Goal: Information Seeking & Learning: Learn about a topic

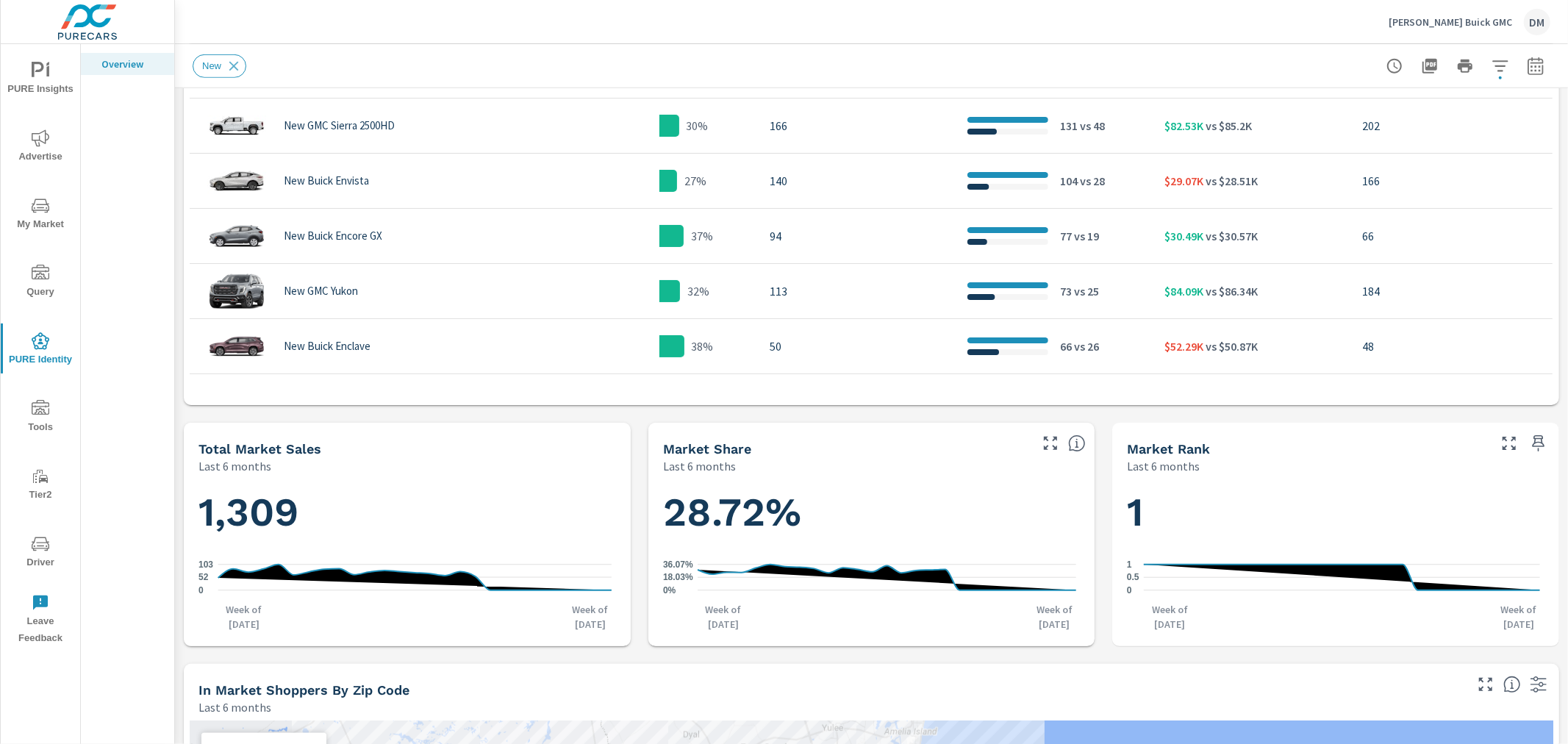
scroll to position [489, 0]
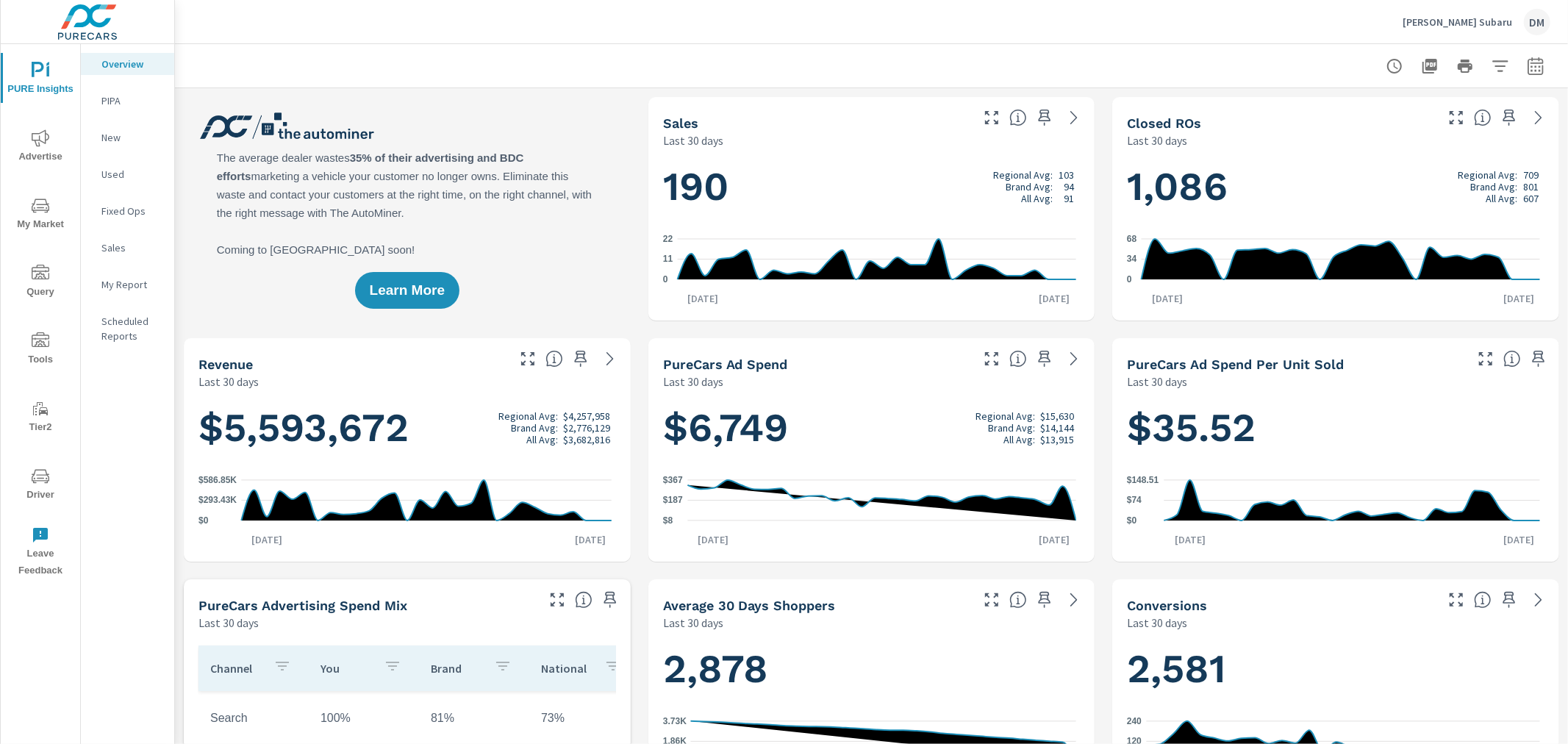
click at [1456, 21] on p "Wyatt Johnson Subaru" at bounding box center [1457, 22] width 110 height 13
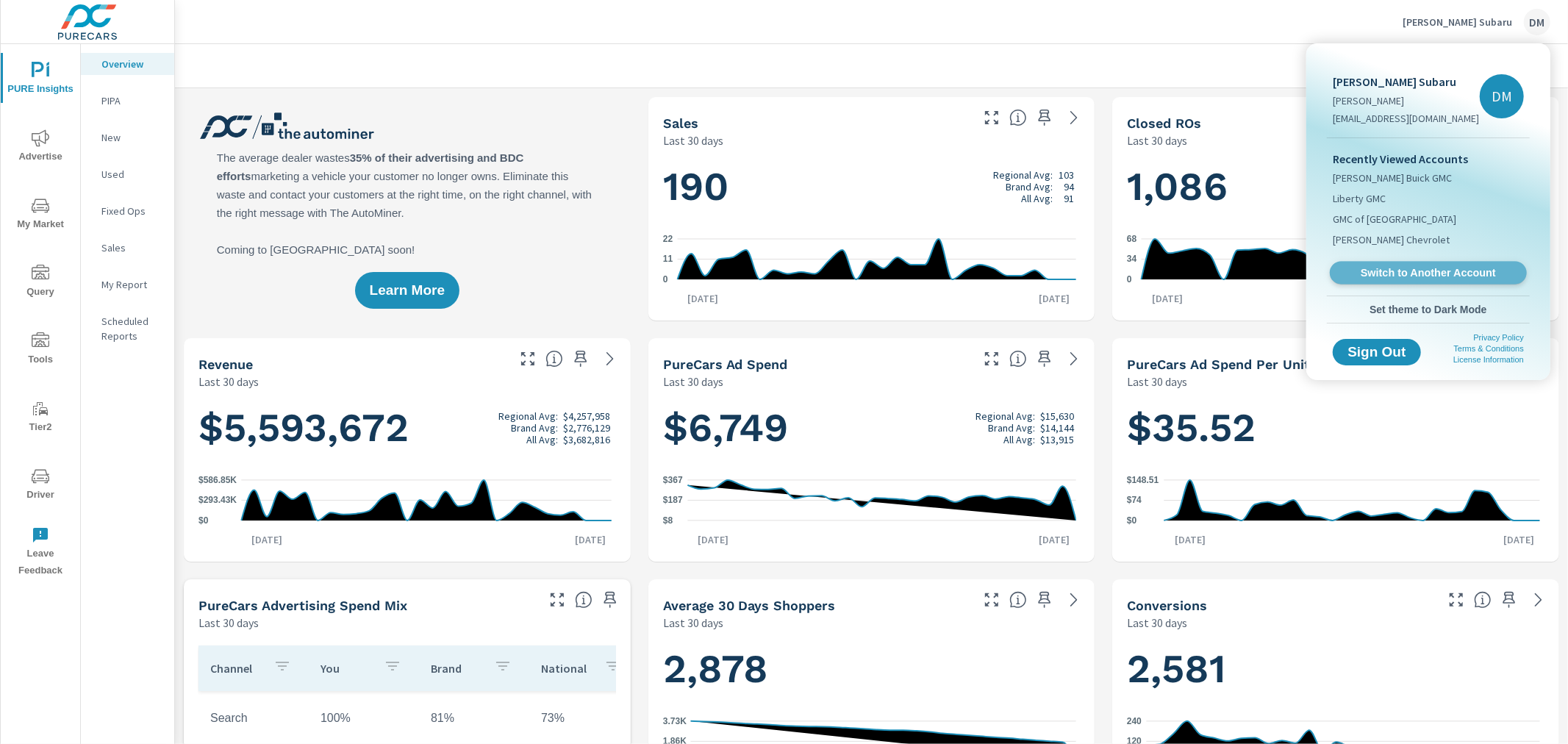
click at [1415, 272] on span "Switch to Another Account" at bounding box center [1428, 273] width 180 height 14
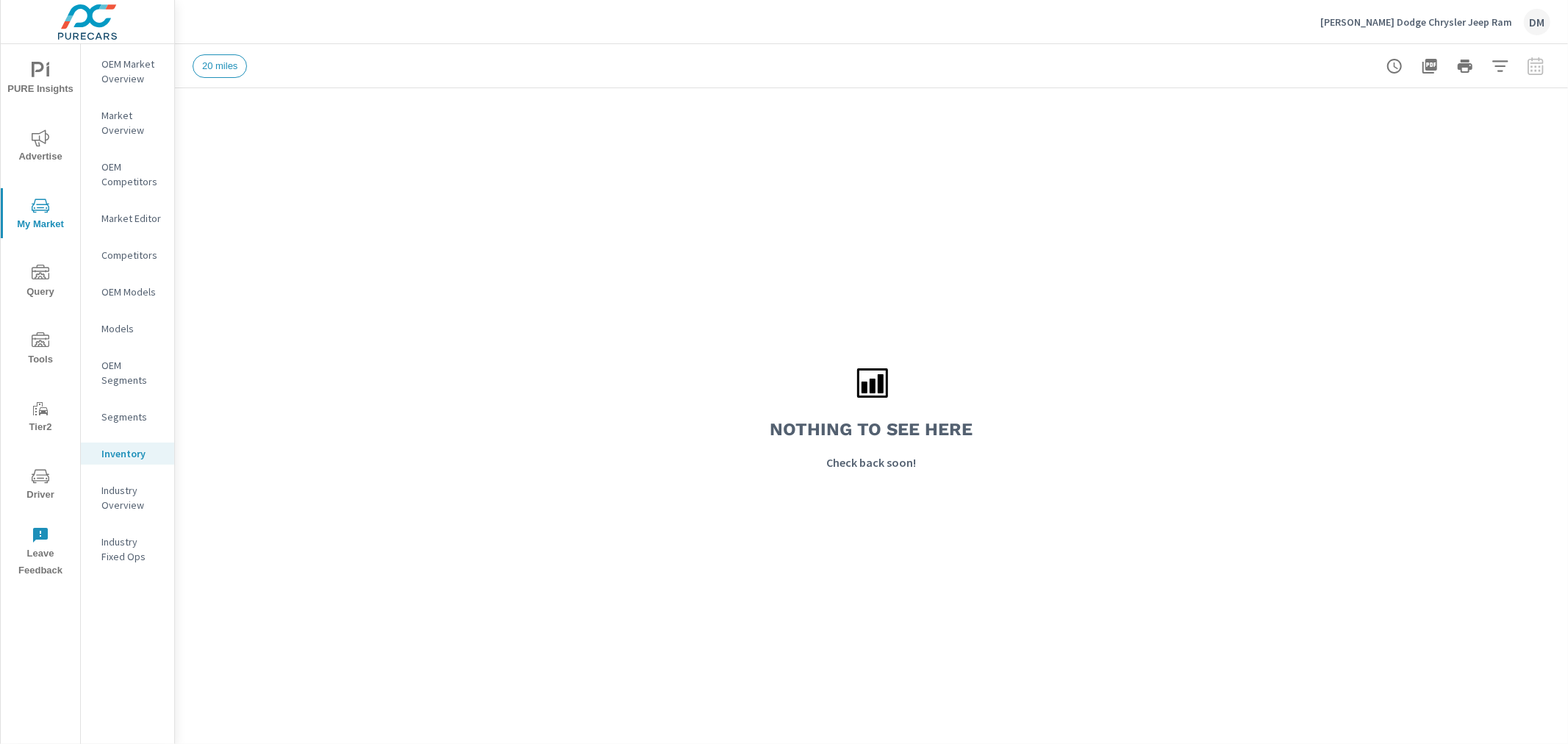
click at [1397, 16] on p "Beaman Dodge Chrysler Jeep Ram" at bounding box center [1416, 22] width 192 height 13
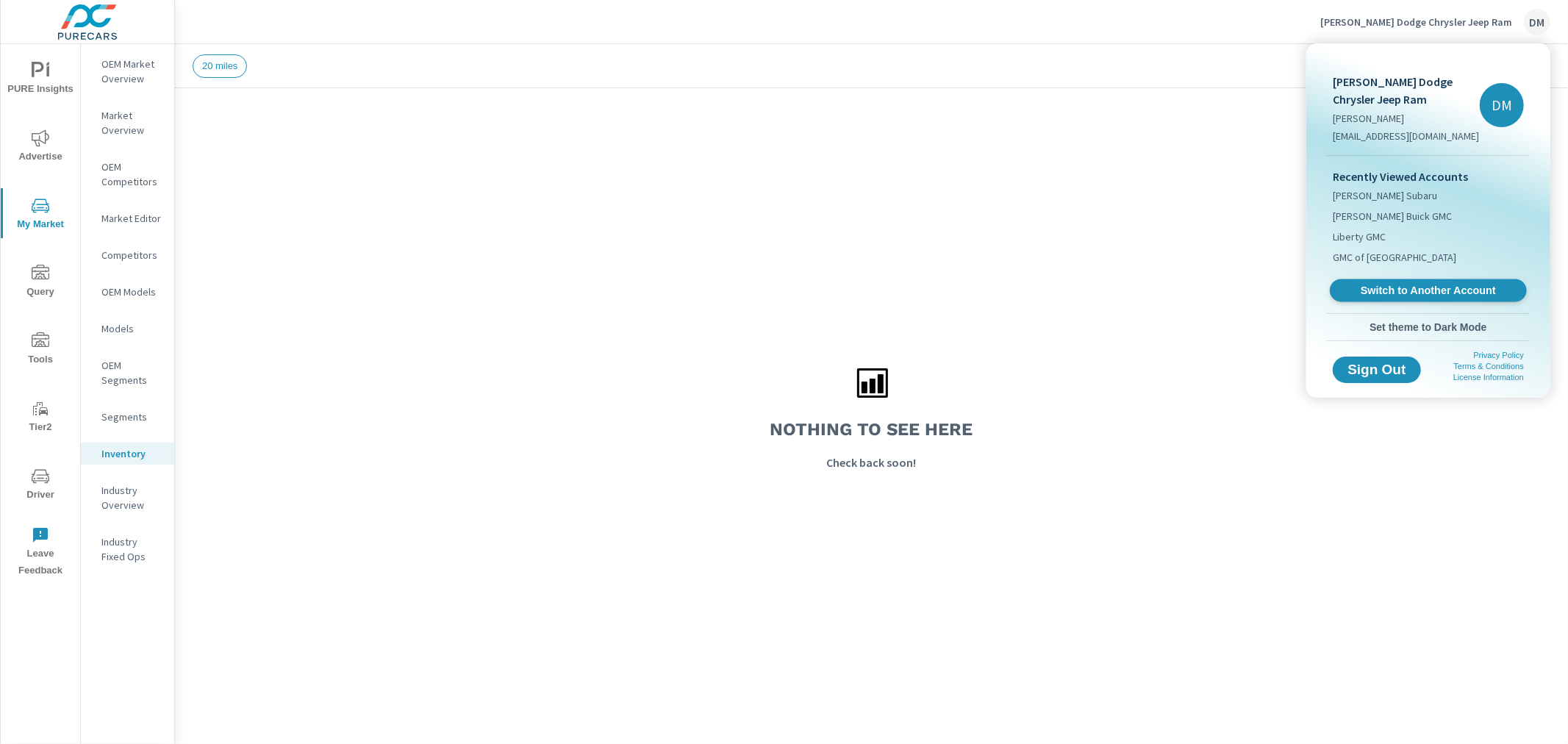
click at [1388, 288] on span "Switch to Another Account" at bounding box center [1428, 290] width 180 height 14
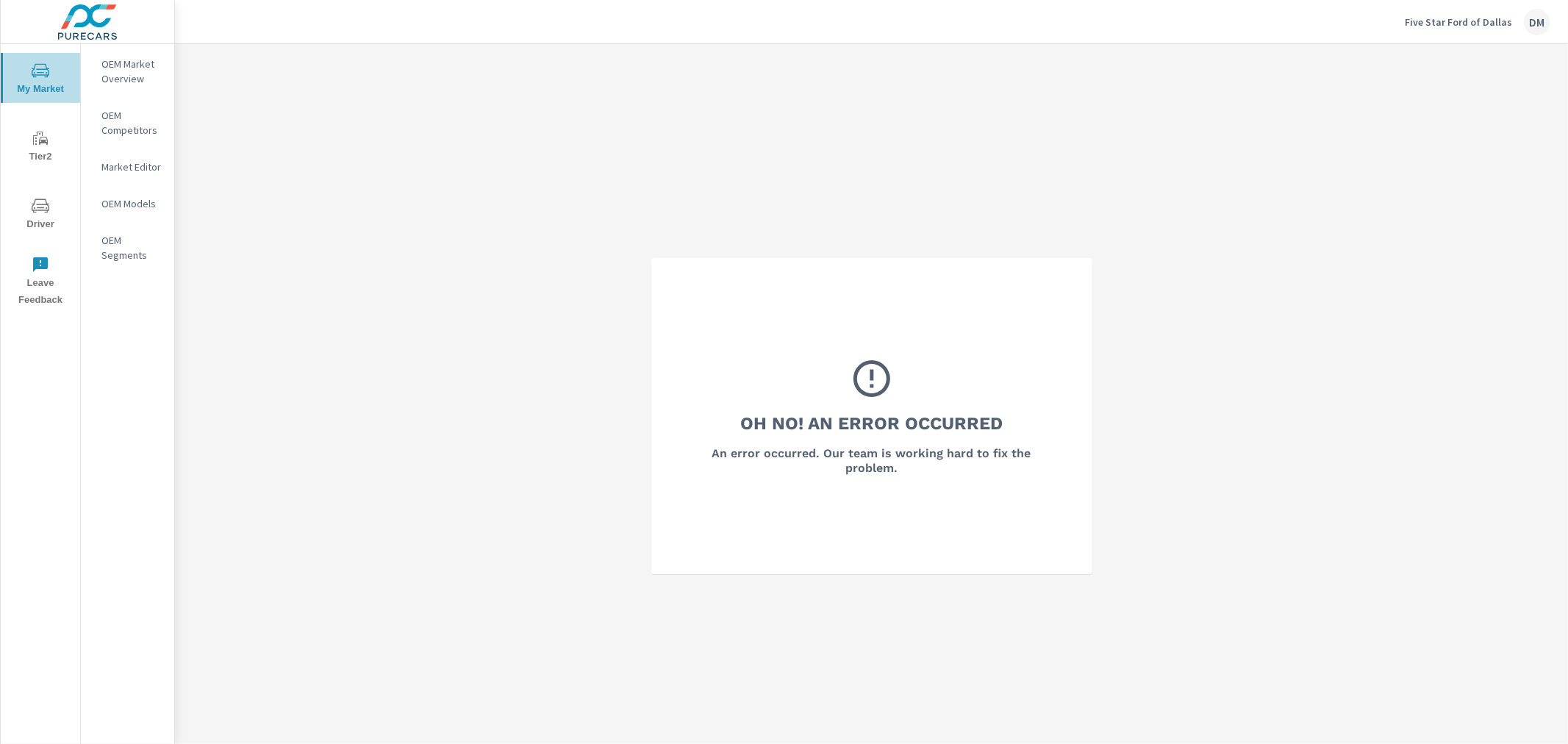
click at [45, 81] on span "My Market" at bounding box center [41, 79] width 71 height 36
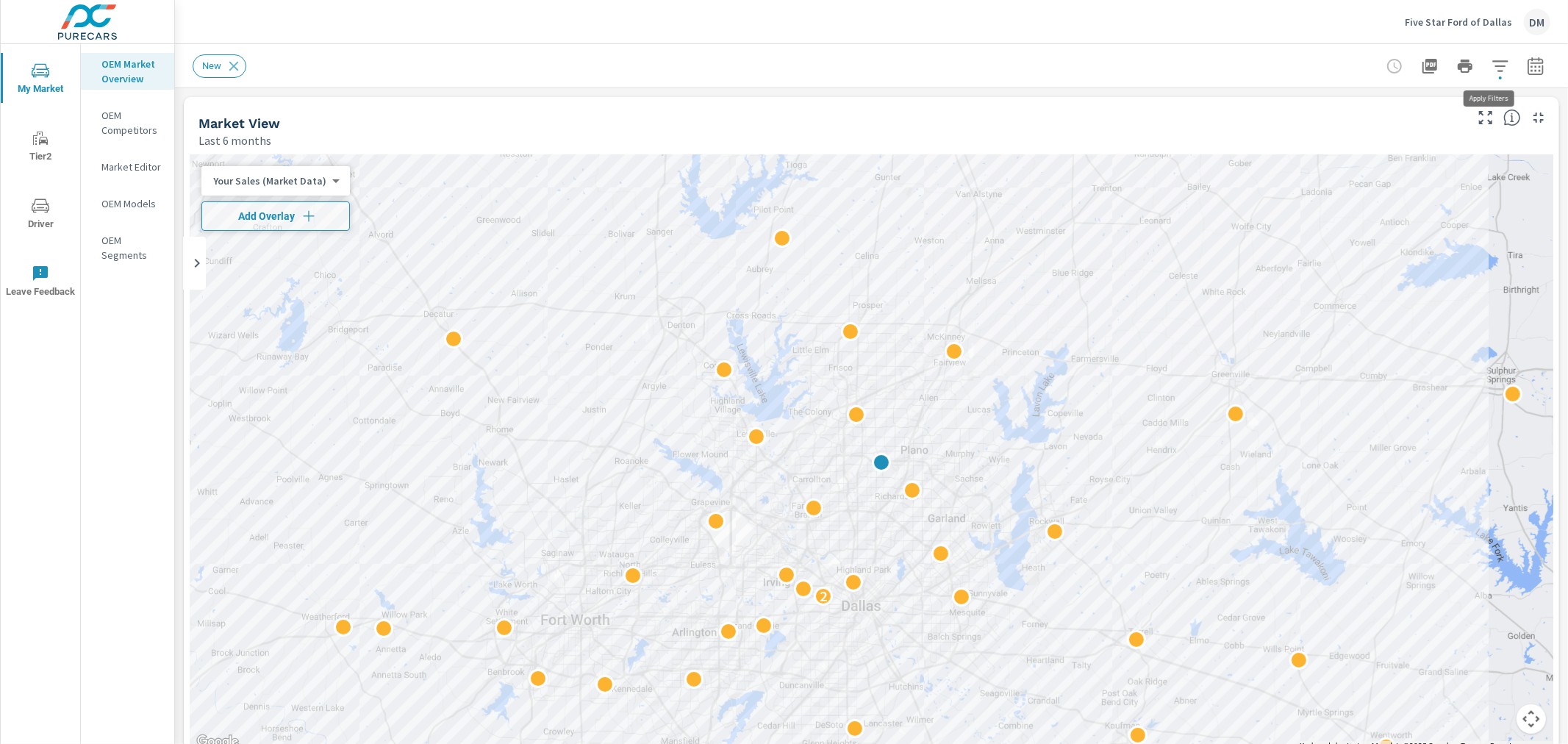
click at [1492, 70] on icon "button" at bounding box center [1500, 66] width 16 height 11
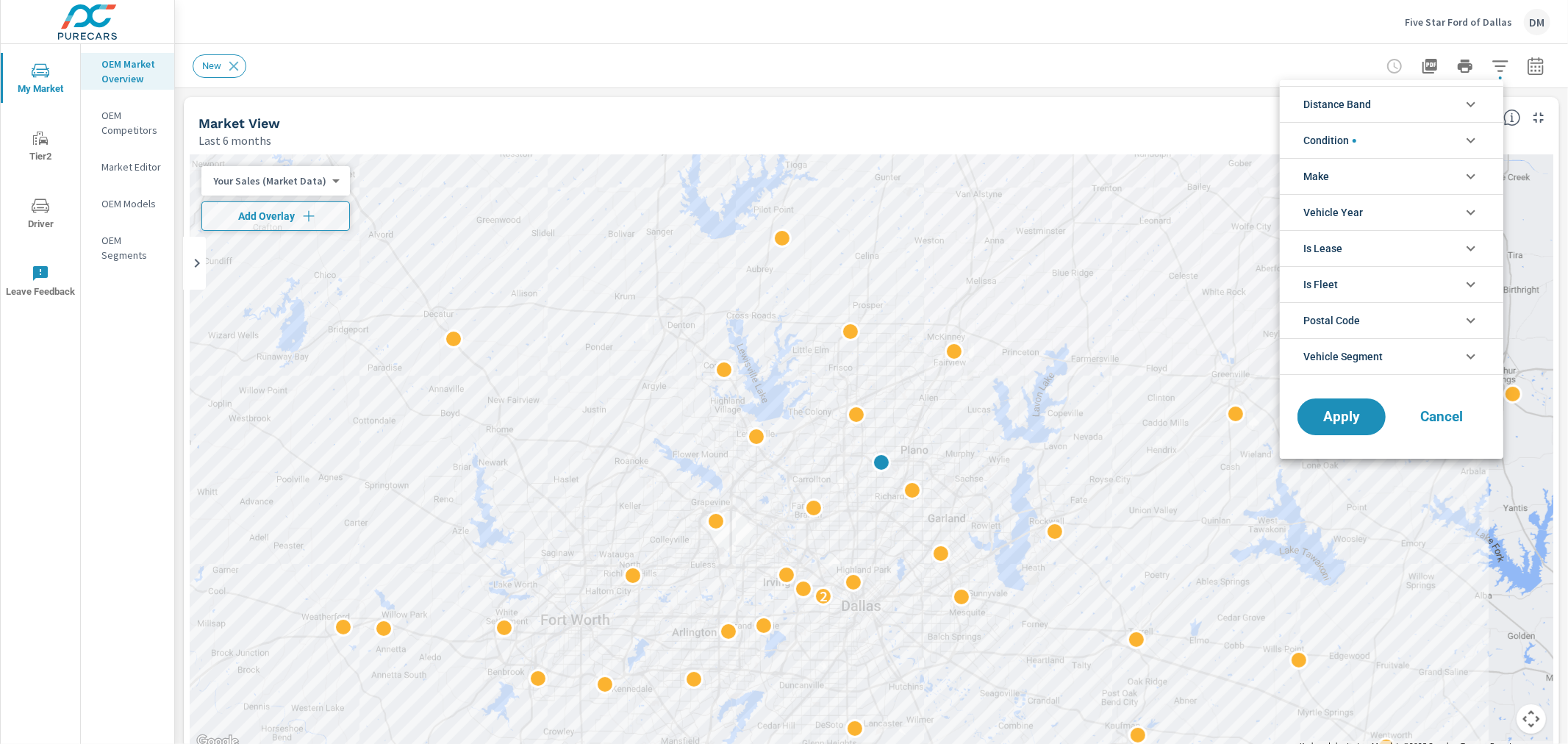
click at [1443, 109] on li "Distance Band" at bounding box center [1392, 105] width 224 height 36
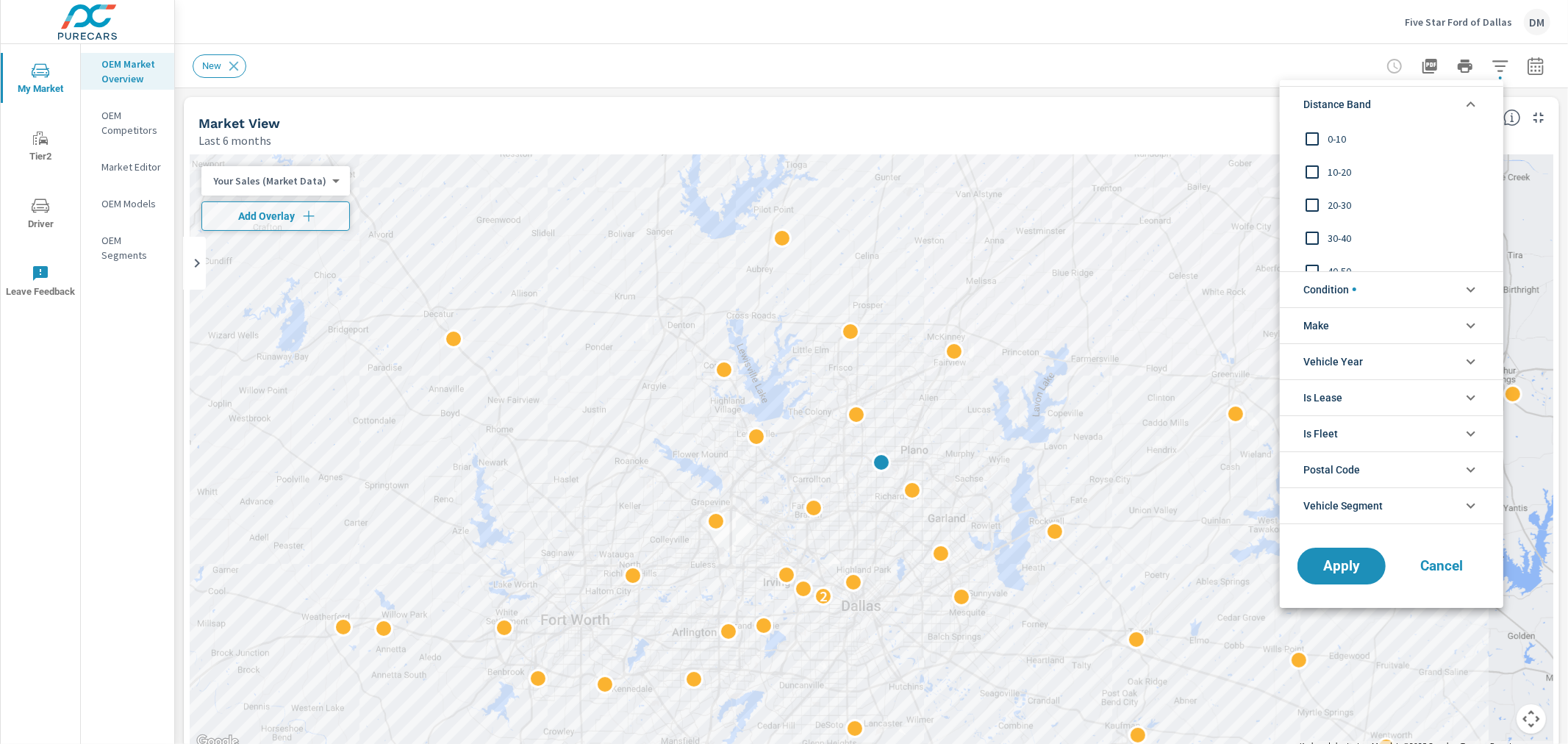
click at [1312, 135] on input "filter options" at bounding box center [1312, 139] width 31 height 31
click at [1312, 174] on input "filter options" at bounding box center [1312, 172] width 31 height 31
drag, startPoint x: 1312, startPoint y: 174, endPoint x: 1312, endPoint y: 200, distance: 26.0
click at [1312, 200] on input "filter options" at bounding box center [1312, 205] width 31 height 31
click at [1310, 232] on input "filter options" at bounding box center [1312, 238] width 31 height 31
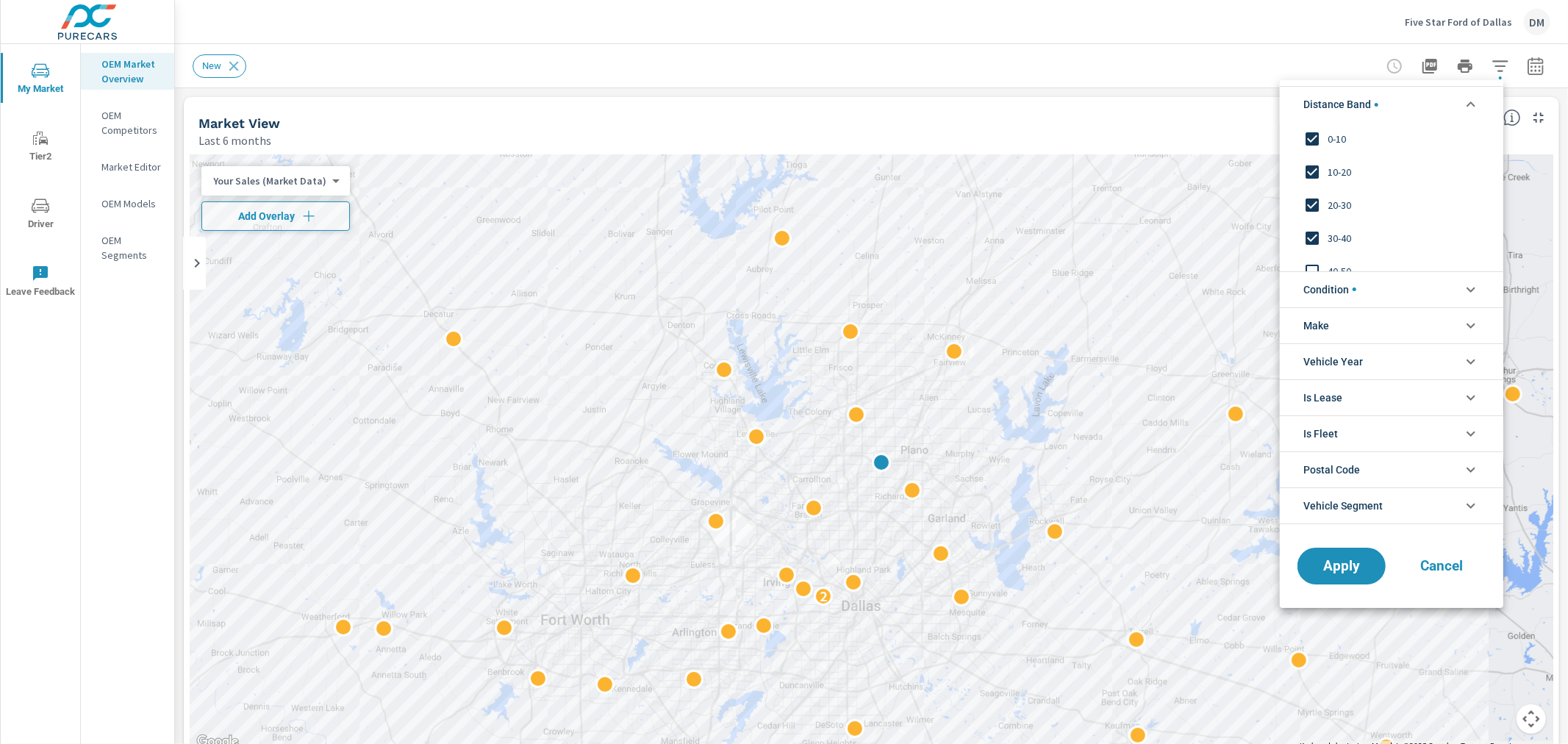
click at [1324, 289] on span "Condition" at bounding box center [1329, 289] width 53 height 35
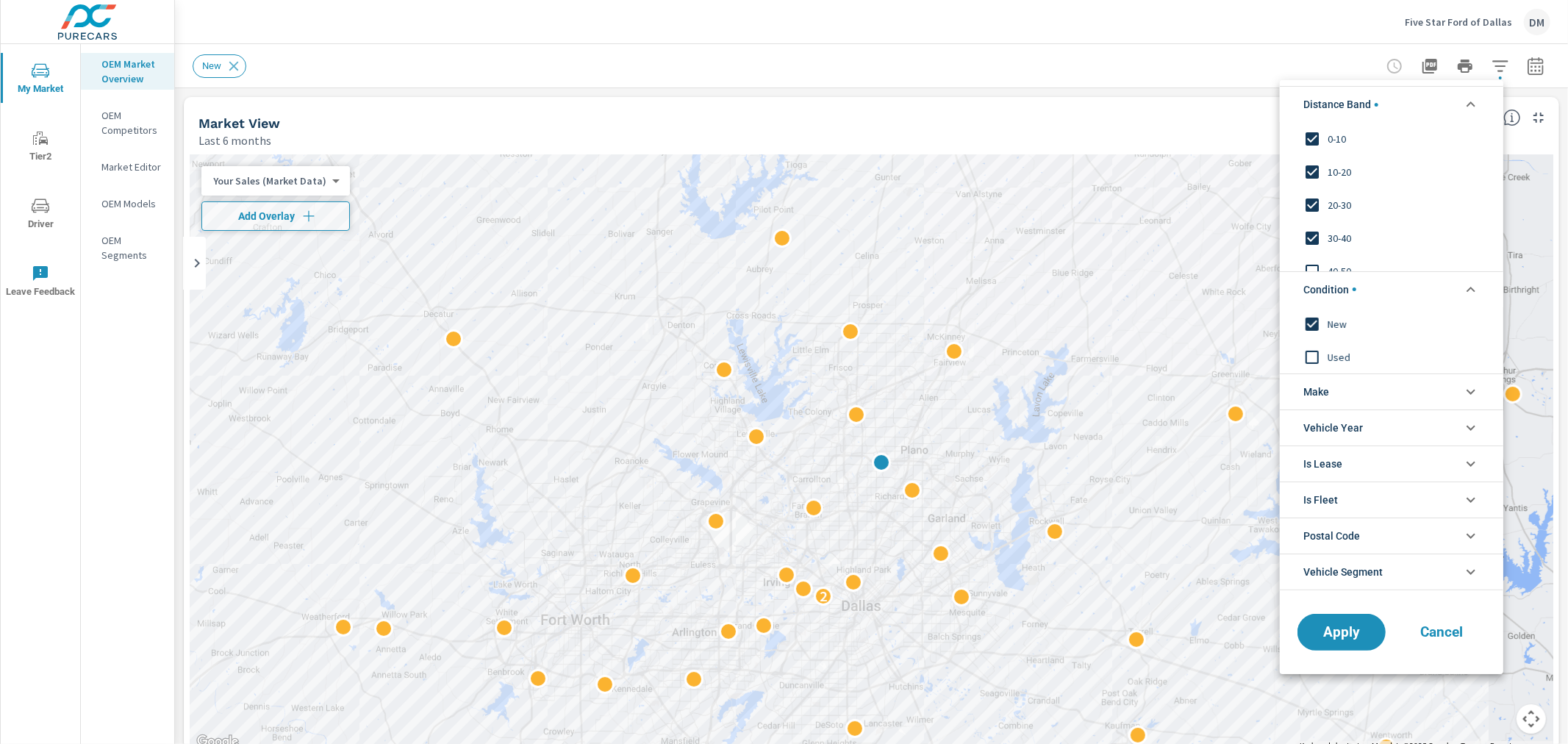
click at [1332, 386] on li "Make" at bounding box center [1392, 391] width 224 height 36
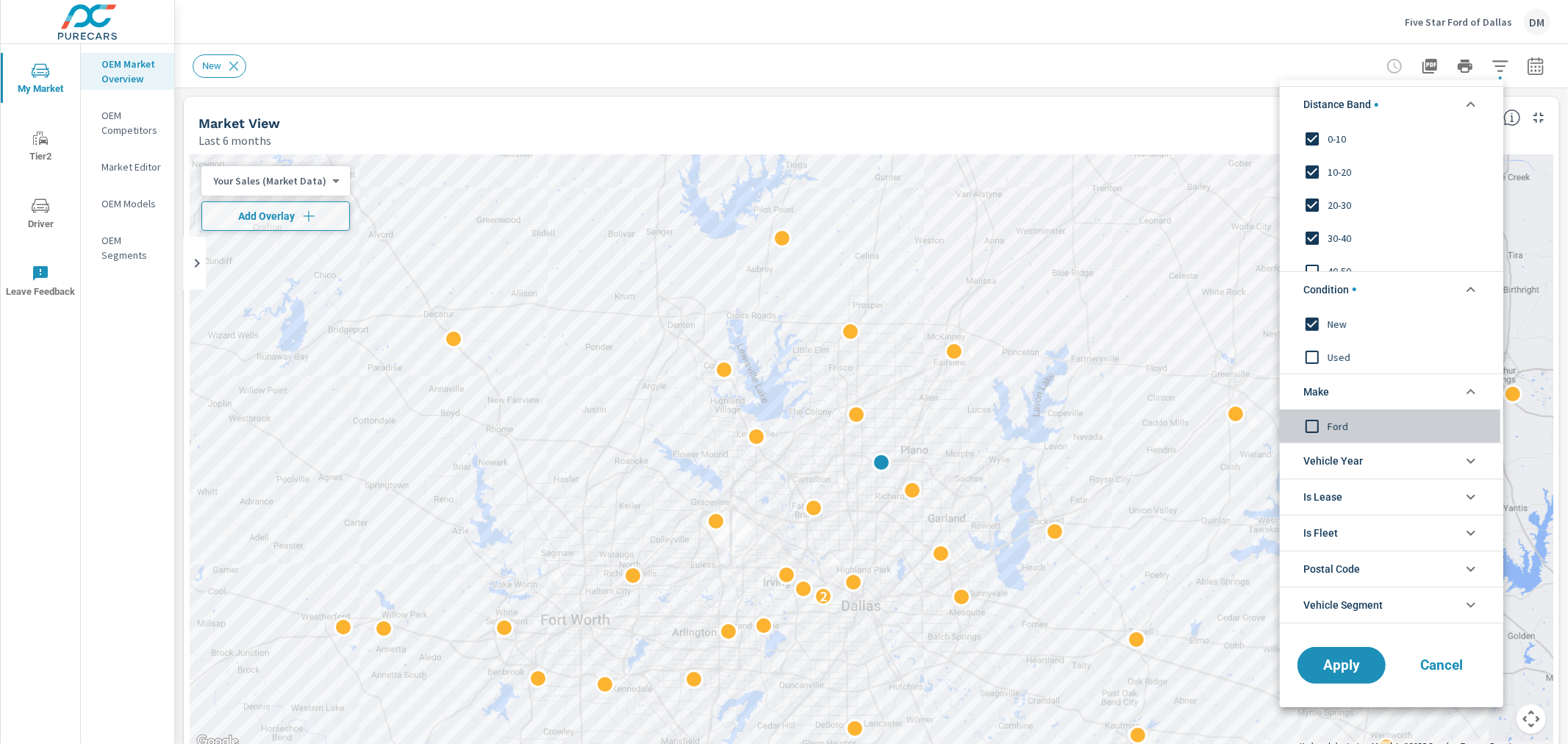
click at [1314, 420] on input "filter options" at bounding box center [1312, 426] width 31 height 31
click at [1339, 651] on button "Apply" at bounding box center [1341, 665] width 91 height 38
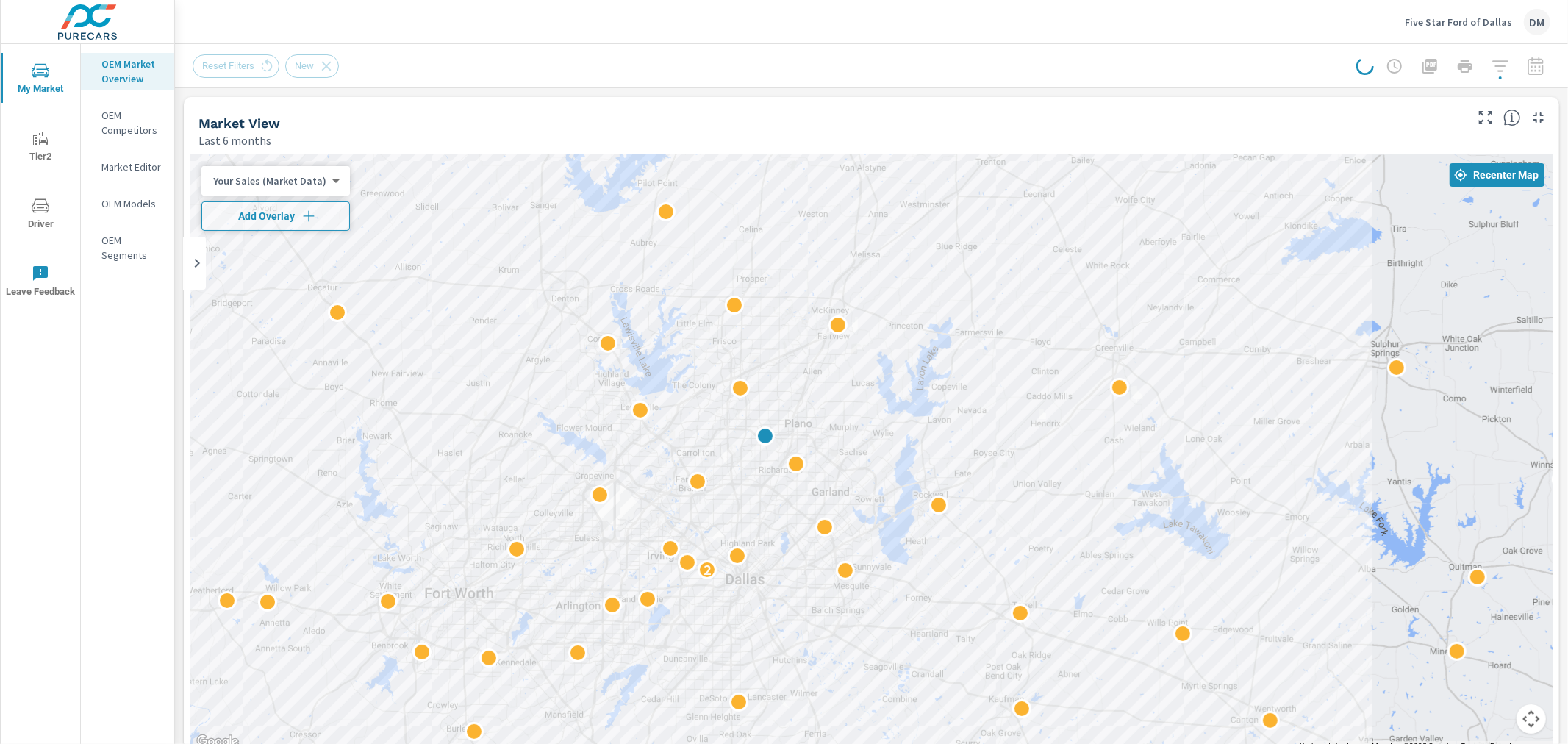
drag, startPoint x: 1310, startPoint y: 553, endPoint x: 1177, endPoint y: 534, distance: 134.4
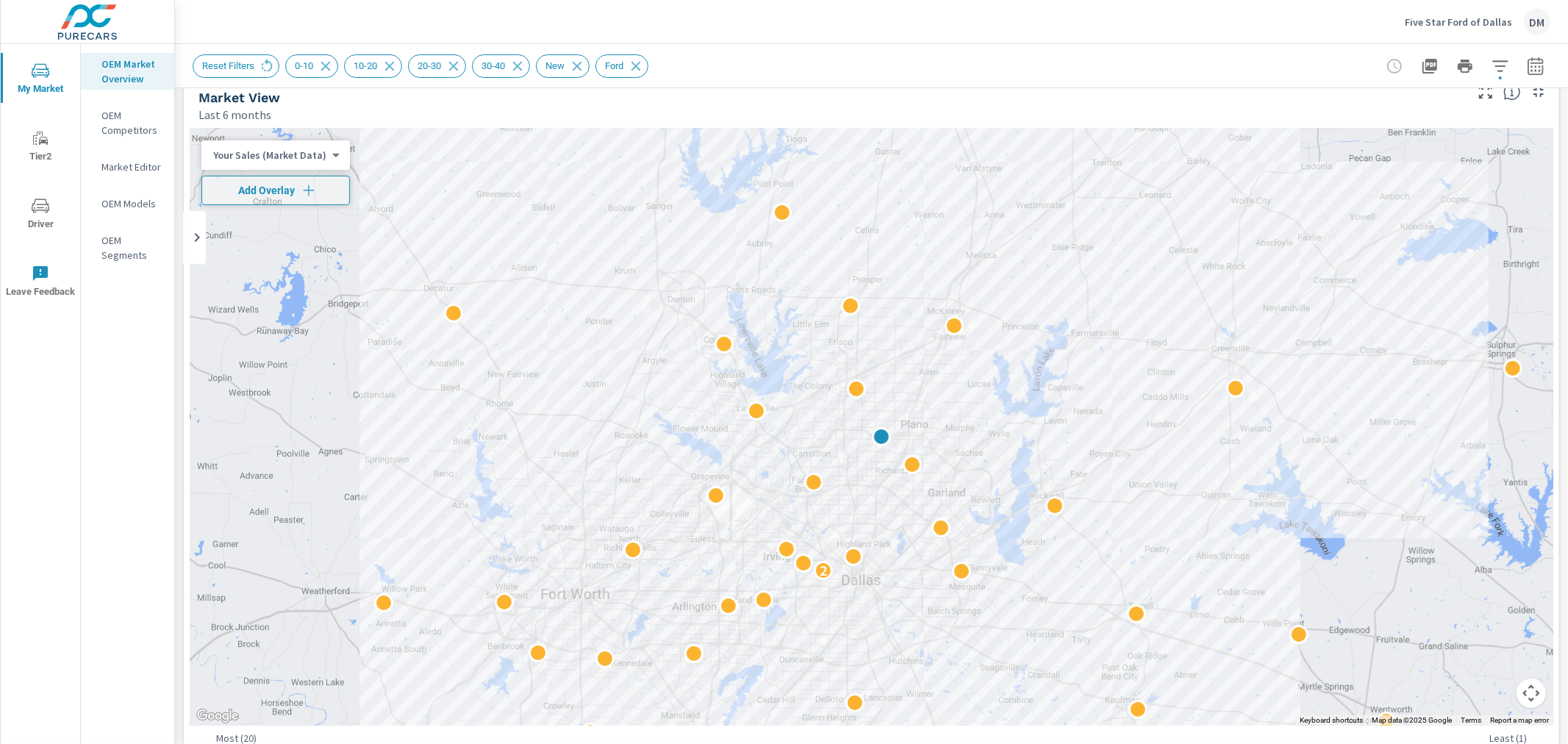
scroll to position [15, 0]
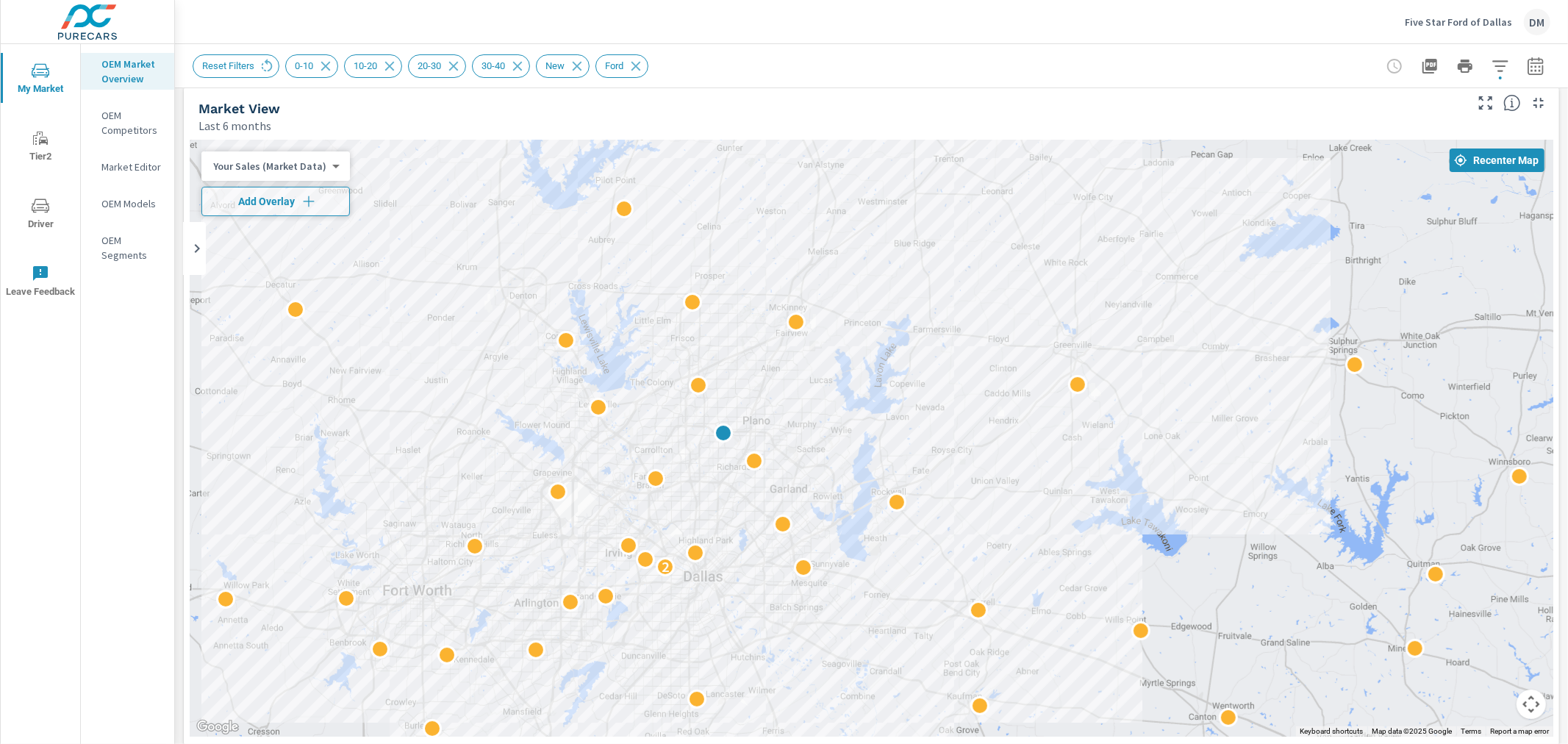
drag, startPoint x: 1150, startPoint y: 417, endPoint x: 967, endPoint y: 397, distance: 184.1
click at [967, 397] on div "2" at bounding box center [871, 438] width 1364 height 597
click at [251, 168] on body "My Market Tier2 Driver Leave Feedback OEM Market Overview OEM Competitors Marke…" at bounding box center [784, 372] width 1568 height 744
click at [256, 218] on li "Total Market Sales" at bounding box center [273, 213] width 143 height 23
click at [263, 199] on span "Add Overlay" at bounding box center [266, 201] width 116 height 15
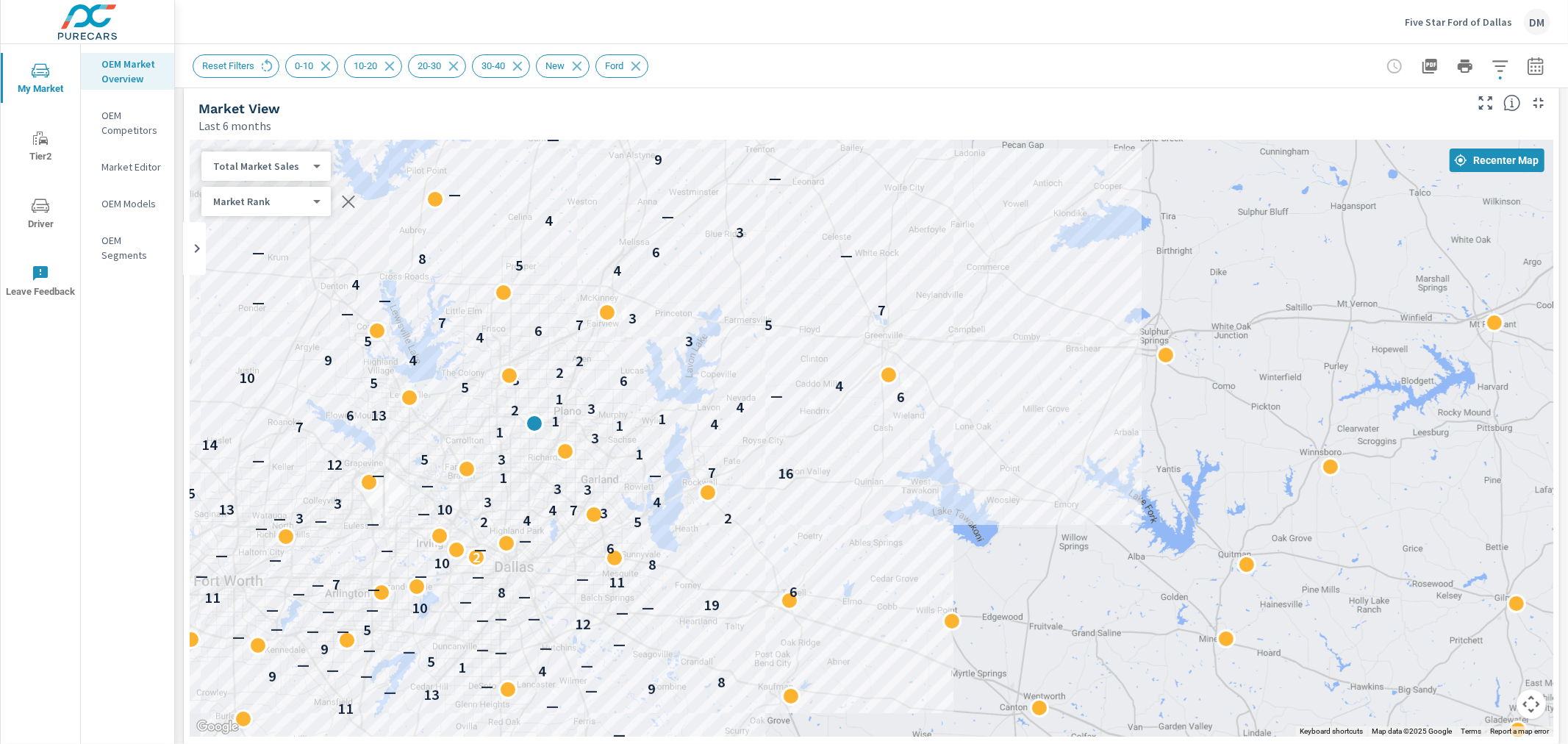
drag, startPoint x: 1333, startPoint y: 671, endPoint x: 1155, endPoint y: 687, distance: 178.7
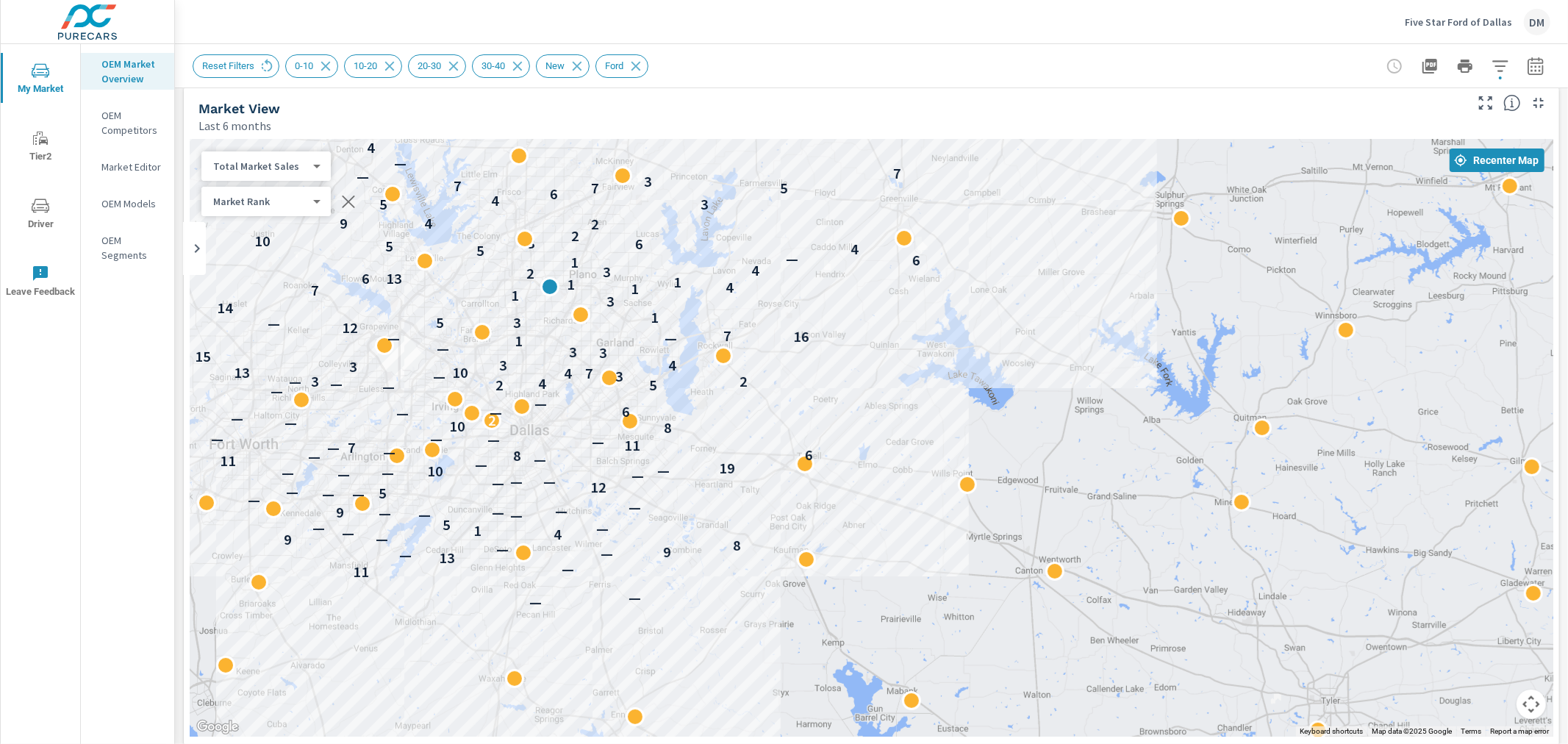
drag, startPoint x: 936, startPoint y: 508, endPoint x: 943, endPoint y: 353, distance: 155.2
click at [943, 353] on div "— — 11 — 13 — — 9 — 8 9 — 4 — 1 — — 5 — — — 9 — — — — — — 5 — 12 — — — — — — — …" at bounding box center [1584, 682] width 1412 height 793
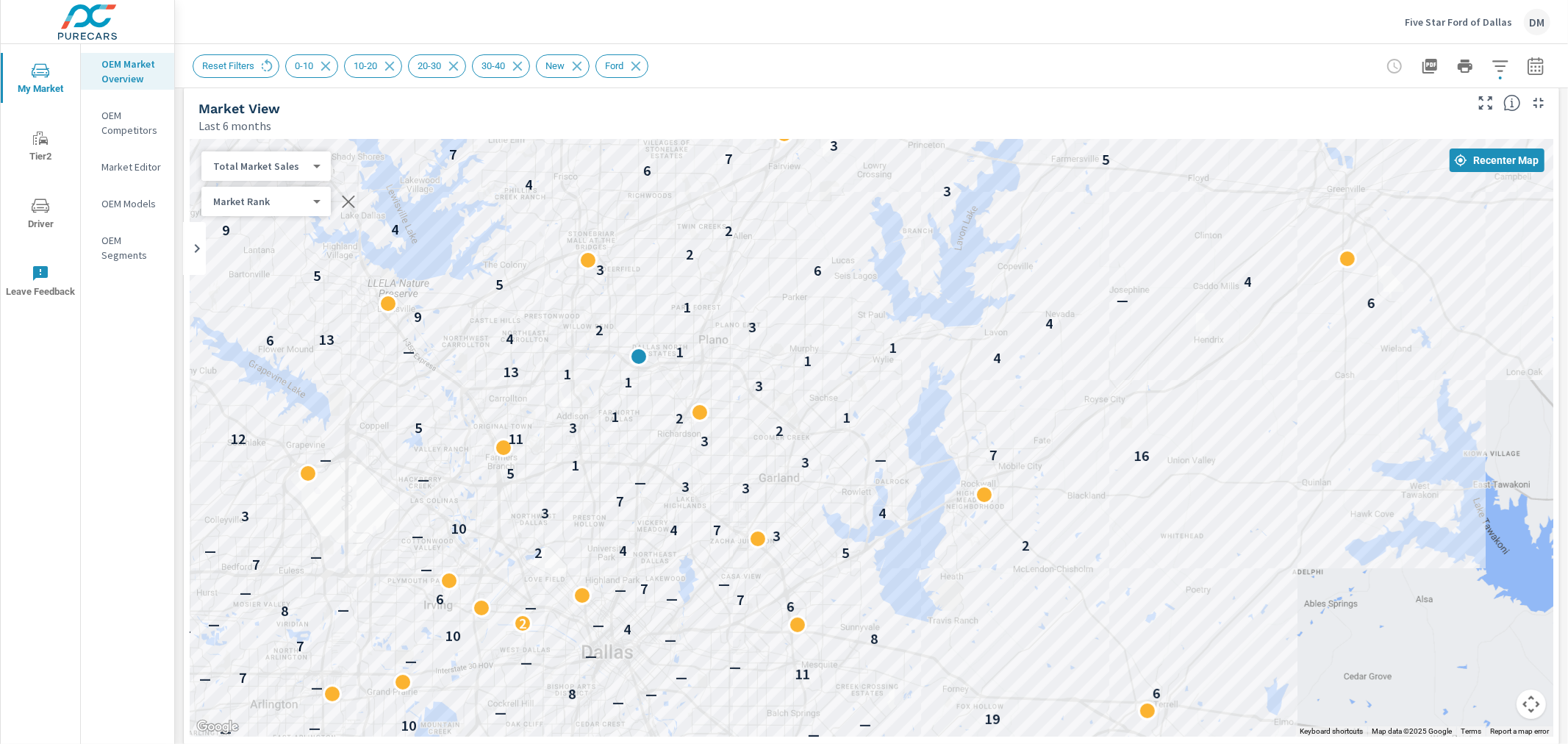
drag, startPoint x: 702, startPoint y: 497, endPoint x: 1069, endPoint y: 782, distance: 464.7
click at [1069, 743] on html "My Market Tier2 Driver Leave Feedback OEM Market Overview OEM Competitors Marke…" at bounding box center [784, 372] width 1568 height 744
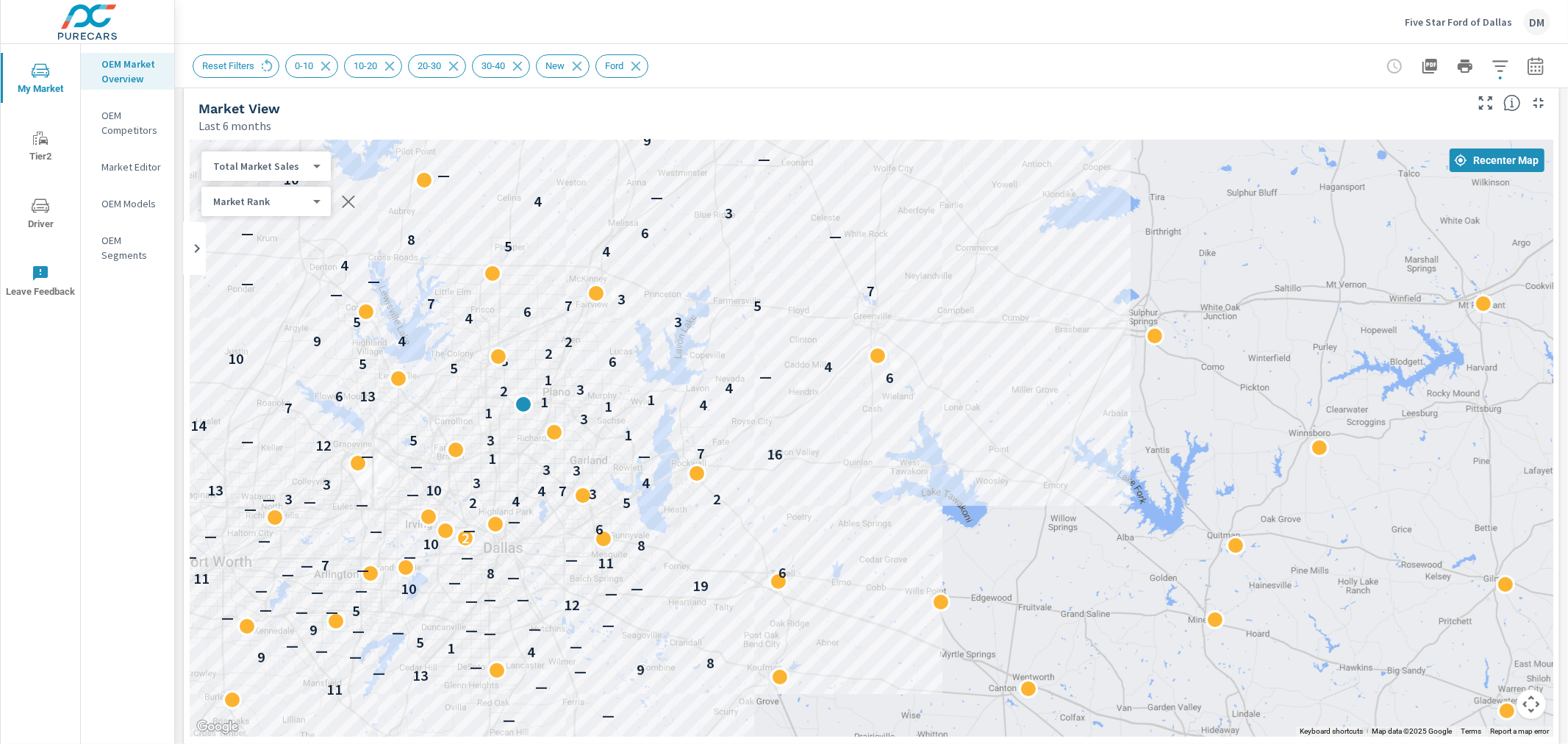
drag, startPoint x: 1139, startPoint y: 629, endPoint x: 833, endPoint y: 544, distance: 317.6
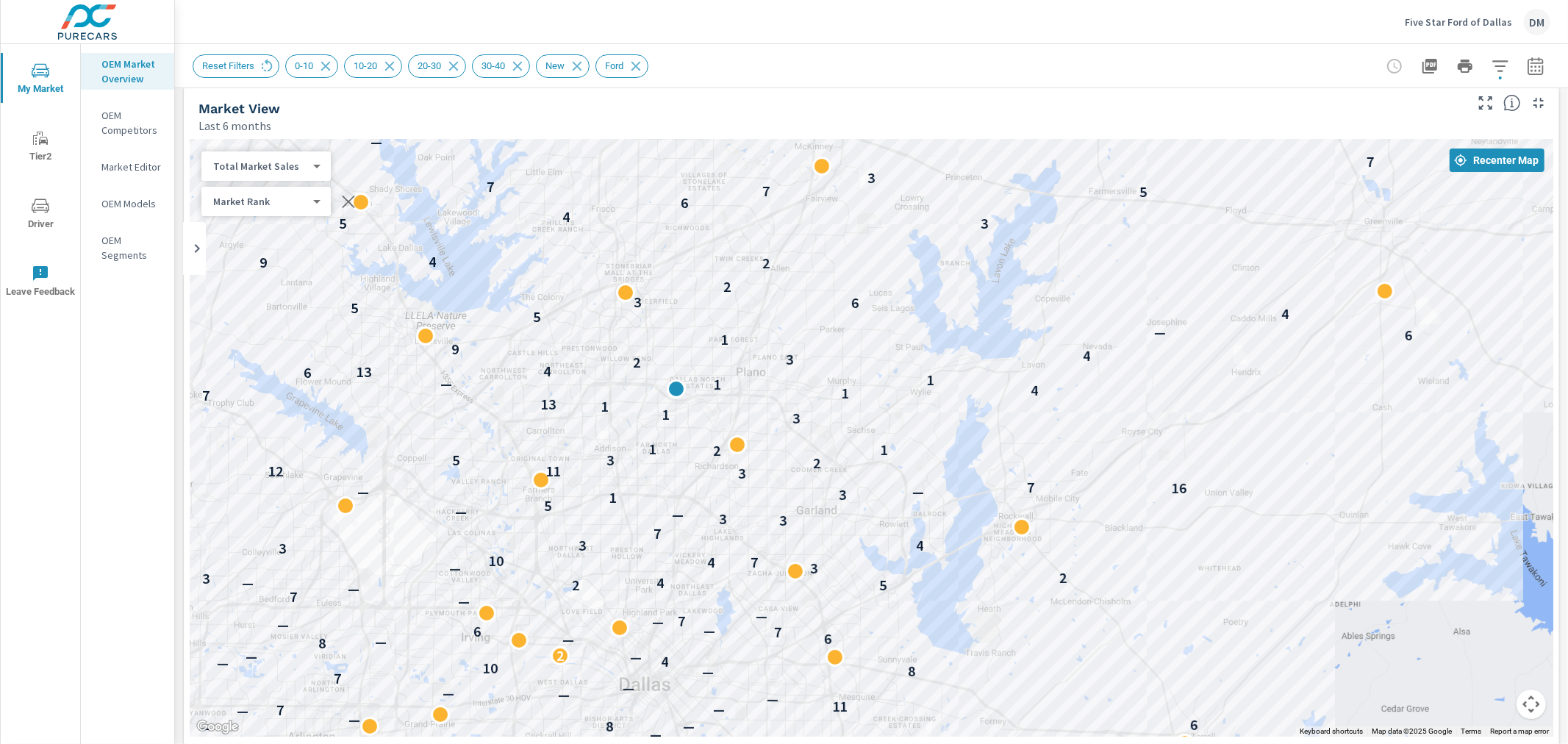
drag, startPoint x: 705, startPoint y: 438, endPoint x: 1186, endPoint y: 575, distance: 500.1
click at [1186, 575] on div "— — 11 — 13 — — 9 — 8 — 4 — 1 — — 5 — — — — 9 — — — — — — 5 12 — — — — — — 10 —…" at bounding box center [871, 438] width 1364 height 597
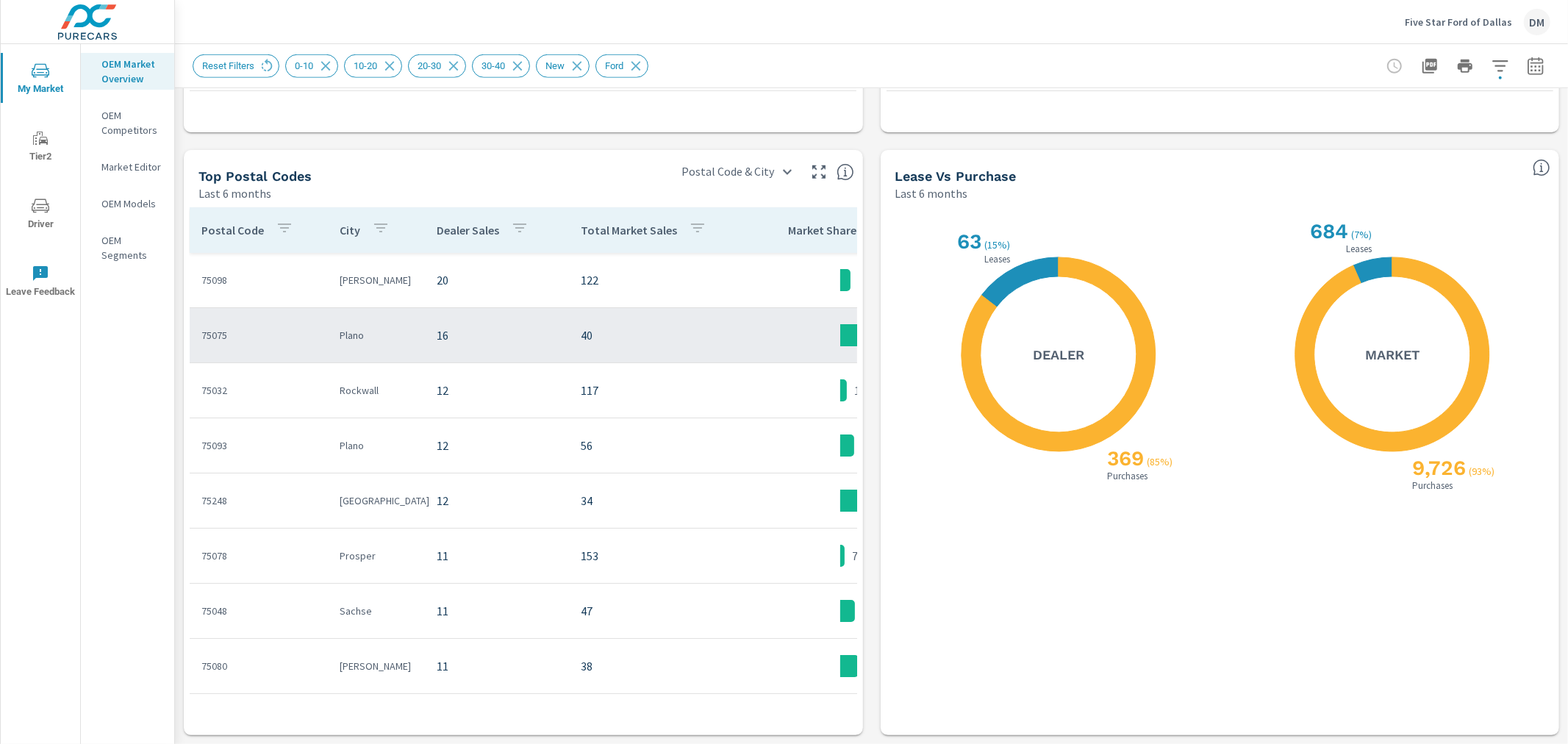
scroll to position [1270, 0]
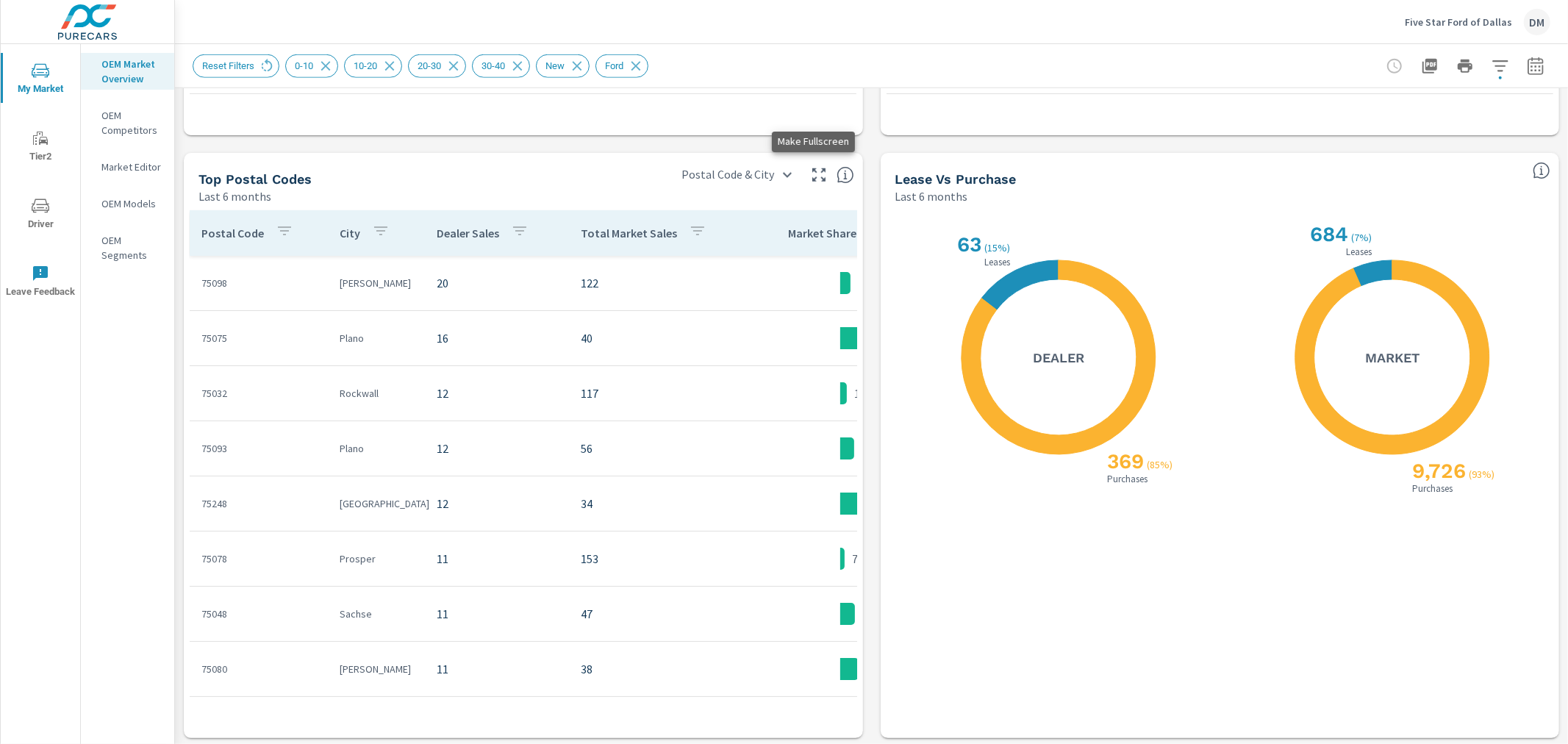
click at [810, 174] on icon "button" at bounding box center [819, 175] width 17 height 17
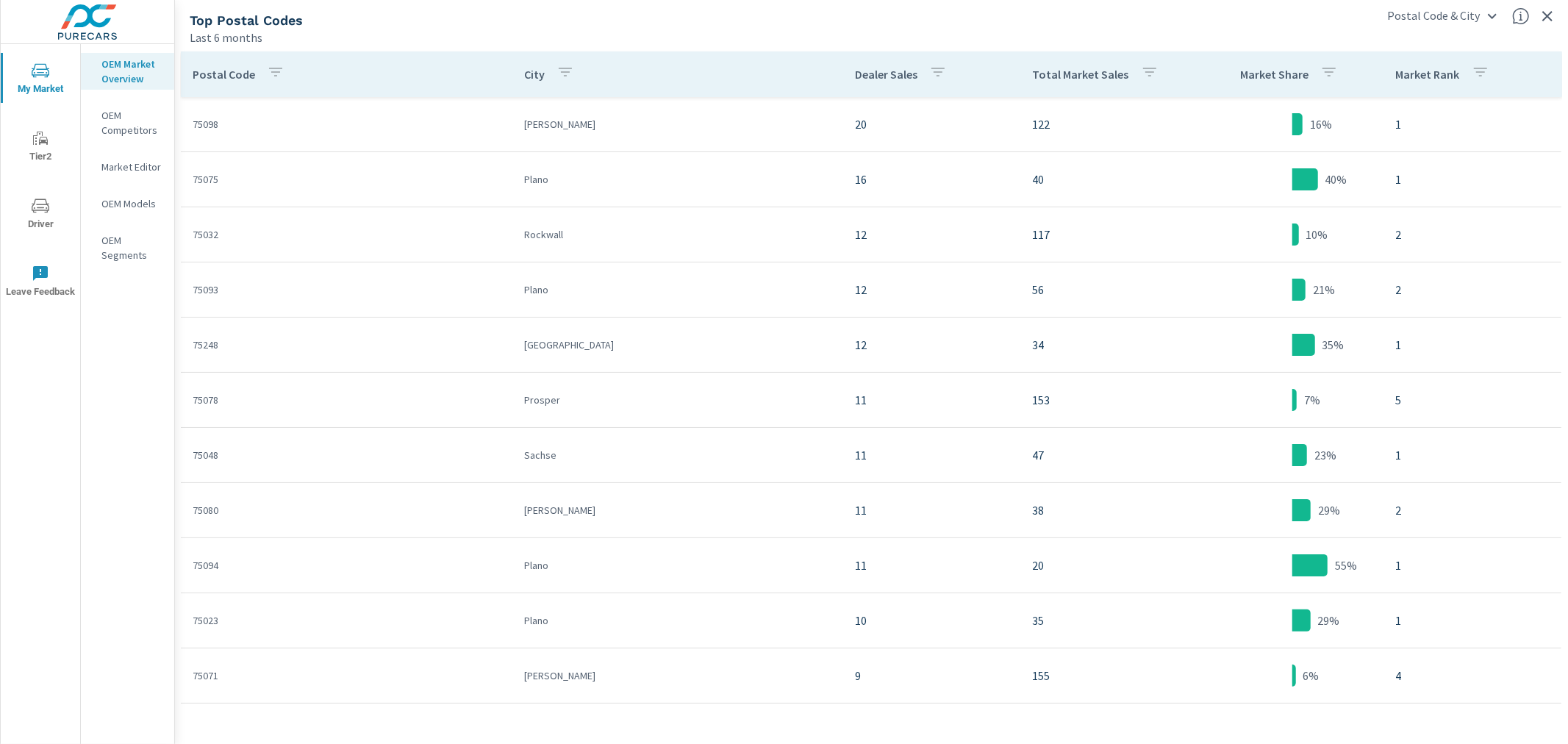
click at [1135, 67] on button "button" at bounding box center [1150, 73] width 29 height 34
click at [1198, 67] on div at bounding box center [784, 372] width 1568 height 744
click at [1472, 67] on icon "button" at bounding box center [1481, 72] width 17 height 17
click at [1510, 68] on div at bounding box center [784, 372] width 1568 height 744
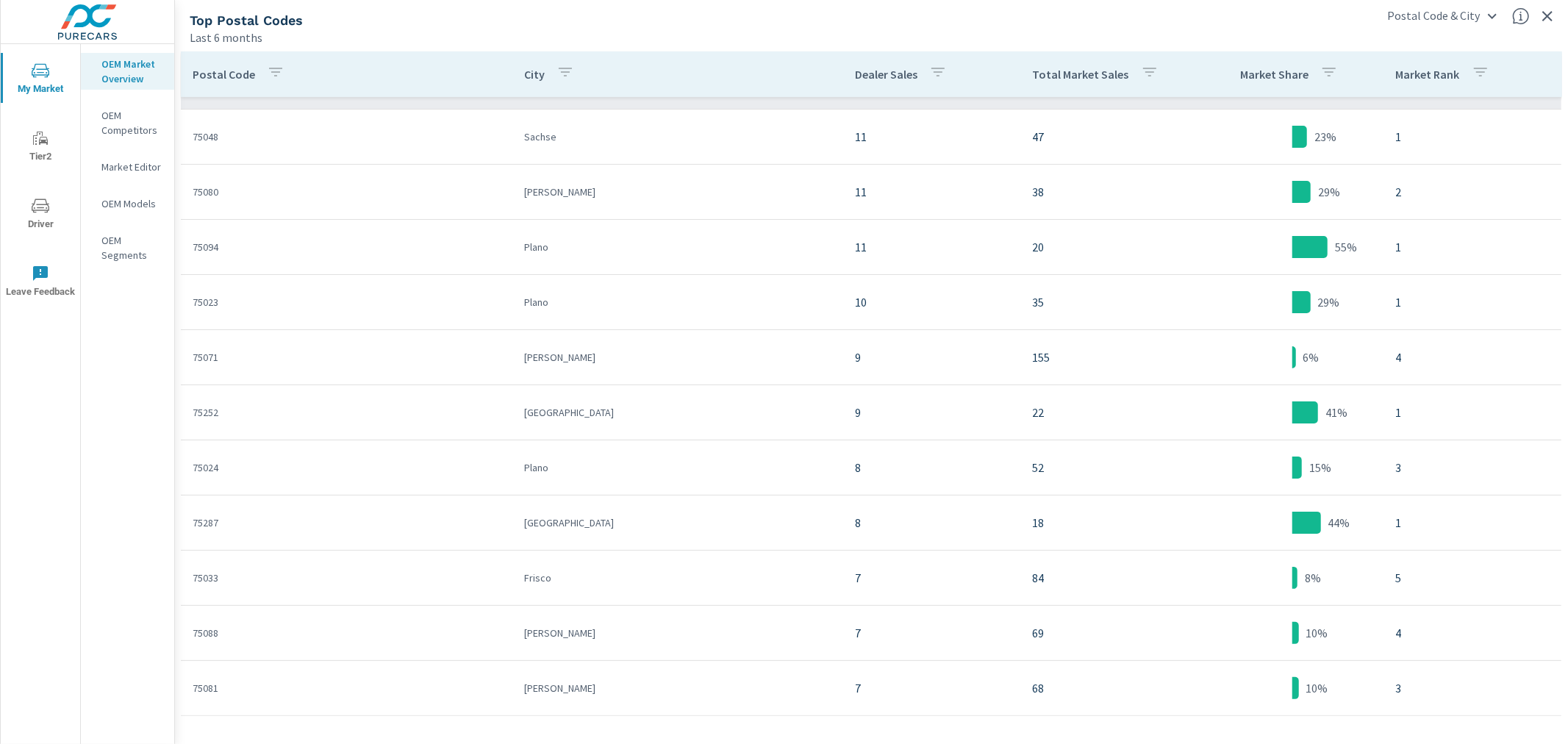
scroll to position [327, 0]
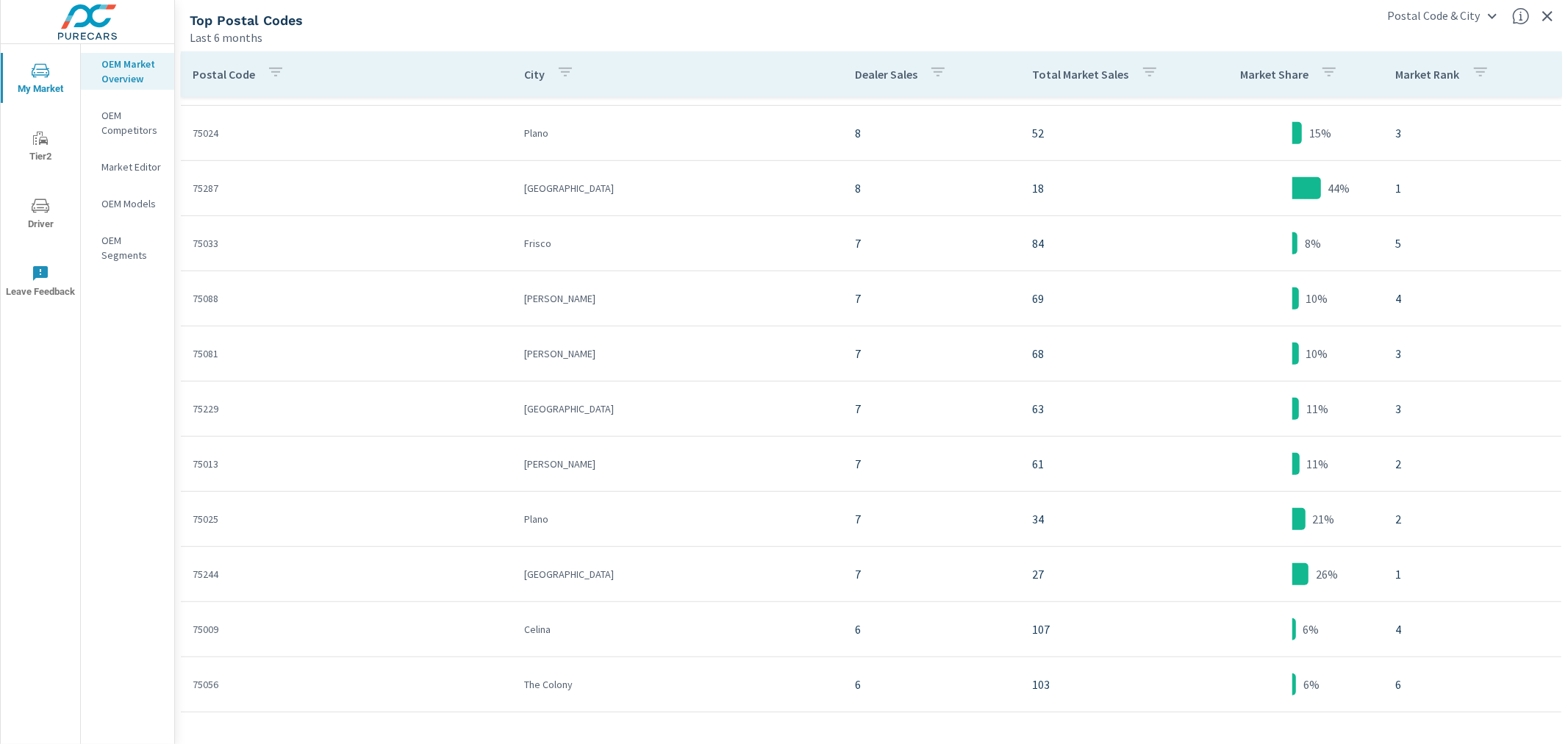
scroll to position [980, 0]
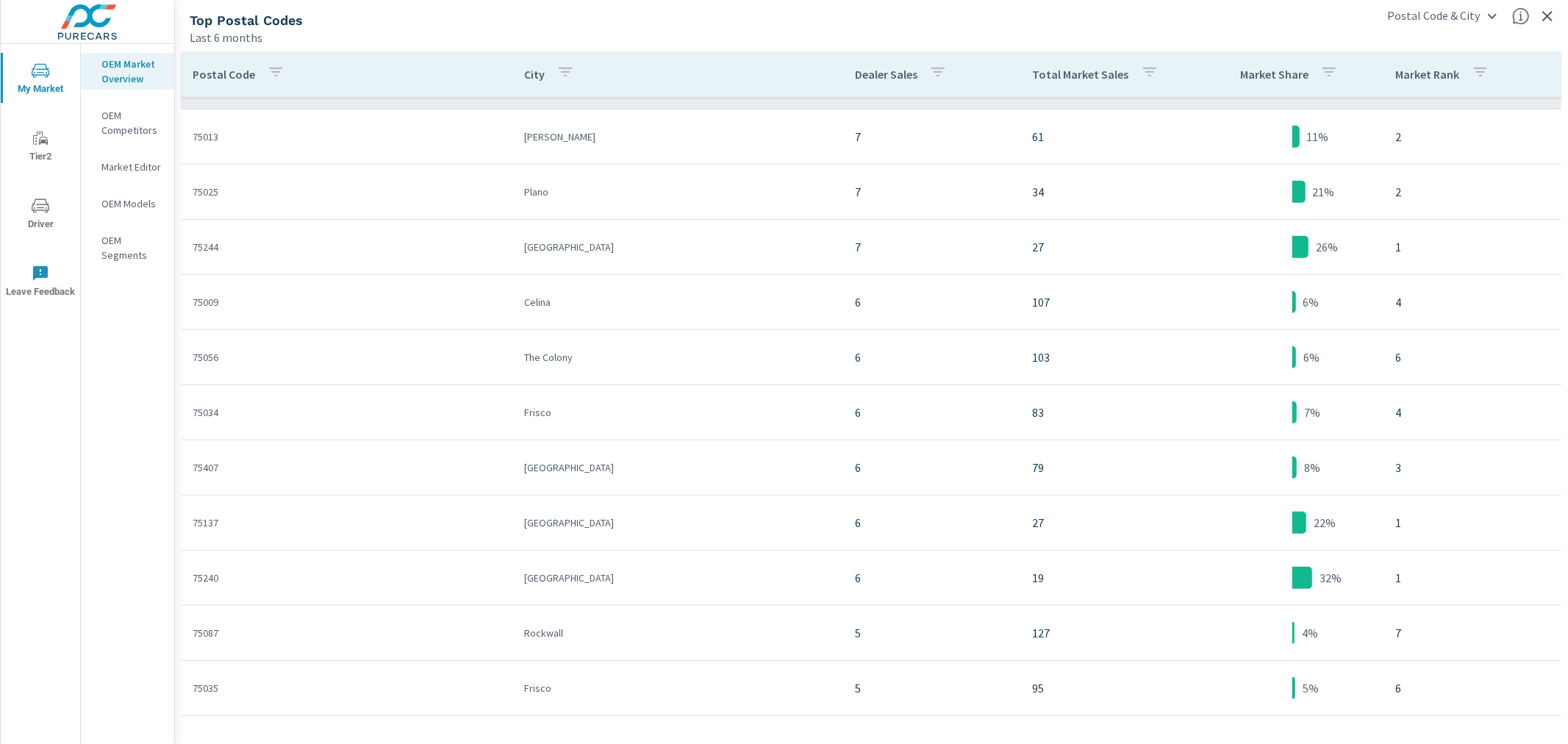
scroll to position [604, 0]
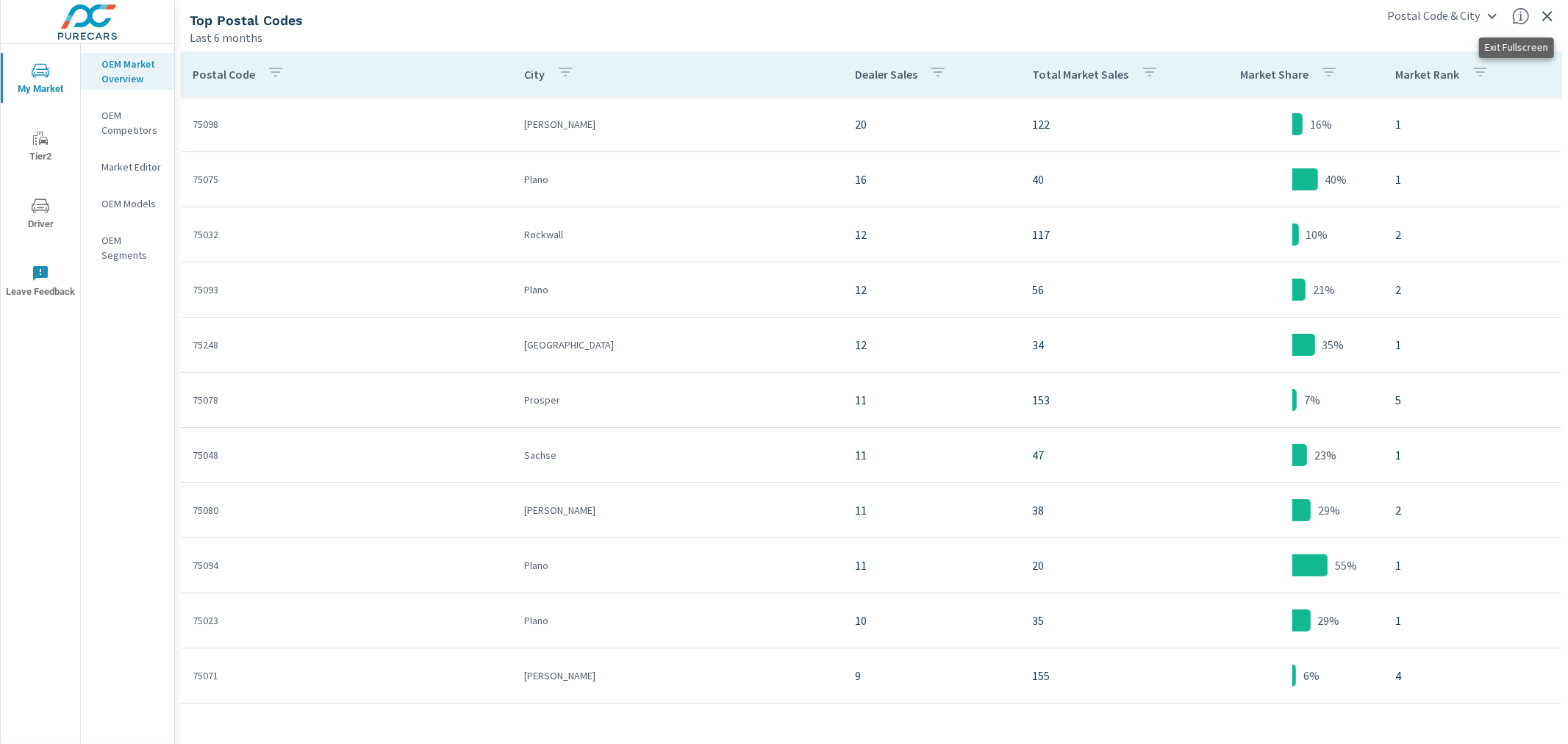
click at [1546, 18] on icon "button" at bounding box center [1547, 16] width 17 height 17
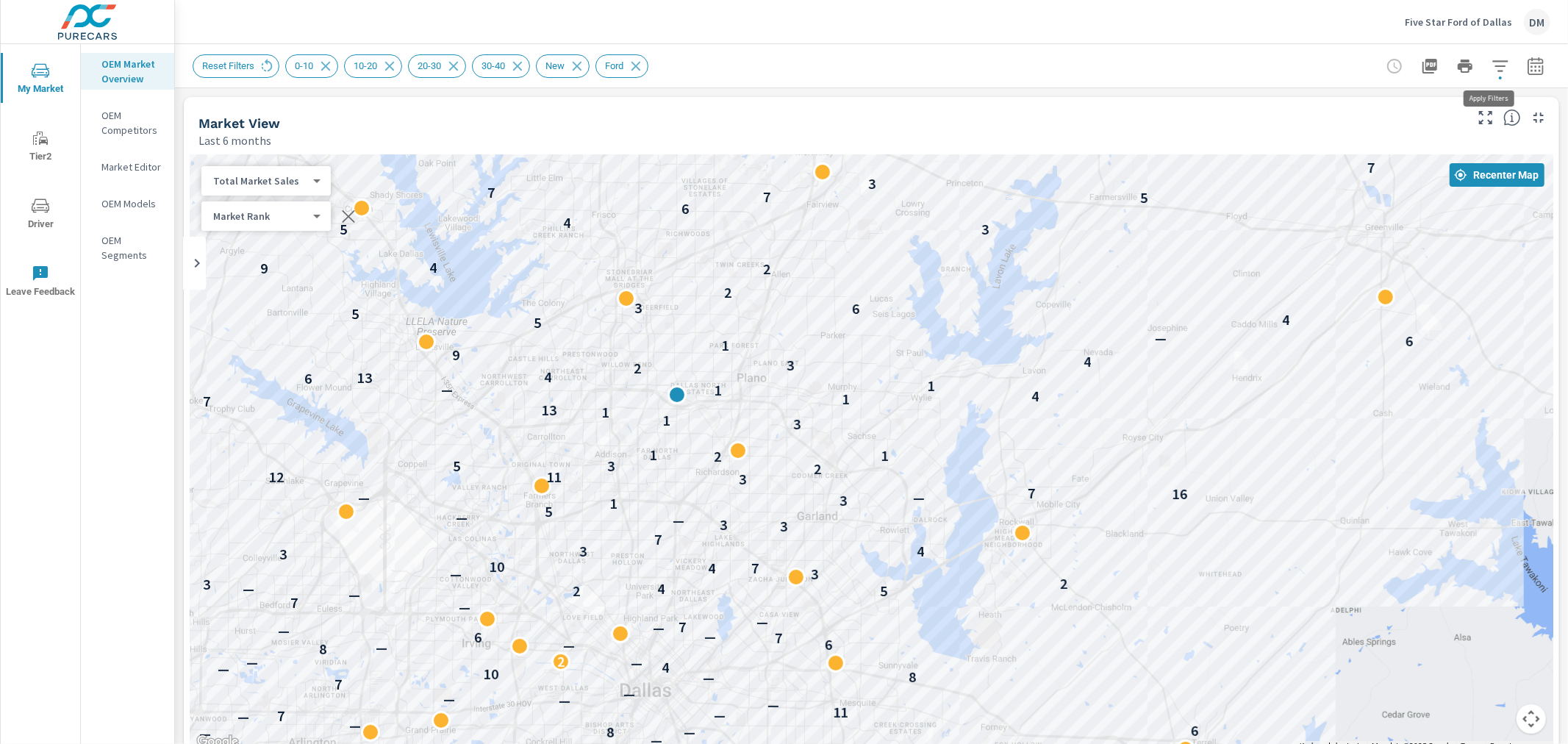
click at [1492, 71] on icon "button" at bounding box center [1501, 66] width 17 height 17
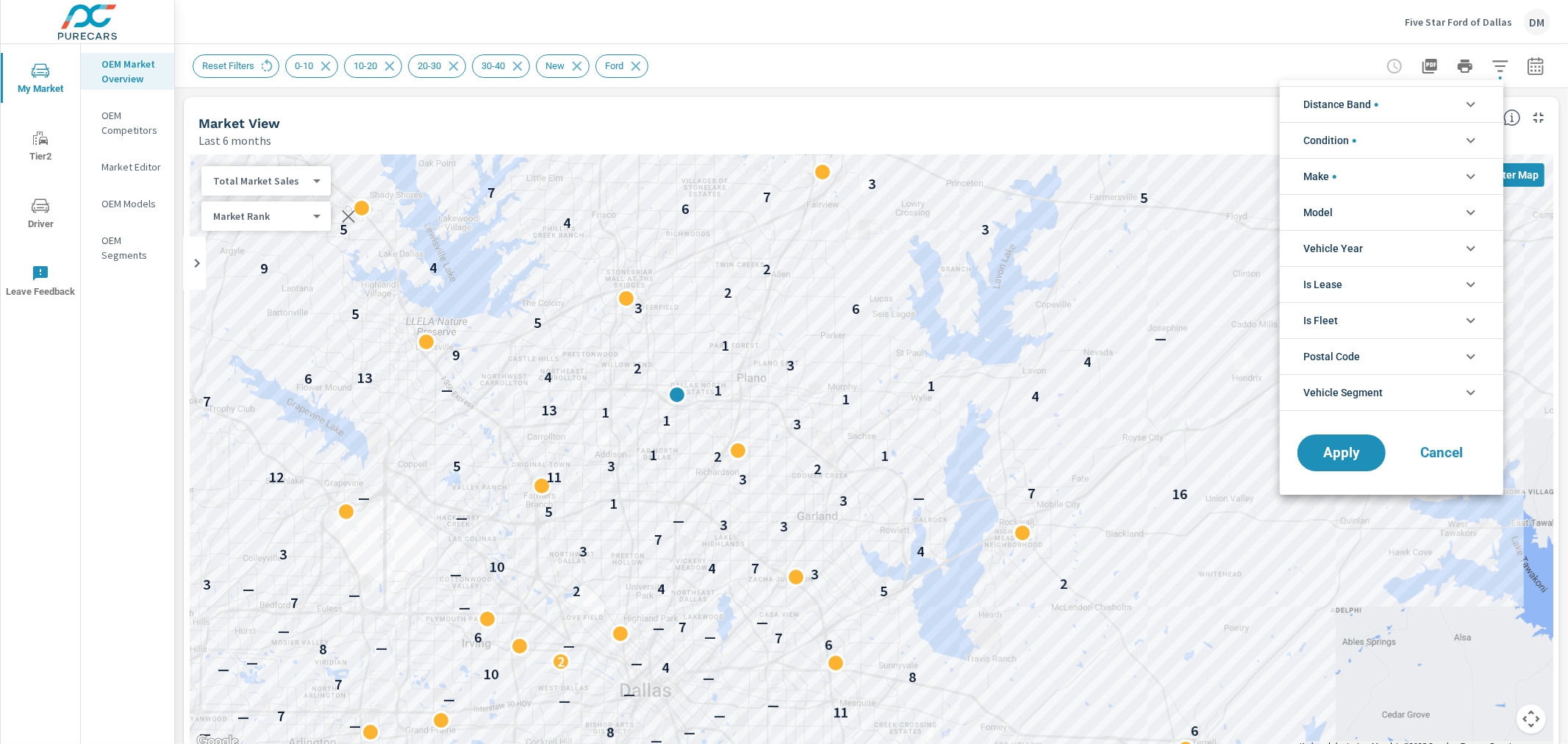
click at [1431, 101] on li "Distance Band" at bounding box center [1392, 105] width 224 height 36
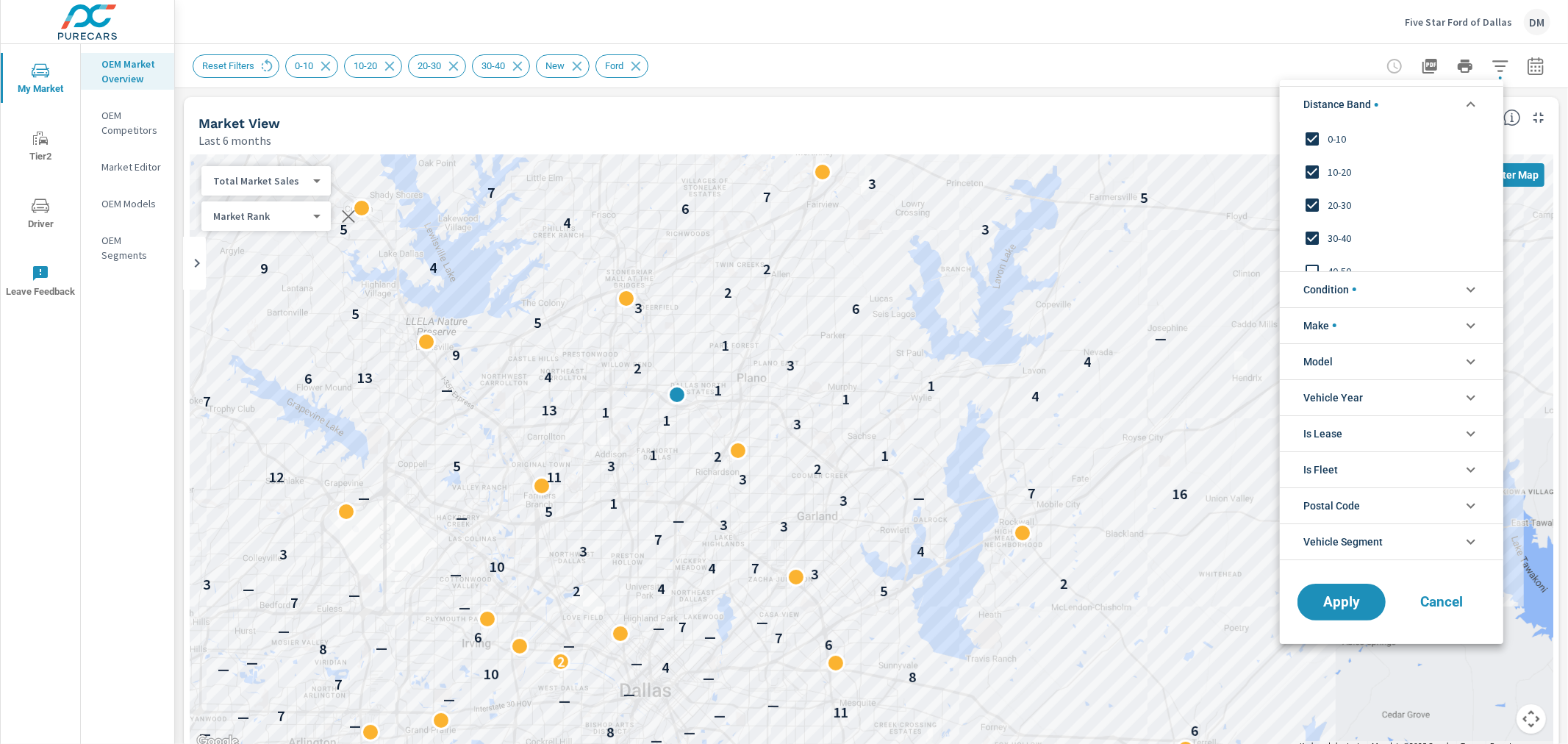
click at [1141, 67] on div at bounding box center [784, 372] width 1568 height 744
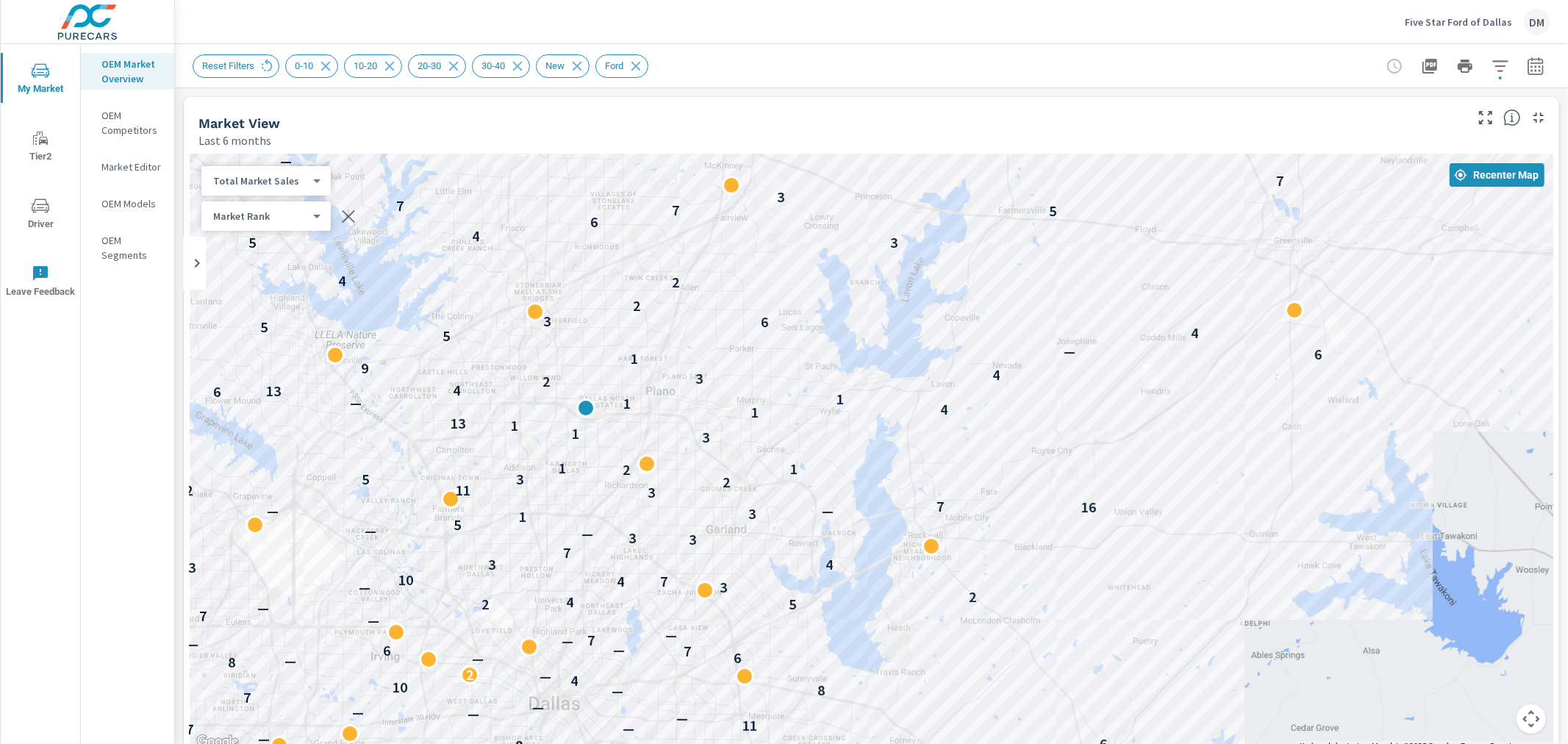
drag, startPoint x: 930, startPoint y: 601, endPoint x: 832, endPoint y: 654, distance: 111.4
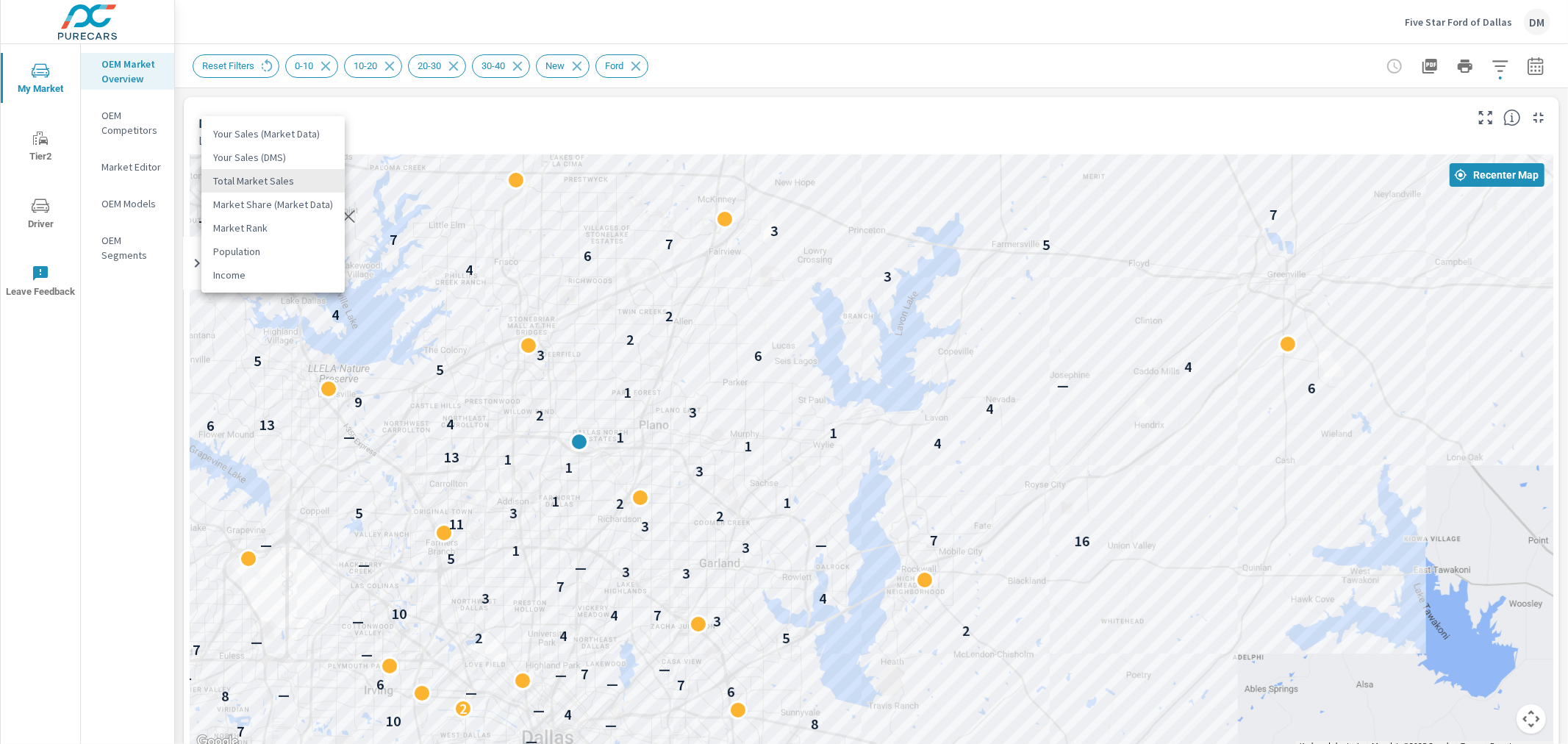
click at [303, 182] on body "My Market Tier2 Driver Leave Feedback OEM Market Overview OEM Competitors Marke…" at bounding box center [784, 372] width 1568 height 744
click at [265, 160] on li "Your Sales (DMS)" at bounding box center [273, 156] width 143 height 23
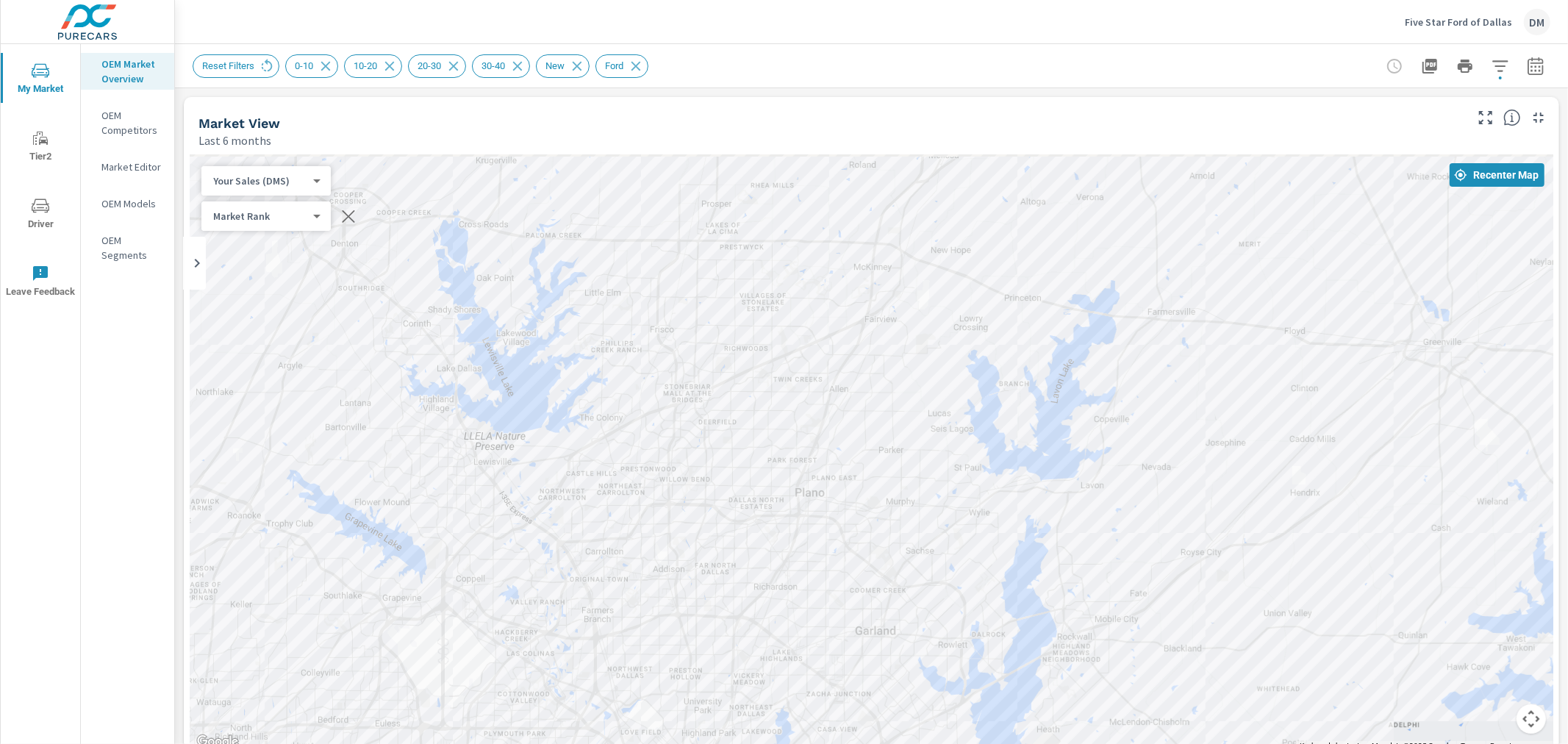
drag, startPoint x: 1092, startPoint y: 378, endPoint x: 1304, endPoint y: 688, distance: 375.6
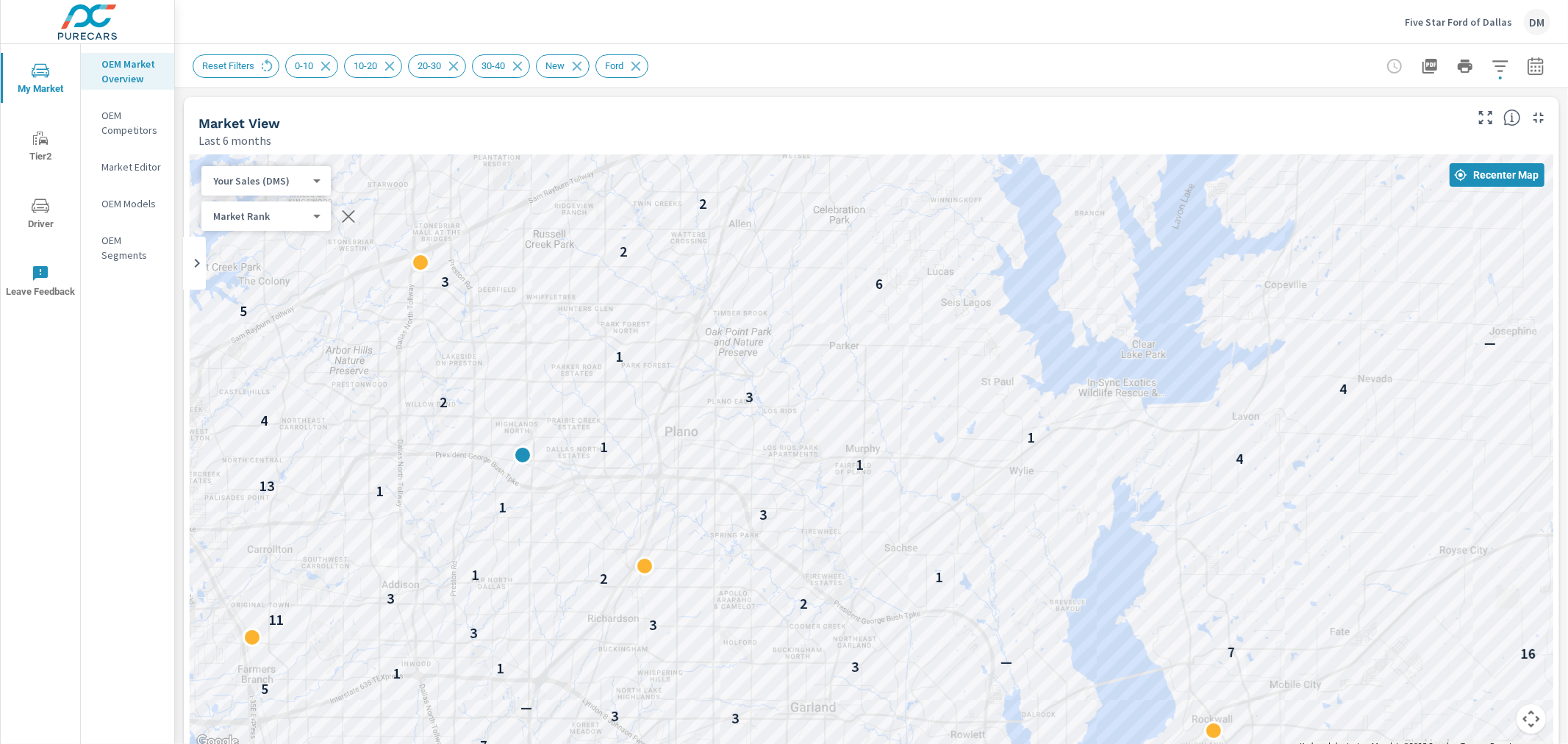
drag, startPoint x: 920, startPoint y: 527, endPoint x: 1017, endPoint y: 470, distance: 112.5
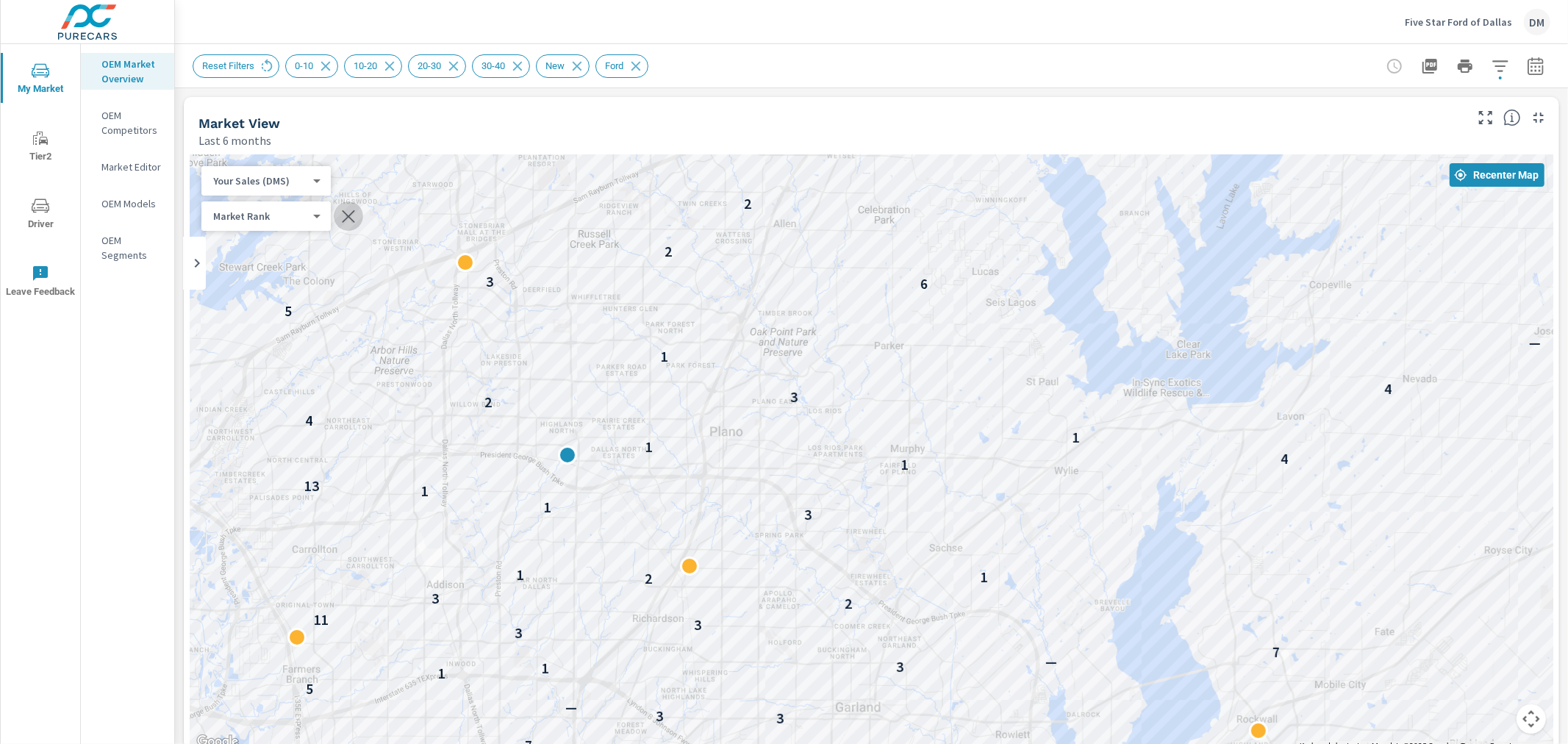
click at [343, 213] on icon "button" at bounding box center [348, 216] width 17 height 17
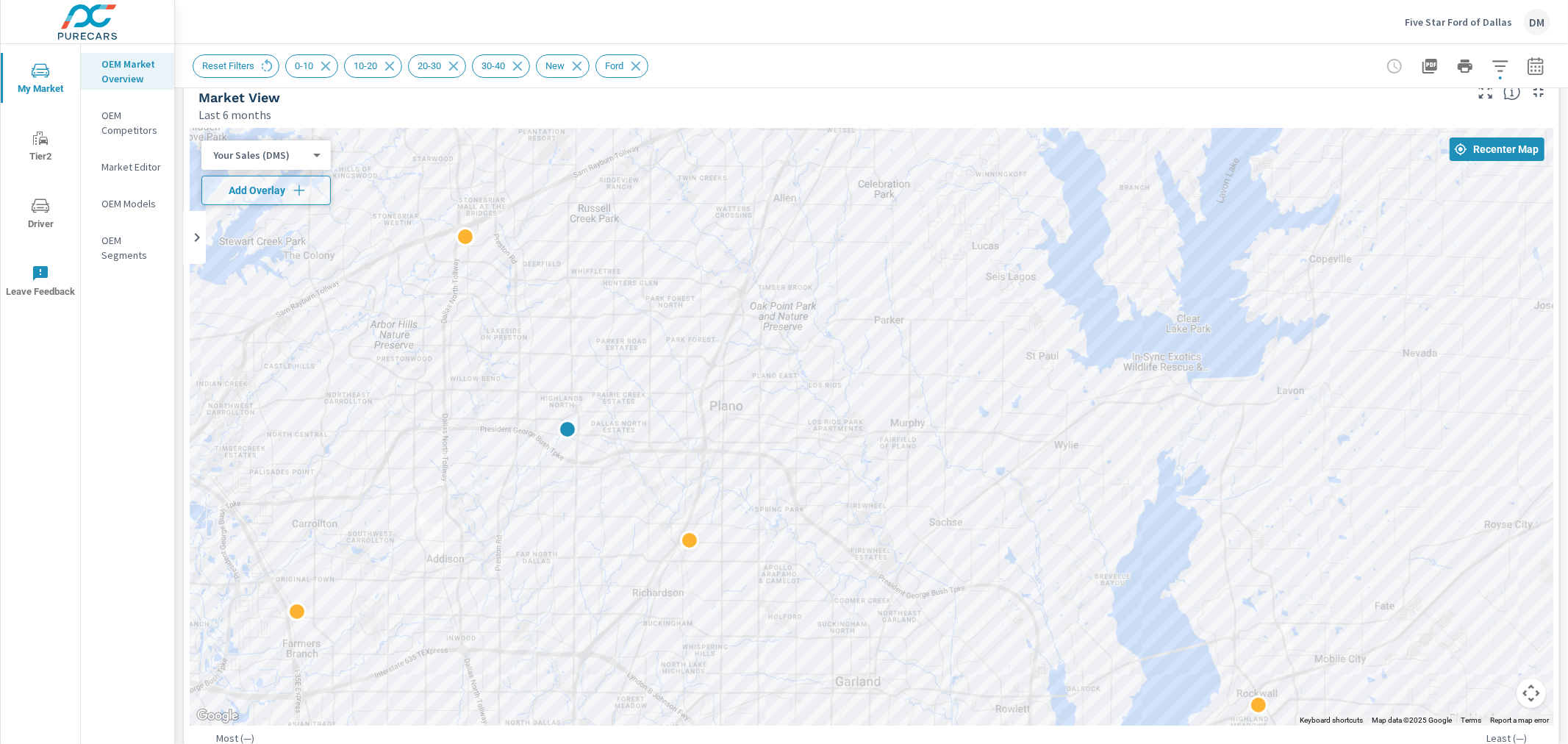
scroll to position [19, 0]
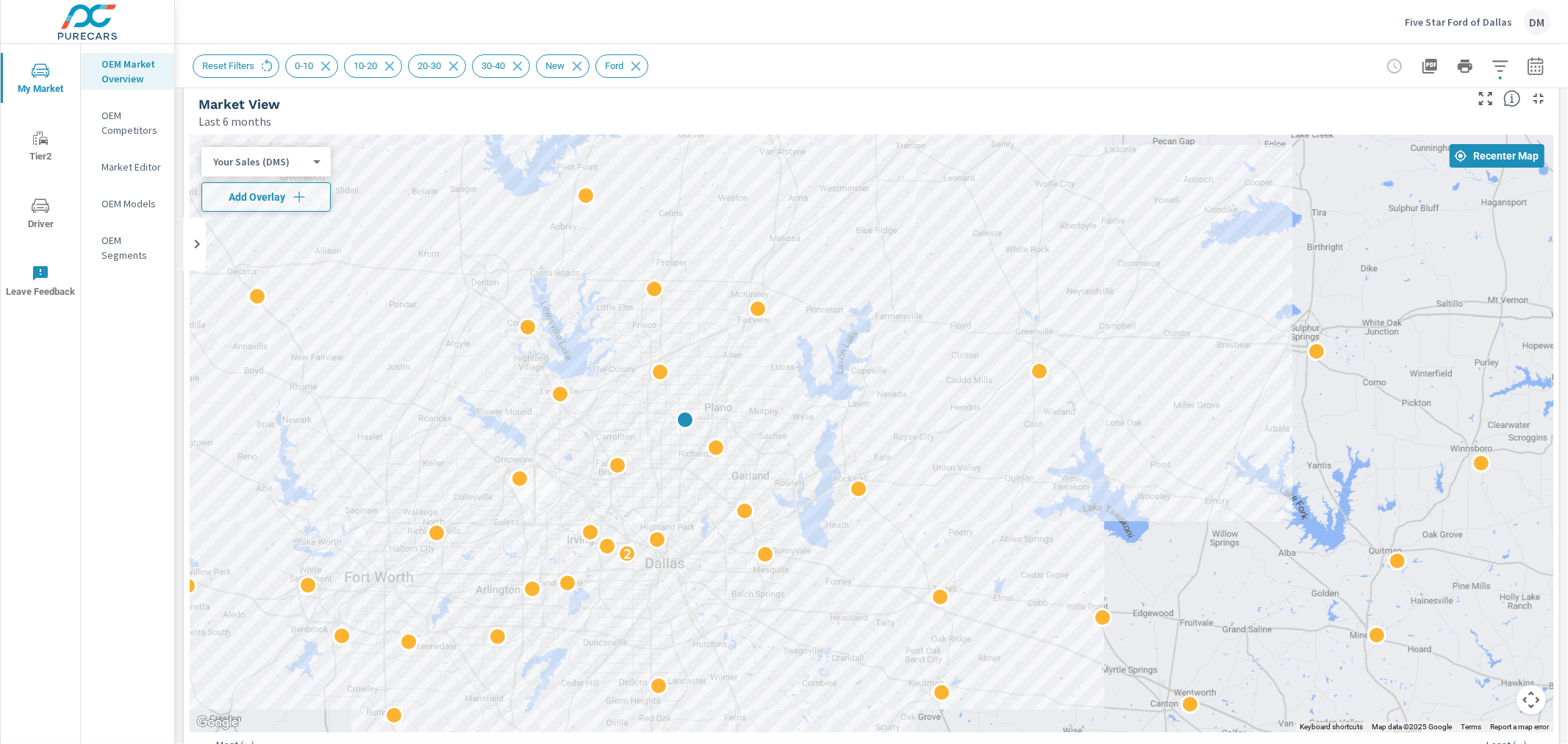
drag, startPoint x: 1412, startPoint y: 465, endPoint x: 1173, endPoint y: 456, distance: 239.2
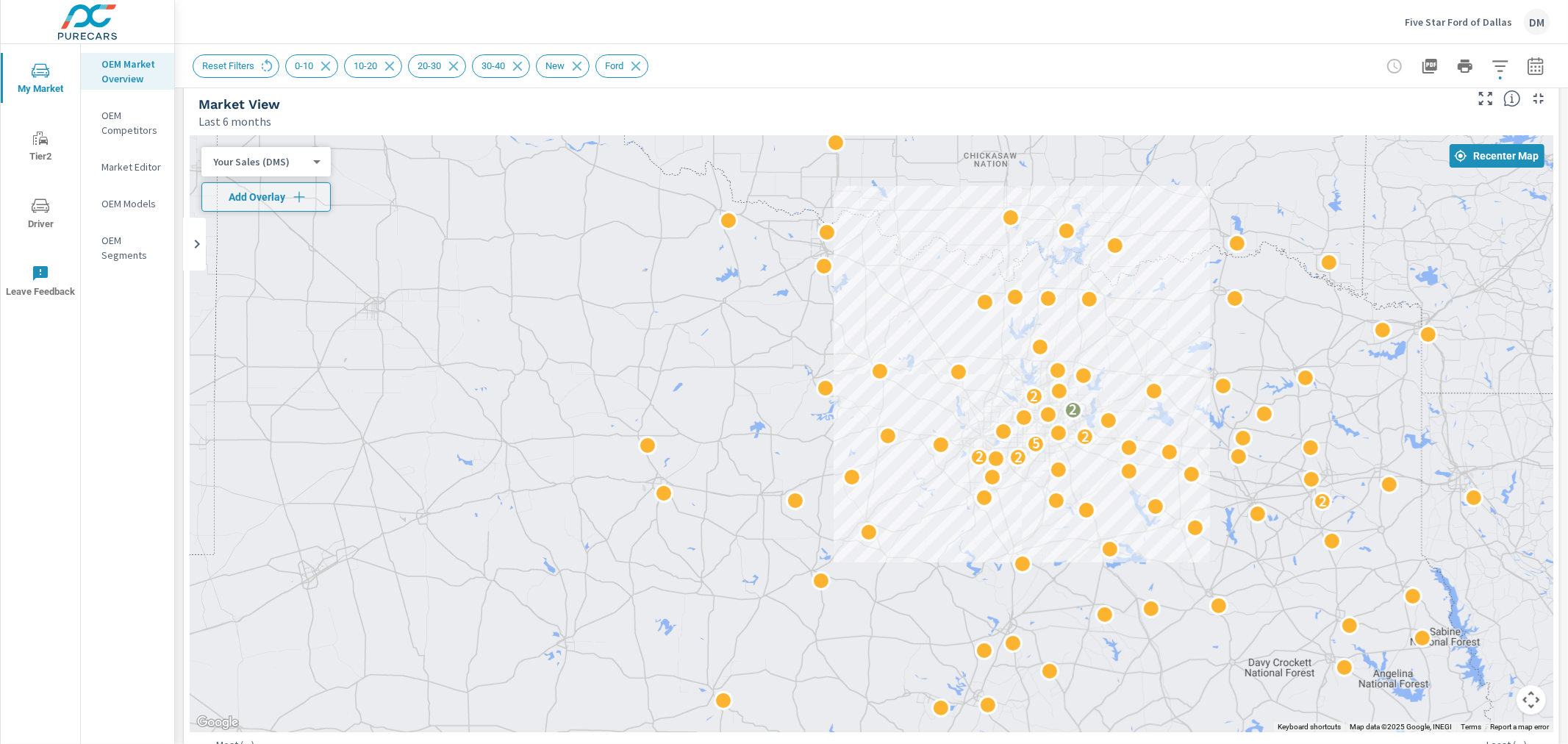
drag, startPoint x: 1335, startPoint y: 553, endPoint x: 1195, endPoint y: 442, distance: 178.7
click at [1202, 442] on div "2 2 2 2 5 2 2 2 3" at bounding box center [1480, 747] width 1412 height 793
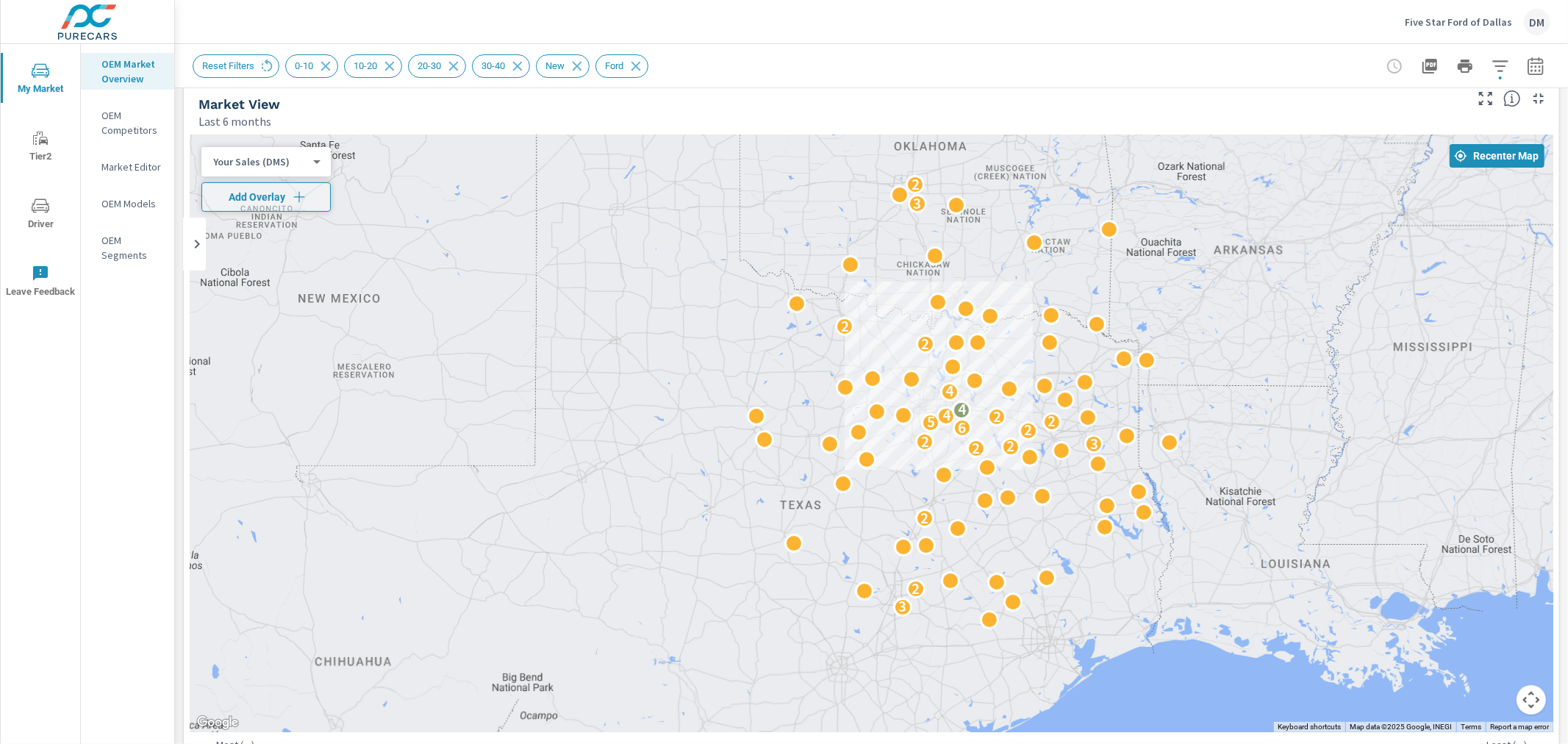
drag, startPoint x: 1335, startPoint y: 541, endPoint x: 1232, endPoint y: 546, distance: 103.1
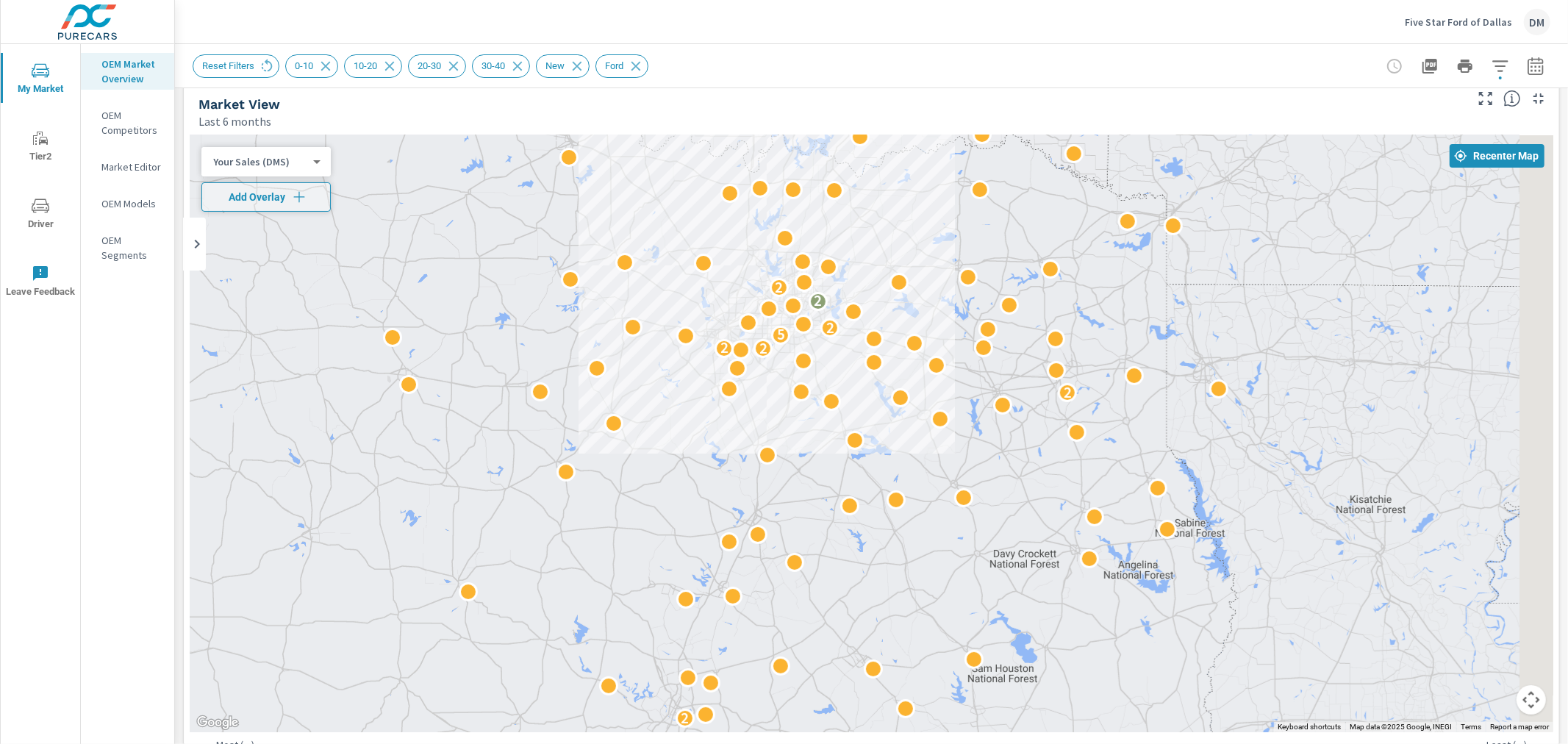
drag, startPoint x: 1080, startPoint y: 444, endPoint x: 934, endPoint y: 507, distance: 159.0
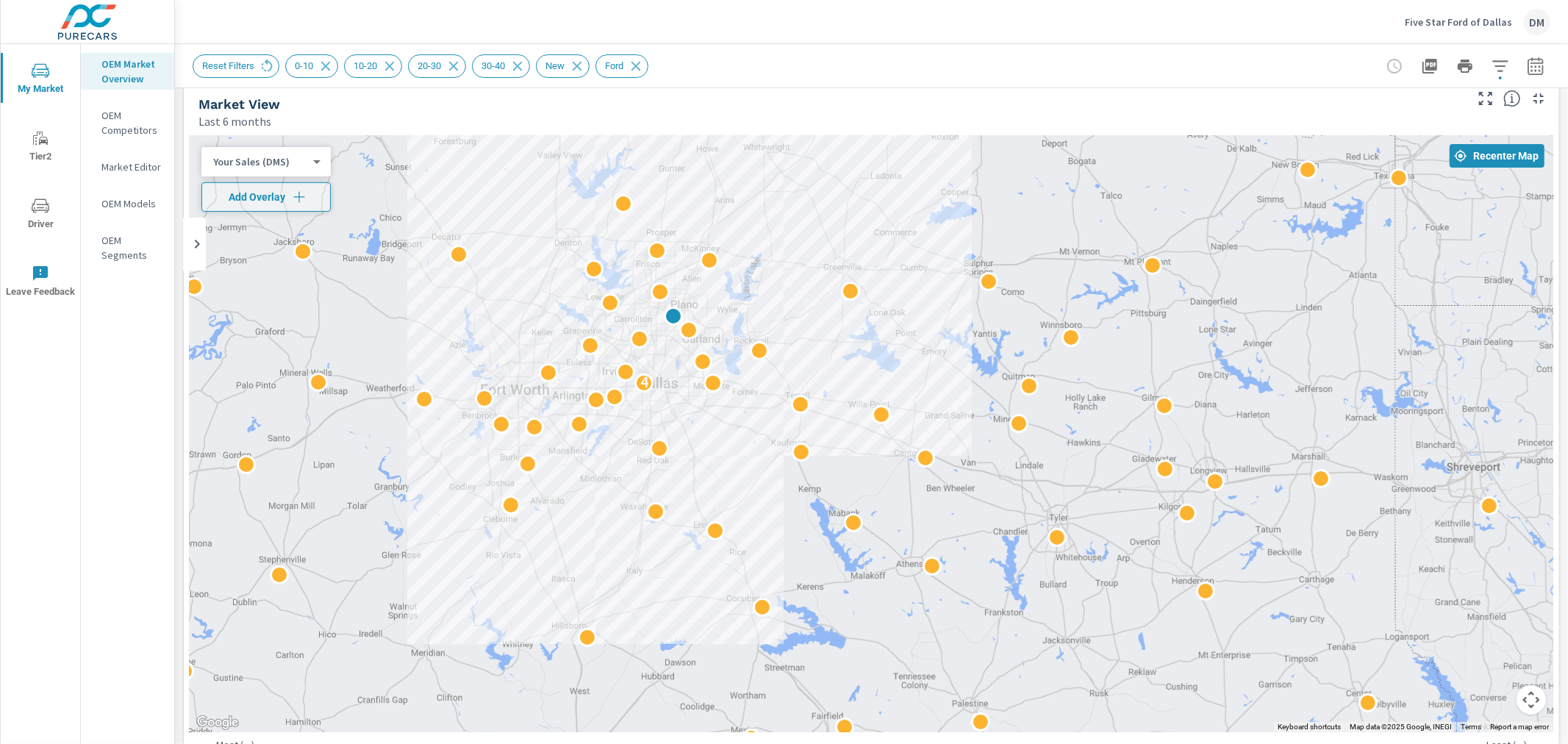
drag, startPoint x: 936, startPoint y: 445, endPoint x: 1015, endPoint y: 608, distance: 181.1
click at [1017, 599] on div "4" at bounding box center [871, 433] width 1364 height 597
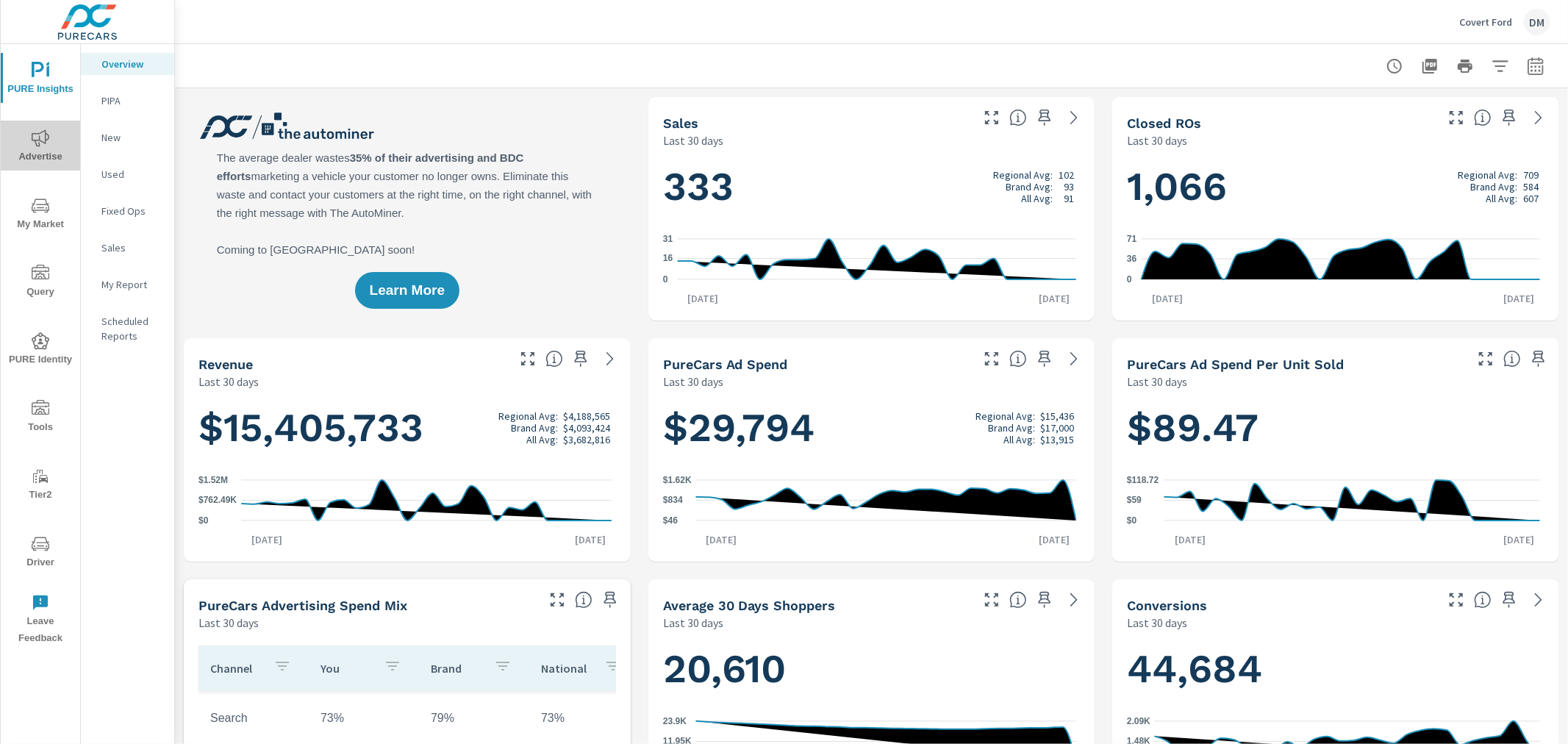
click at [38, 143] on icon "nav menu" at bounding box center [41, 138] width 17 height 17
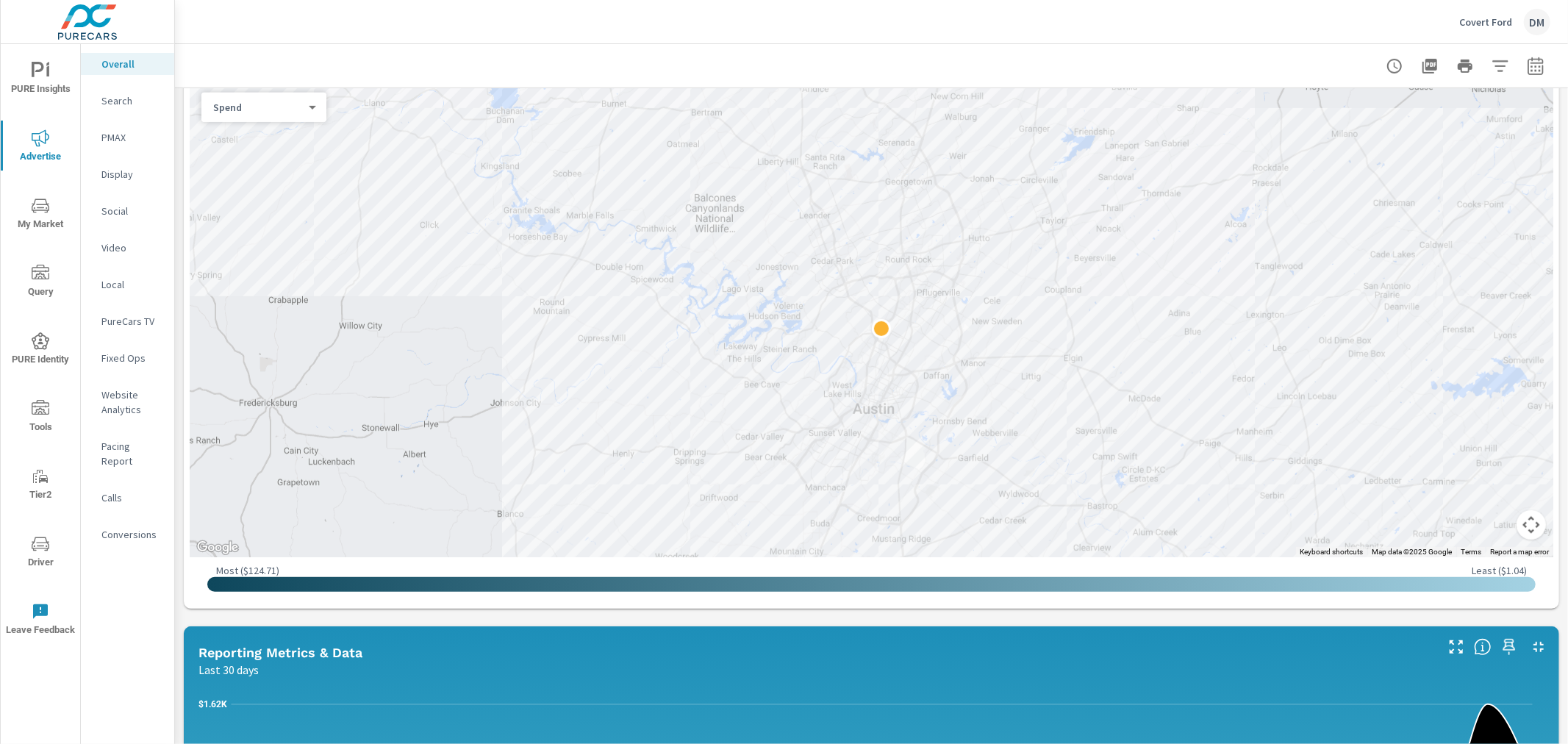
scroll to position [459, 0]
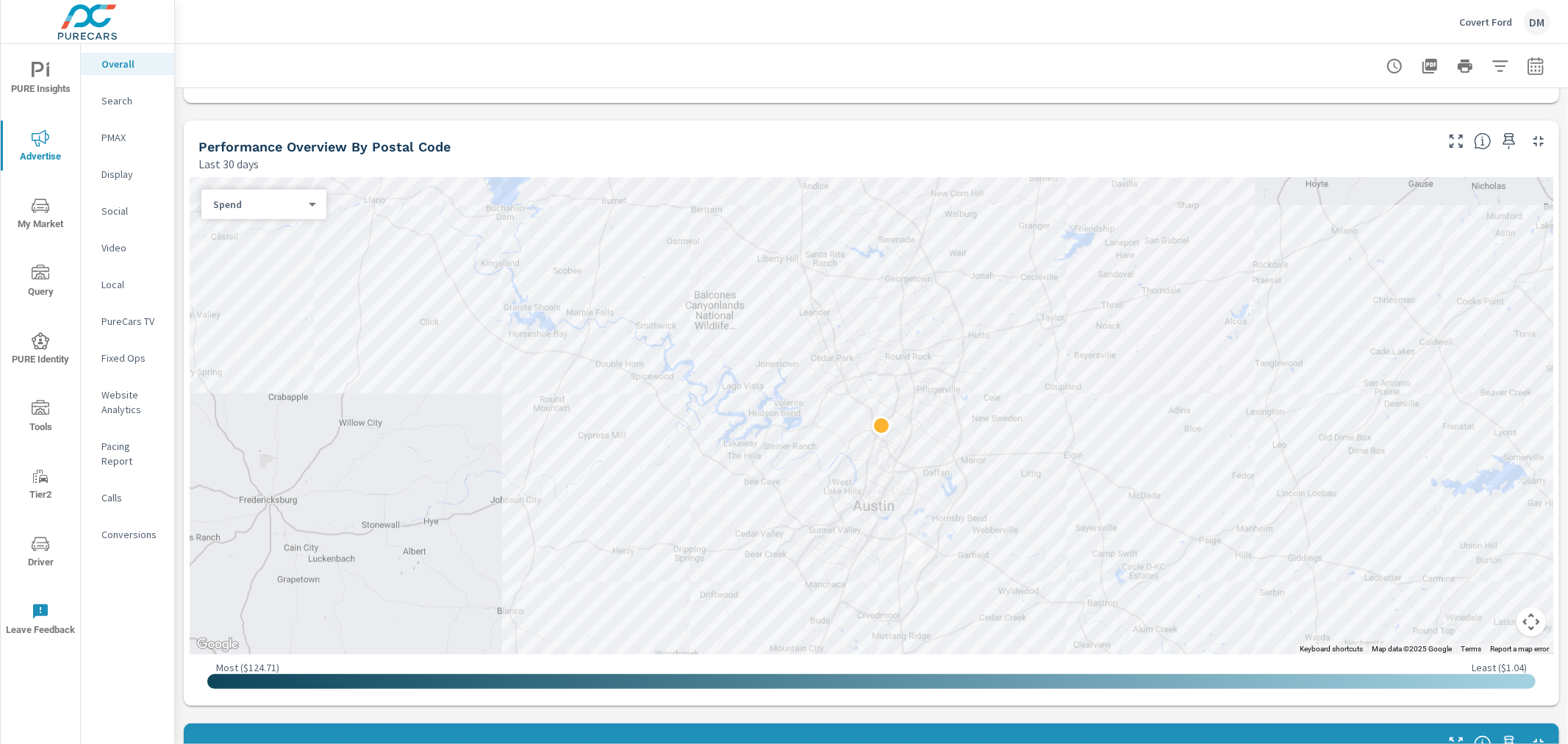
click at [288, 199] on body "PURE Insights Advertise My Market Query PURE Identity Tools Tier2 Driver Leave …" at bounding box center [784, 372] width 1568 height 744
click at [272, 253] on li "Spend Per Sale" at bounding box center [258, 251] width 113 height 23
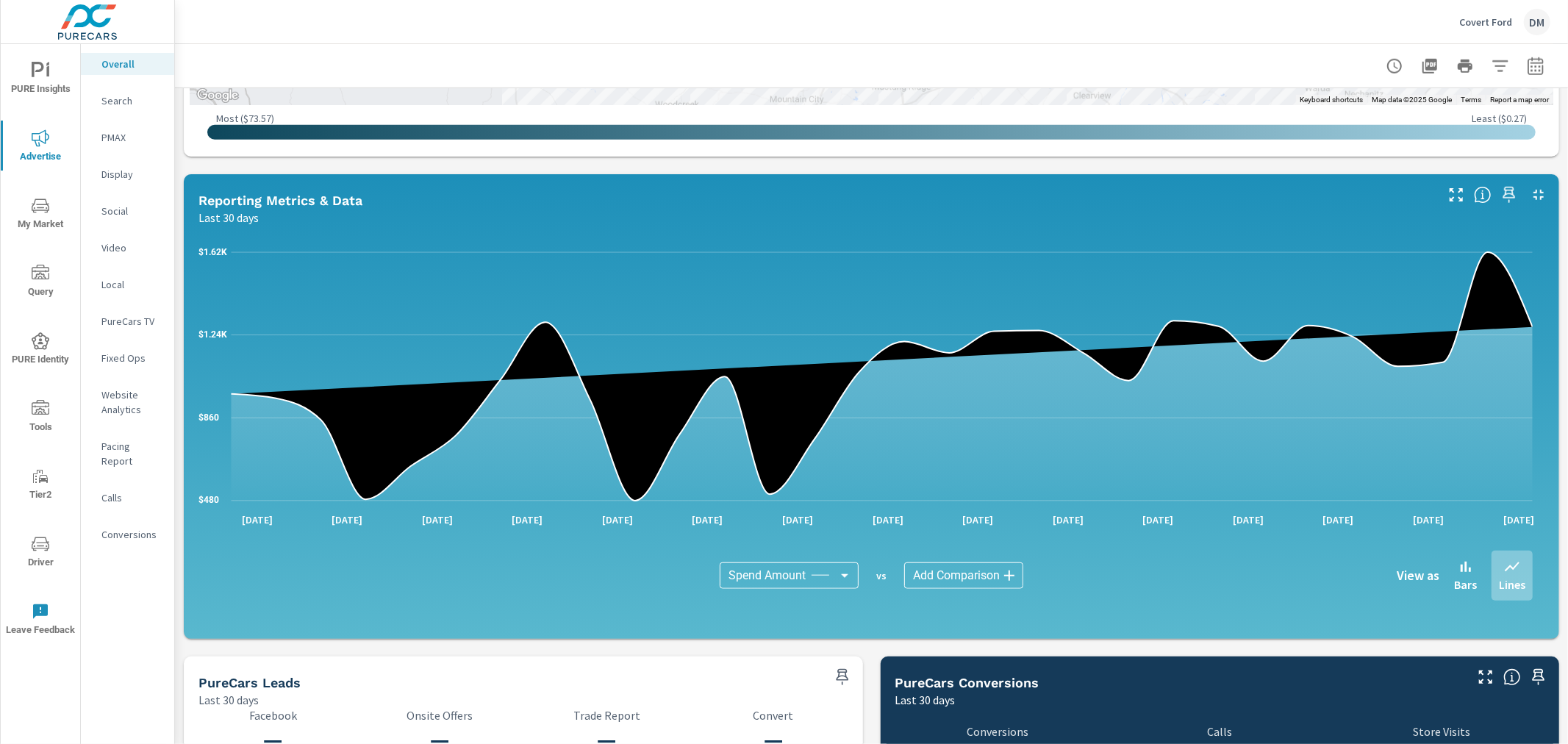
scroll to position [1027, 0]
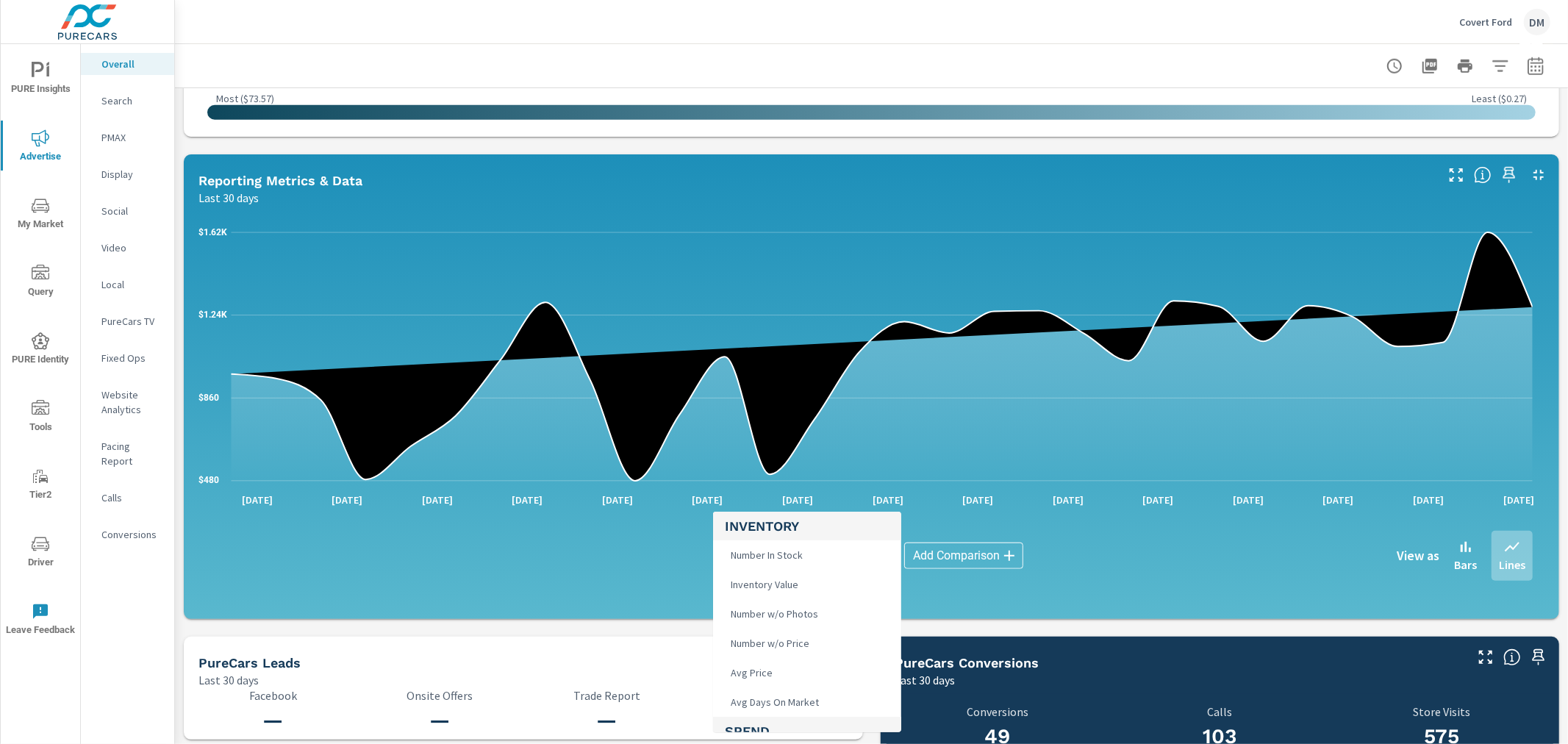
click at [810, 551] on body "PURE Insights Advertise My Market Query PURE Identity Tools Tier2 Driver Leave …" at bounding box center [784, 372] width 1568 height 744
drag, startPoint x: 761, startPoint y: 677, endPoint x: 821, endPoint y: 651, distance: 65.4
click at [759, 677] on li "Clicks" at bounding box center [807, 680] width 188 height 29
type input "Clicks"
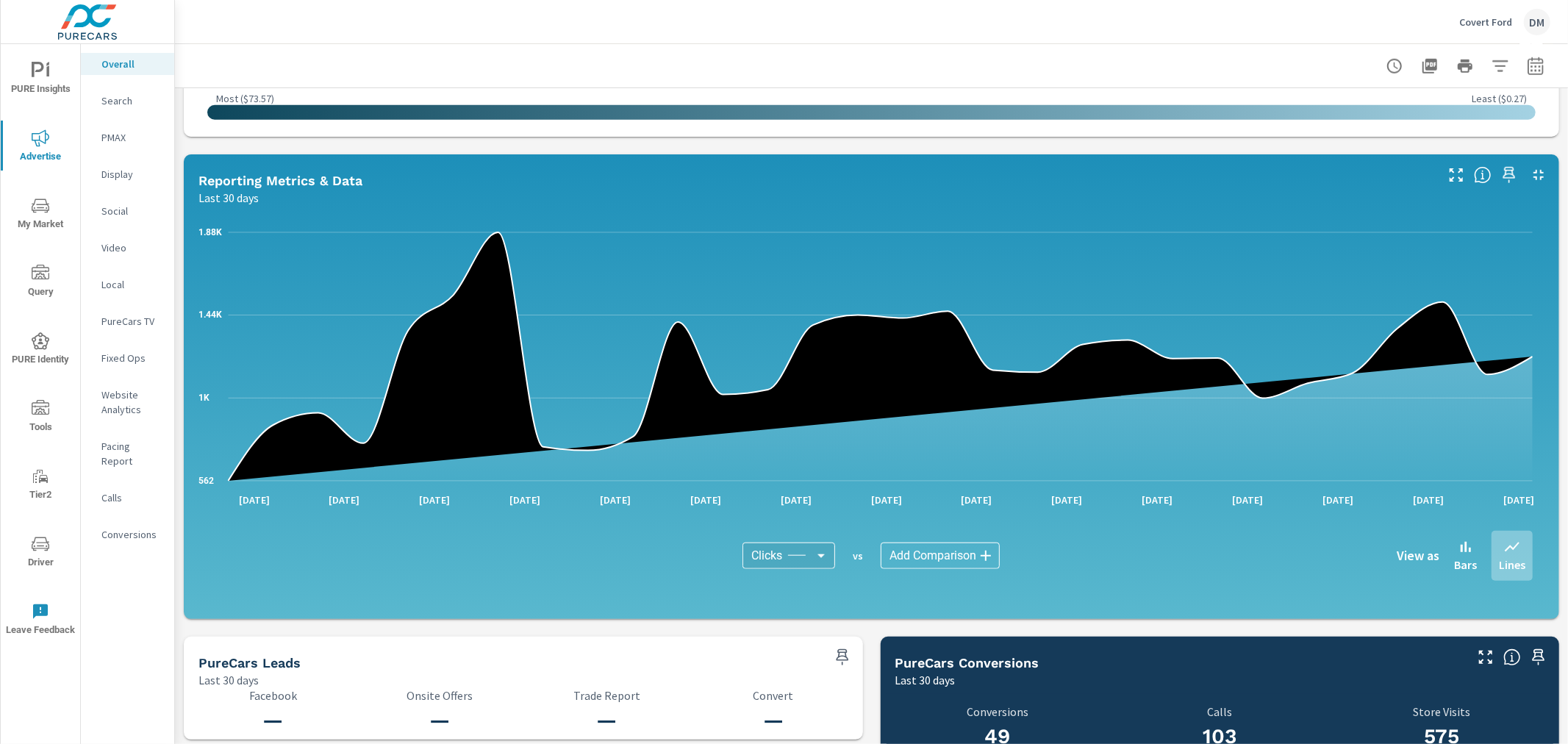
scroll to position [518, 0]
click at [960, 548] on body "PURE Insights Advertise My Market Query PURE Identity Tools Tier2 Driver Leave …" at bounding box center [784, 372] width 1568 height 744
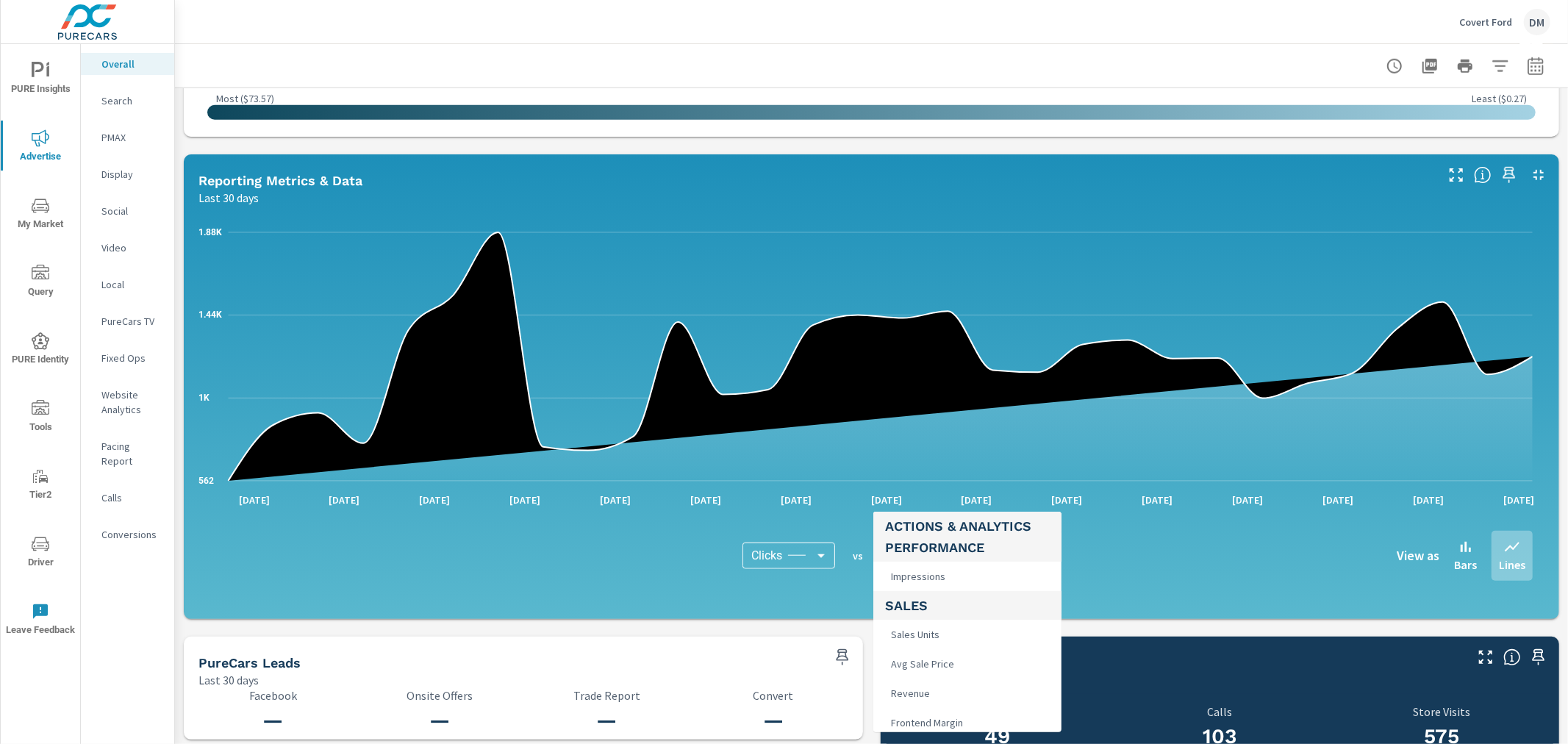
scroll to position [652, 0]
click at [948, 571] on li "Sales Units" at bounding box center [967, 575] width 188 height 29
type input "Sales Units"
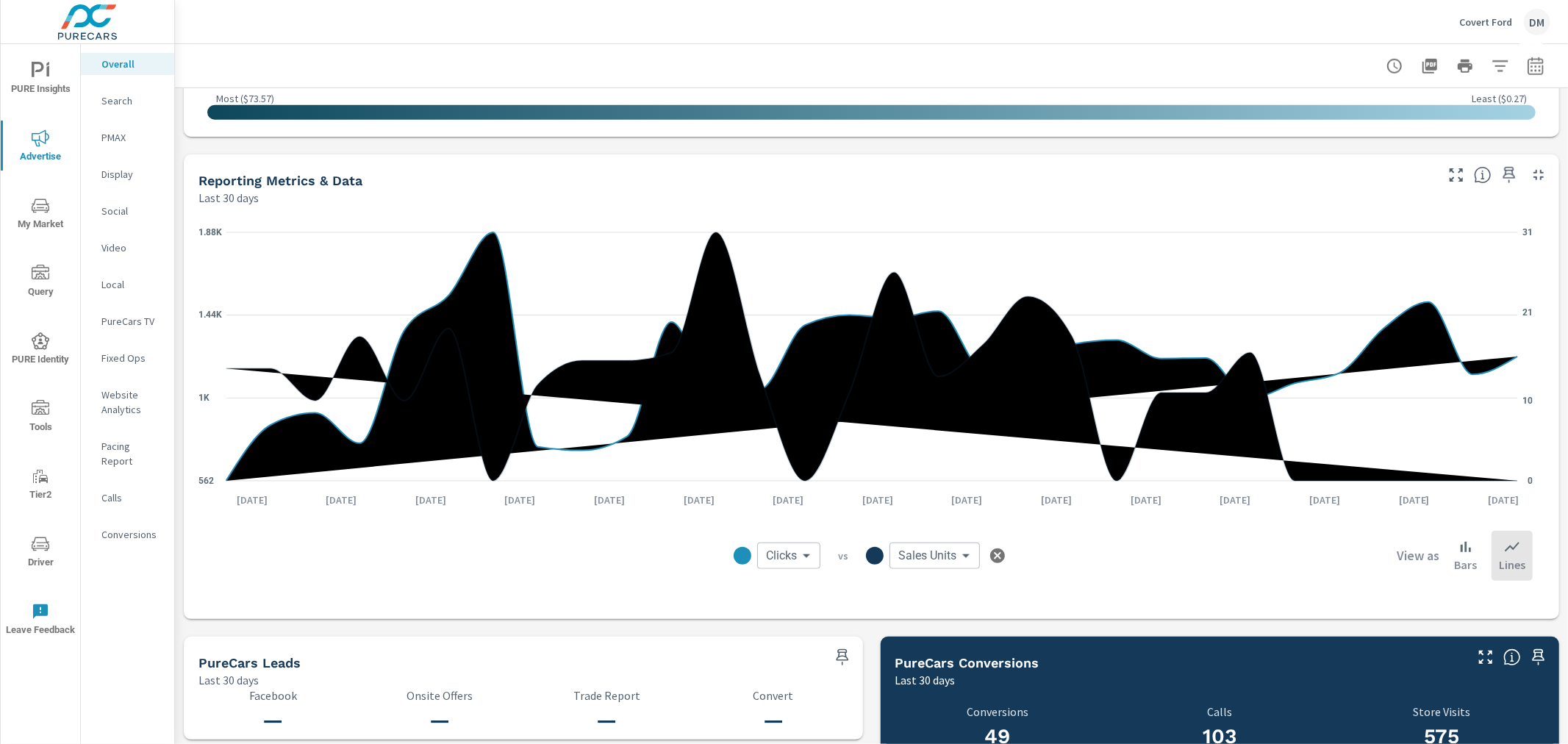
click at [794, 559] on body "PURE Insights Advertise My Market Query PURE Identity Tools Tier2 Driver Leave …" at bounding box center [784, 372] width 1568 height 744
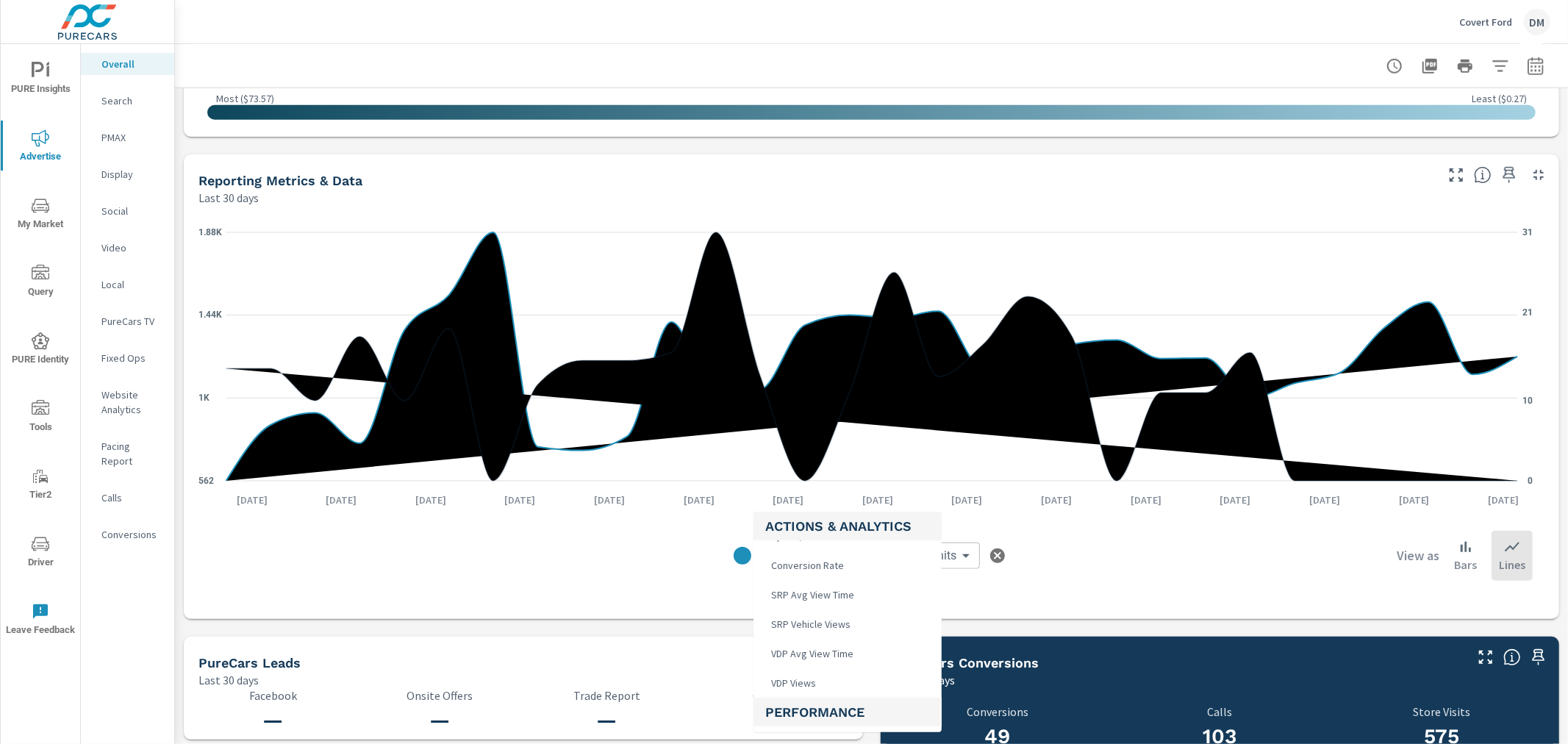
scroll to position [489, 0]
click at [821, 619] on li "VDP Views" at bounding box center [848, 622] width 188 height 29
type input "VDP Views"
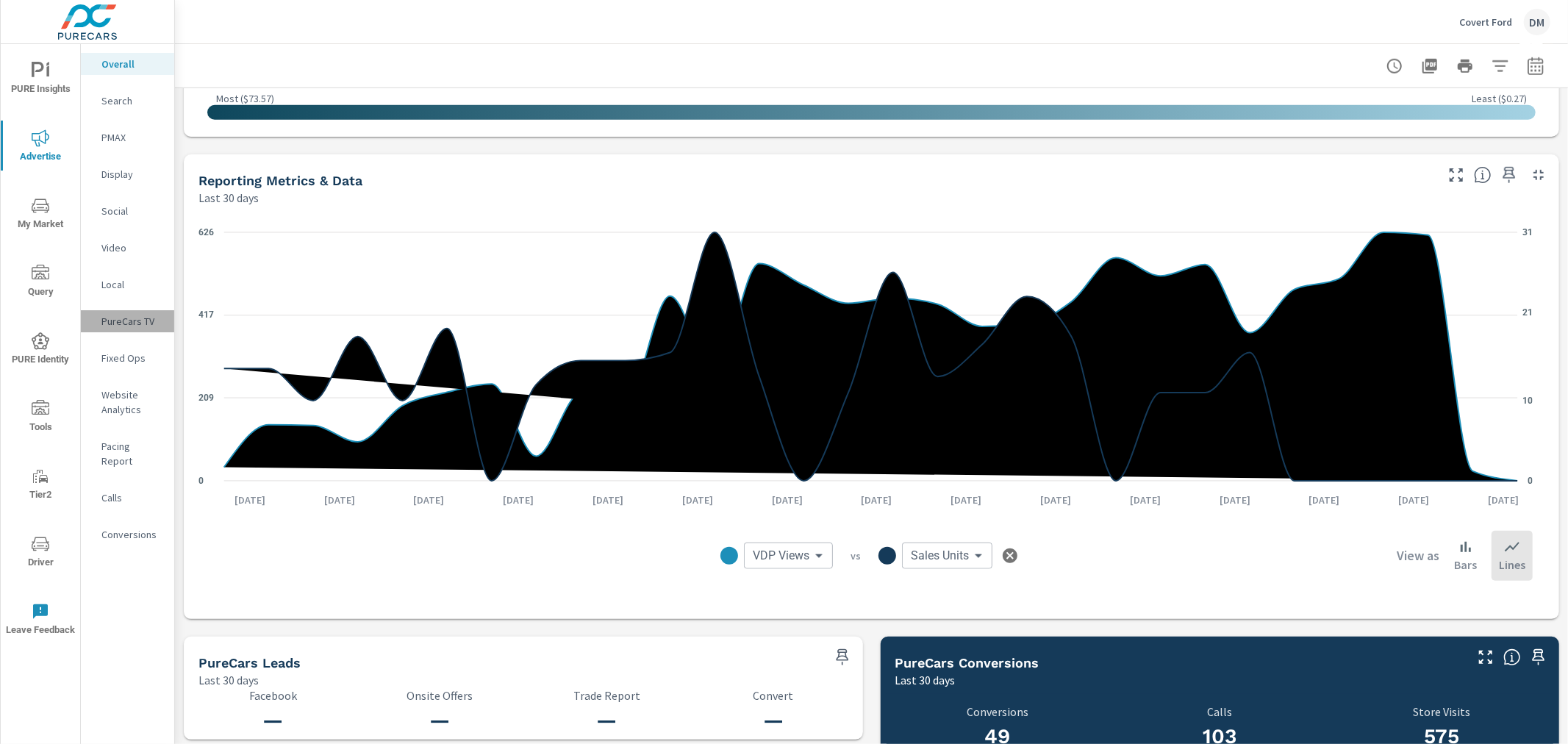
click at [121, 319] on p "PureCars TV" at bounding box center [131, 321] width 61 height 15
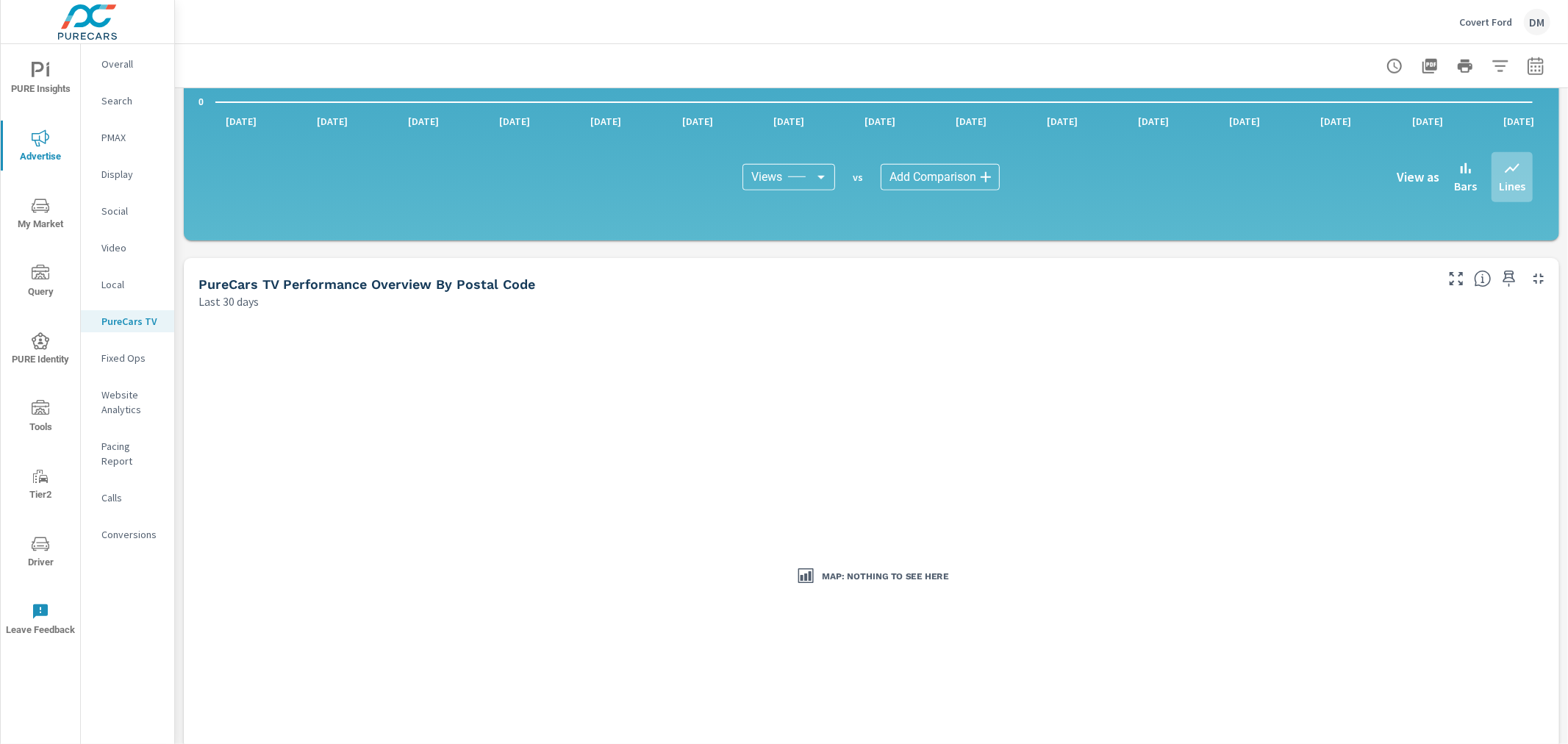
scroll to position [655, 0]
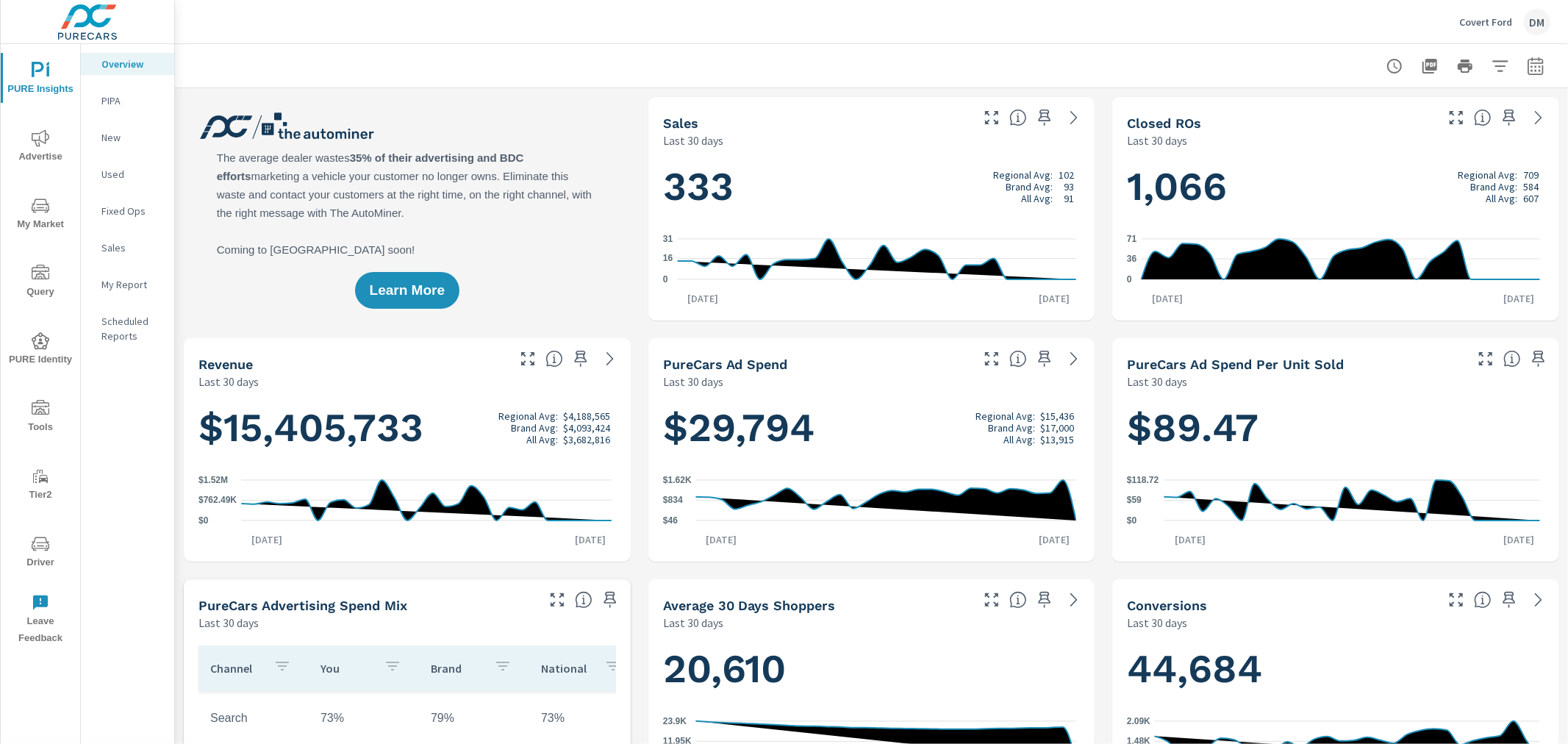
click at [33, 211] on icon "nav menu" at bounding box center [41, 206] width 17 height 14
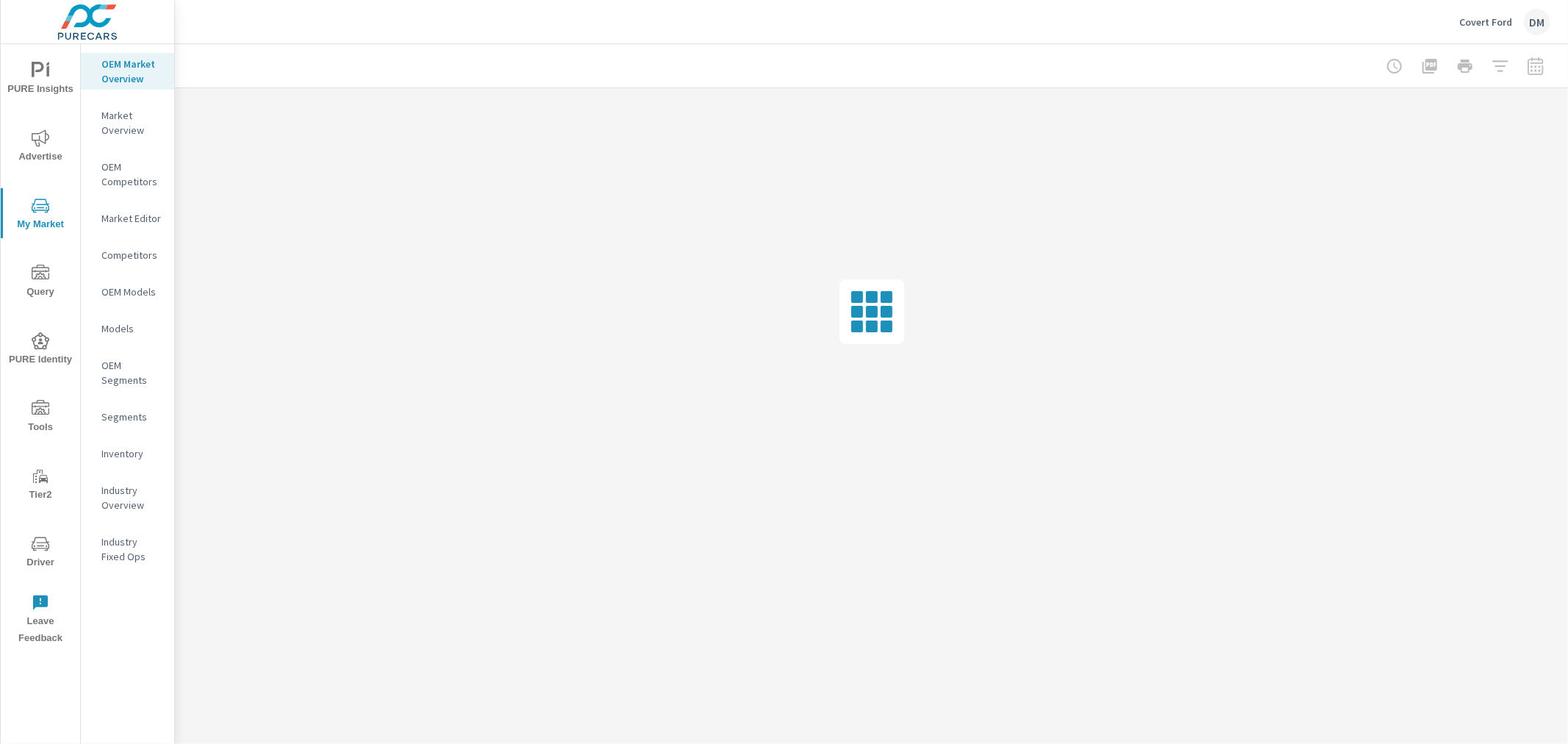
click at [118, 449] on p "Inventory" at bounding box center [131, 453] width 61 height 15
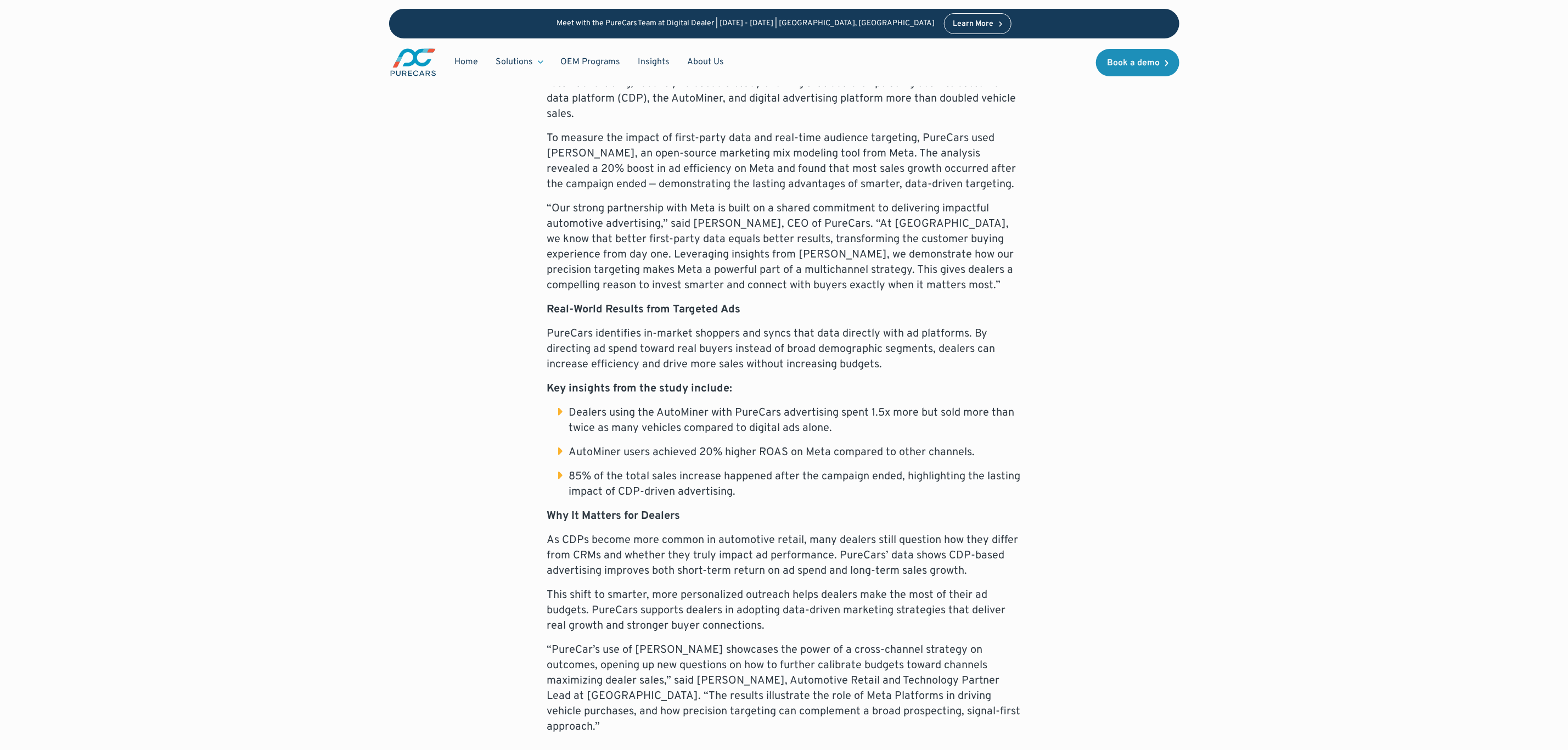
scroll to position [659, 0]
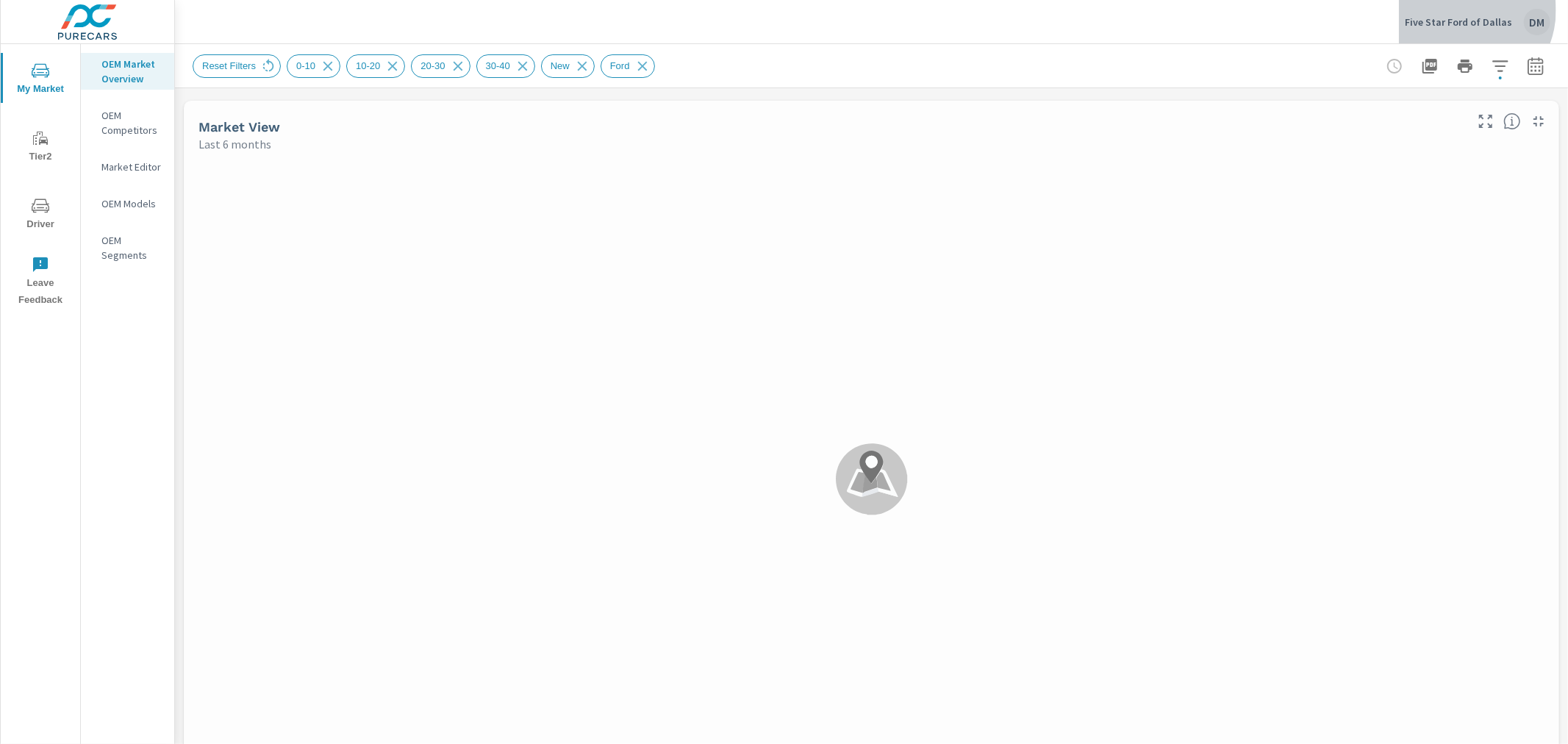
click at [1467, 10] on div "Five Star Ford of Dallas DM" at bounding box center [1477, 22] width 145 height 27
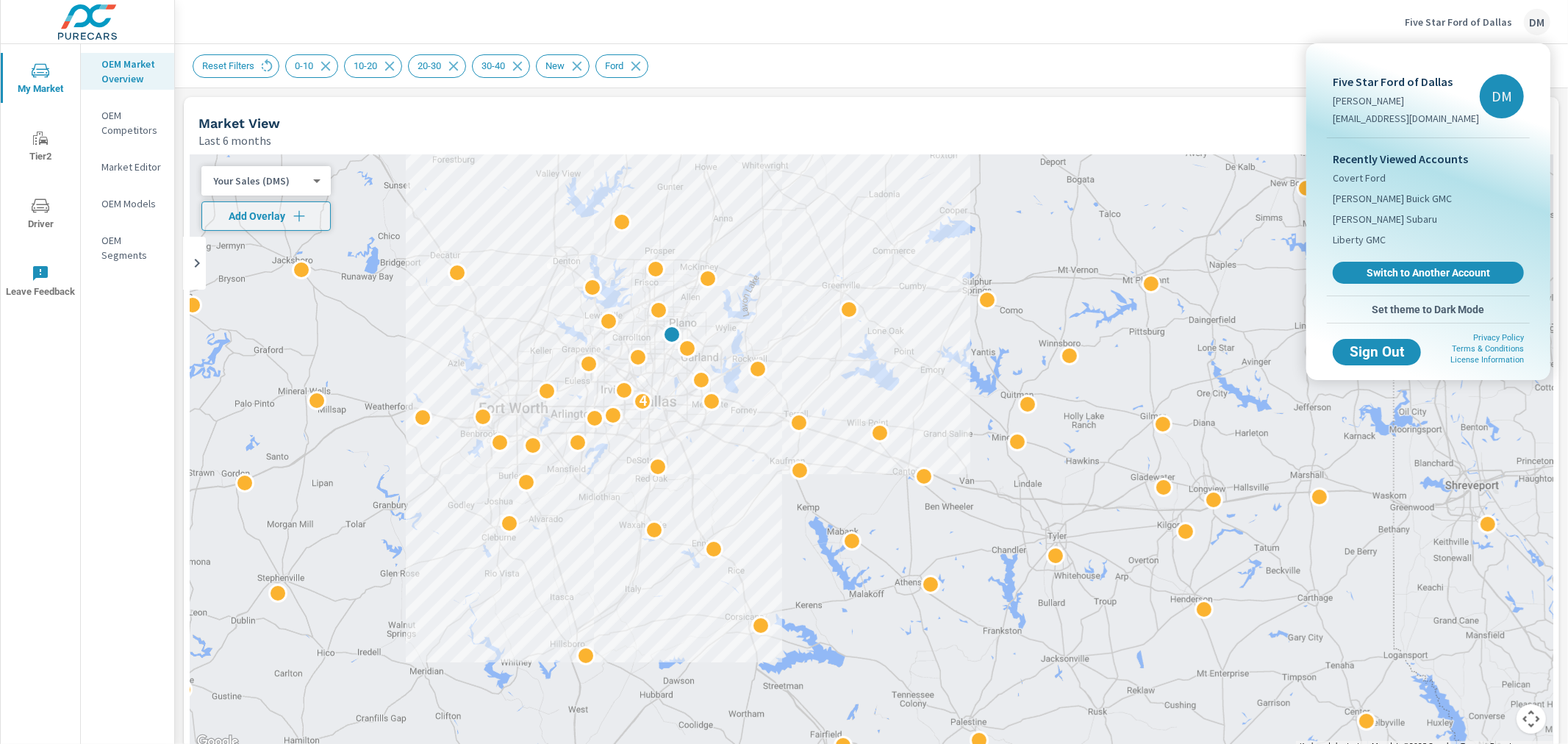
click at [96, 18] on div at bounding box center [784, 372] width 1568 height 744
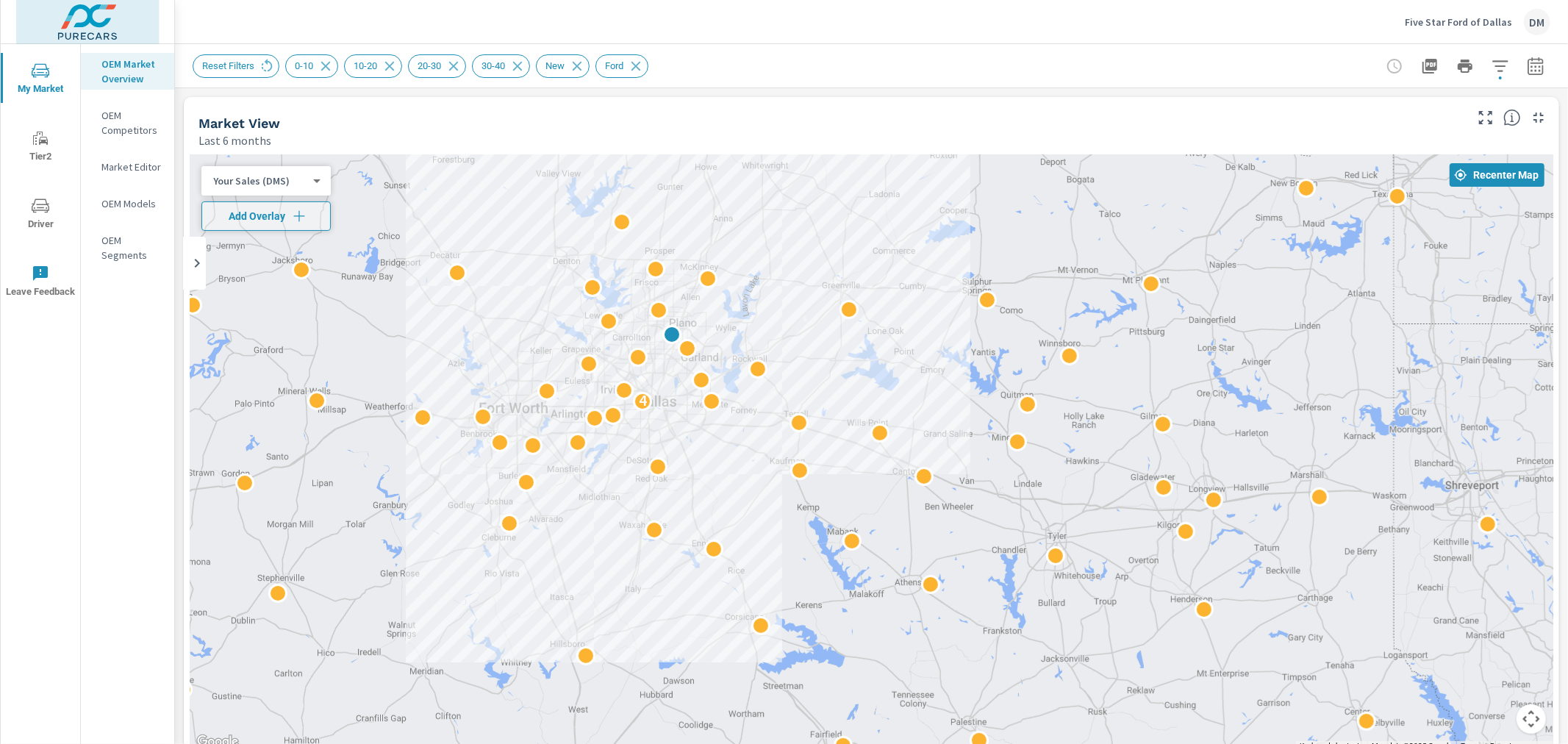
click at [63, 10] on img at bounding box center [88, 22] width 143 height 59
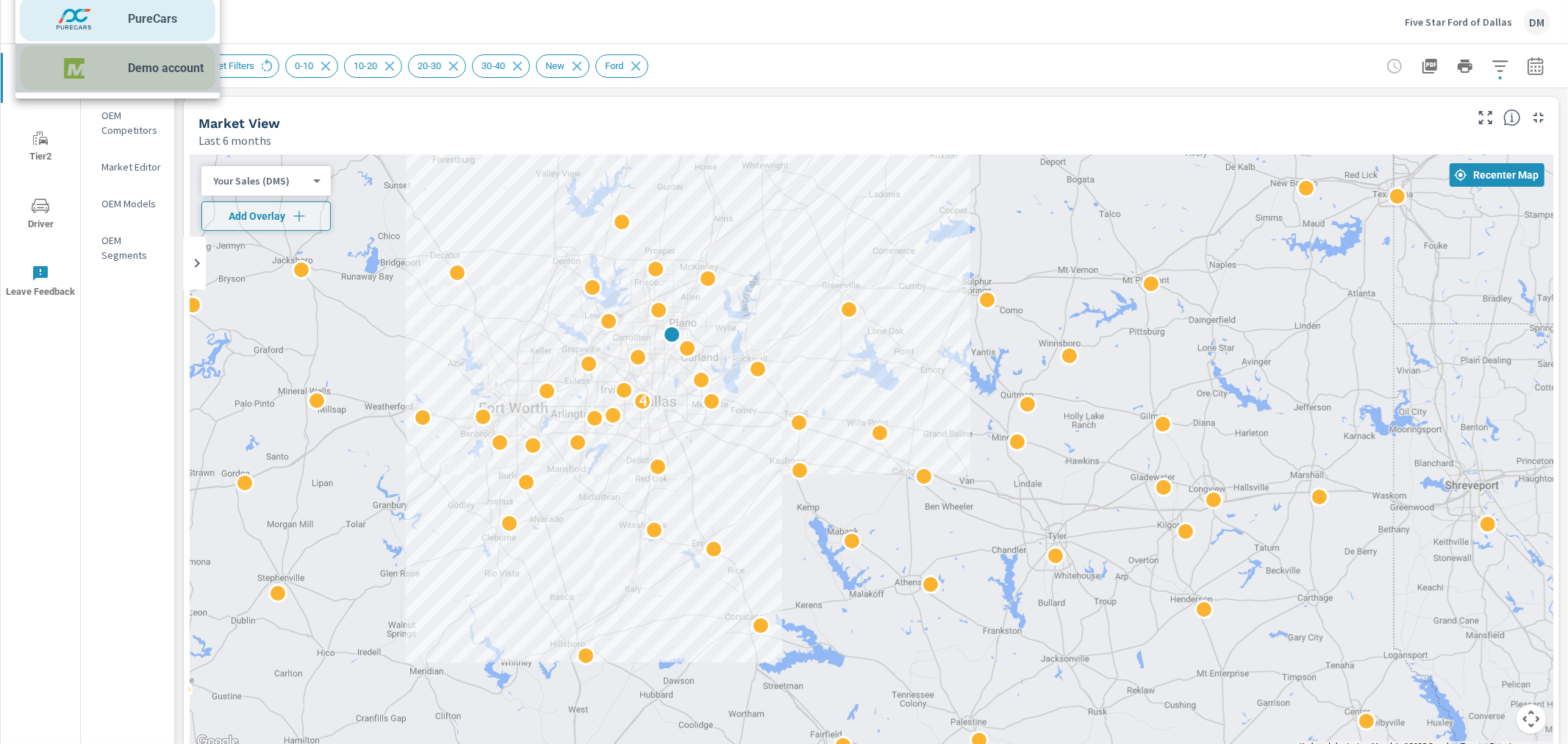
click at [170, 69] on span "Demo account" at bounding box center [166, 68] width 76 height 17
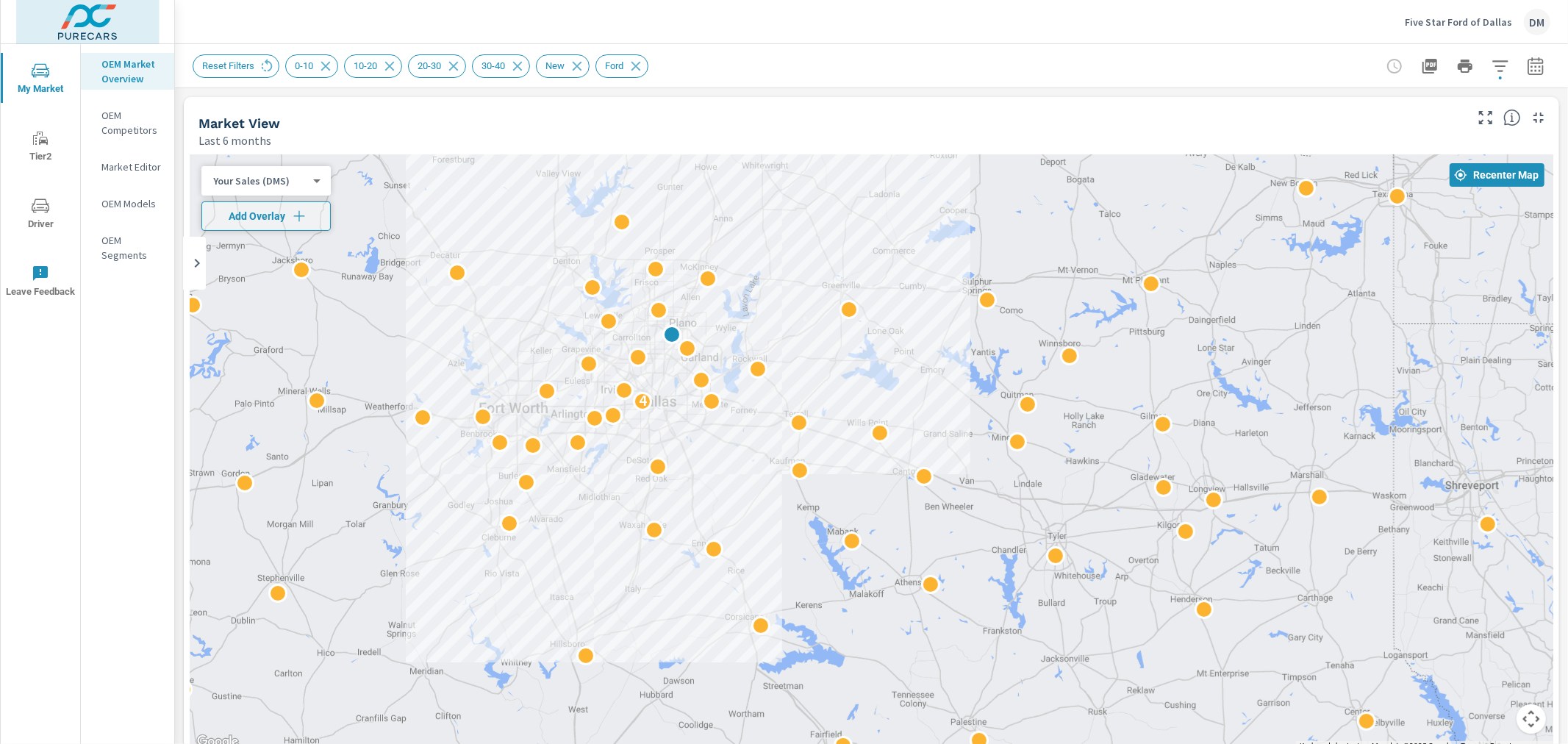
click at [77, 21] on img at bounding box center [88, 22] width 143 height 59
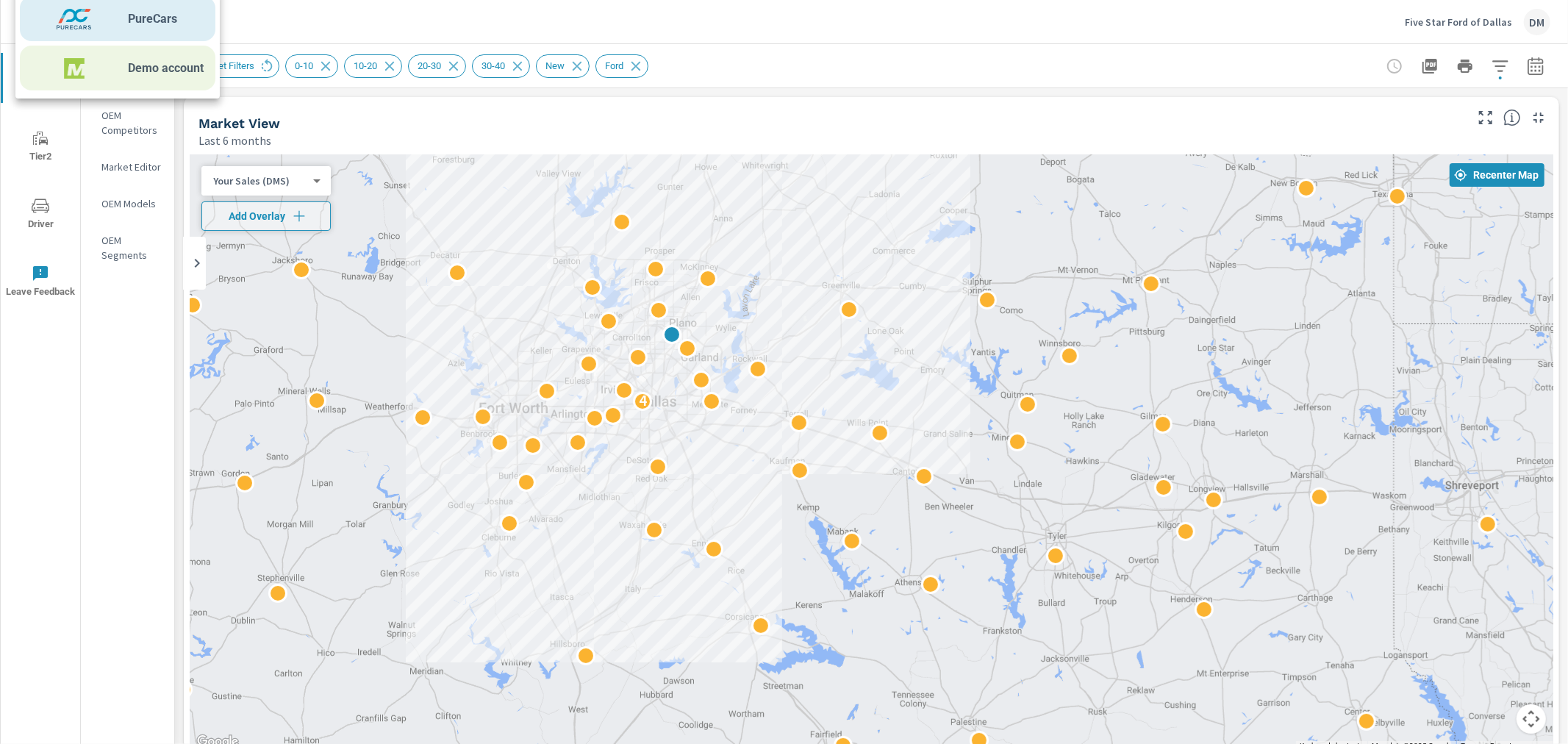
click at [120, 69] on img at bounding box center [73, 68] width 108 height 44
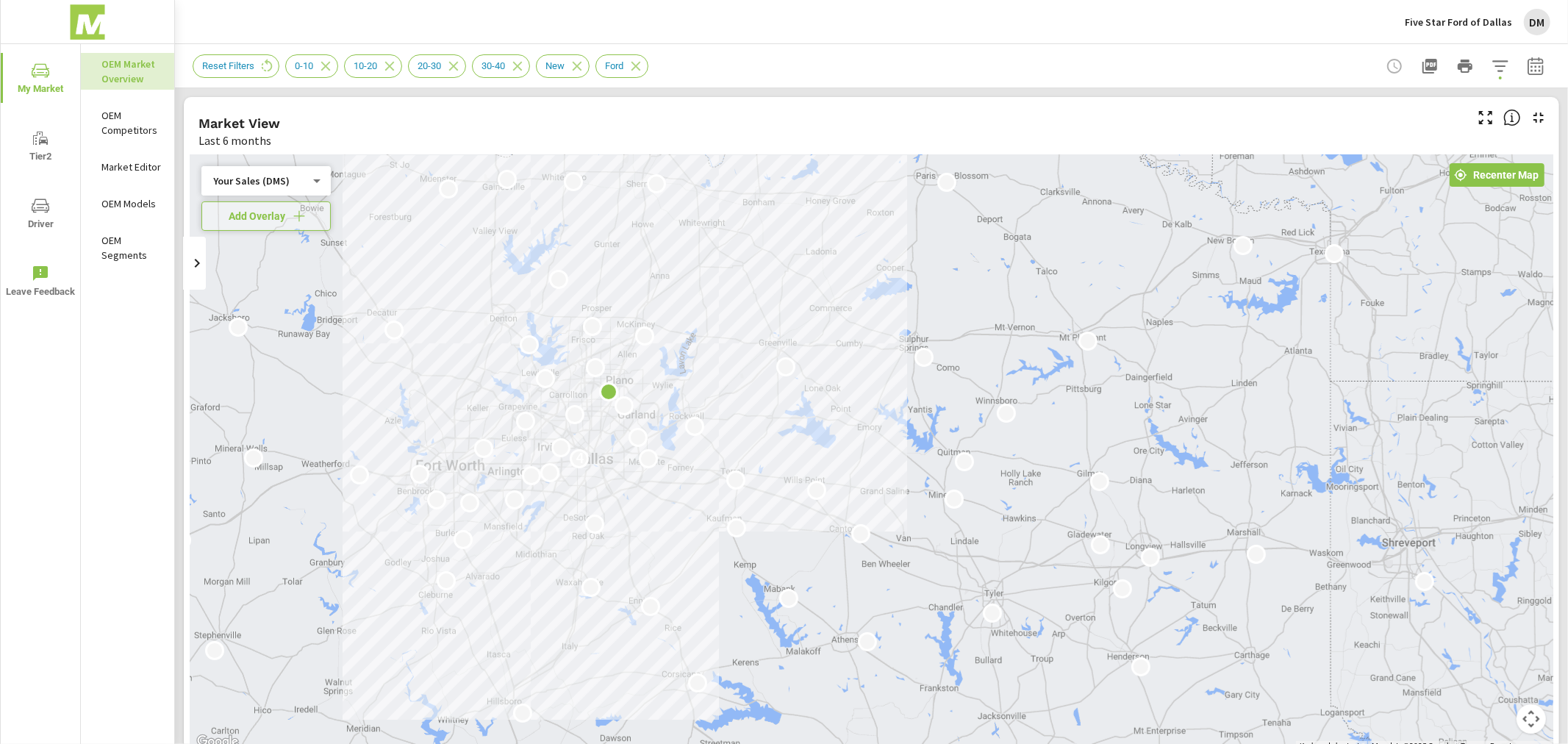
drag, startPoint x: 956, startPoint y: 453, endPoint x: 894, endPoint y: 518, distance: 89.8
